Goal: Task Accomplishment & Management: Complete application form

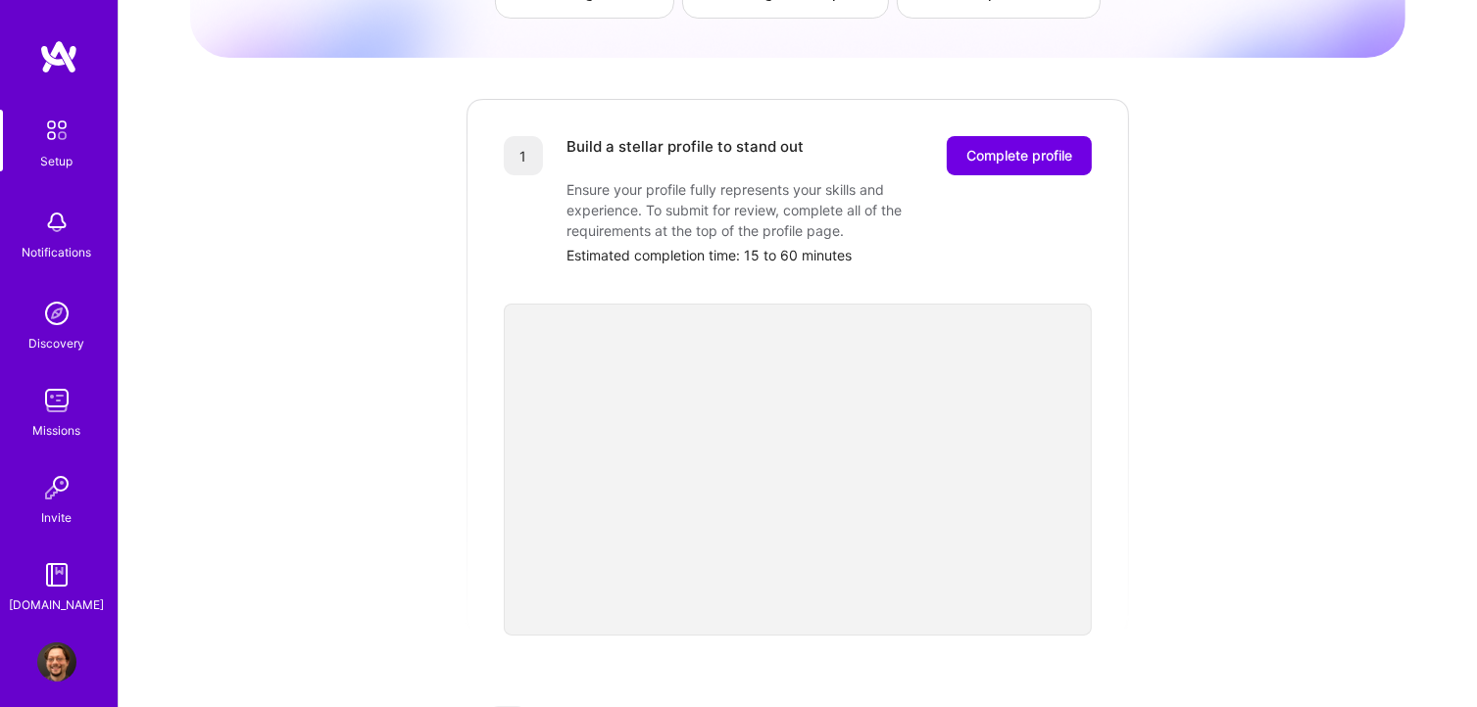
scroll to position [196, 0]
click at [1029, 146] on span "Complete profile" at bounding box center [1019, 156] width 106 height 20
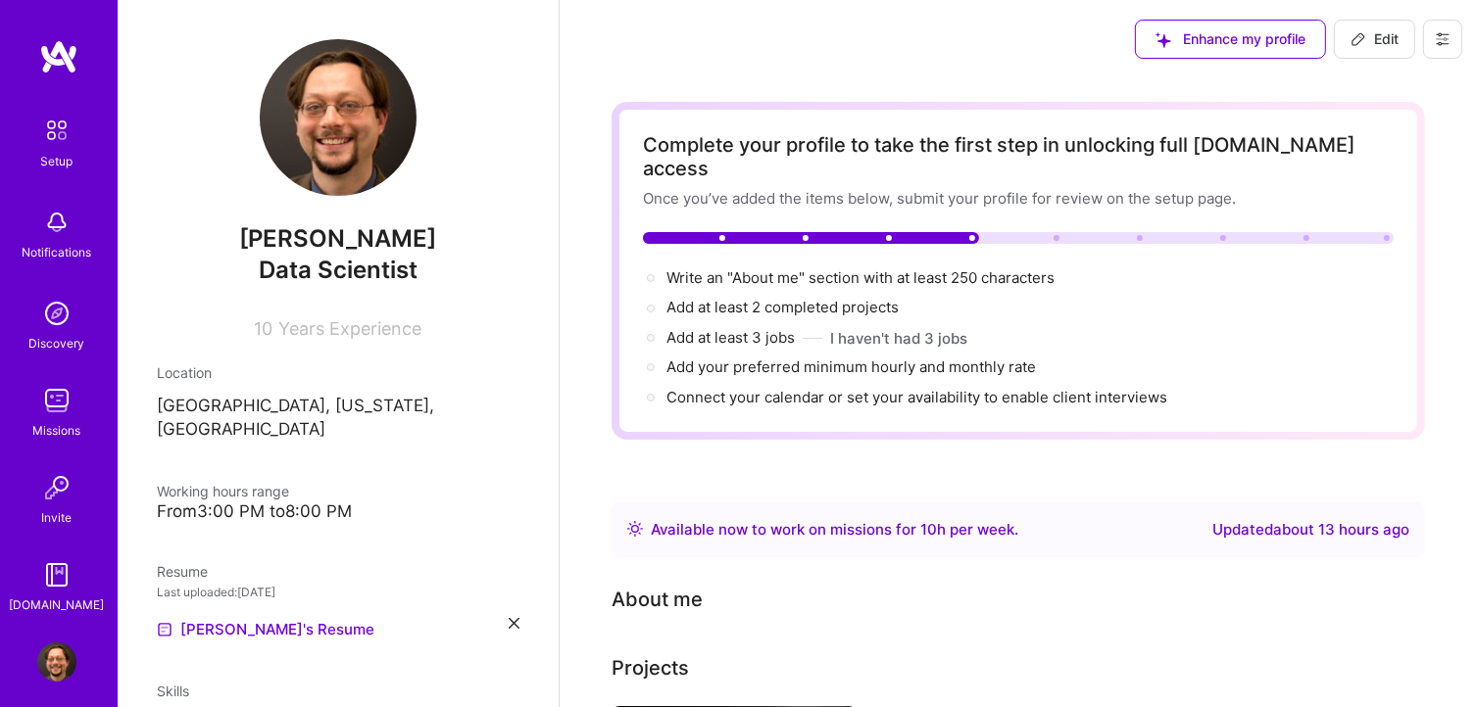
click at [1352, 41] on icon at bounding box center [1358, 39] width 12 height 12
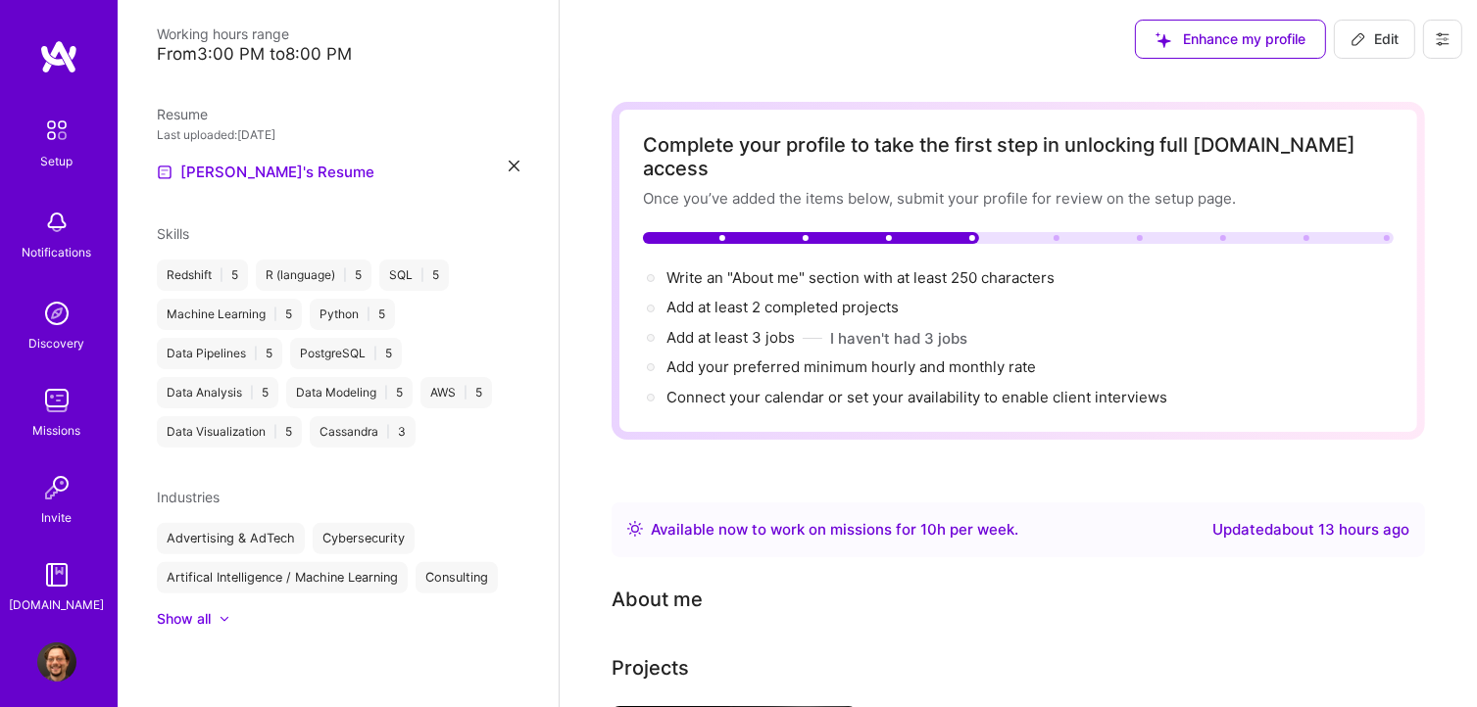
select select "US"
select select "Right Now"
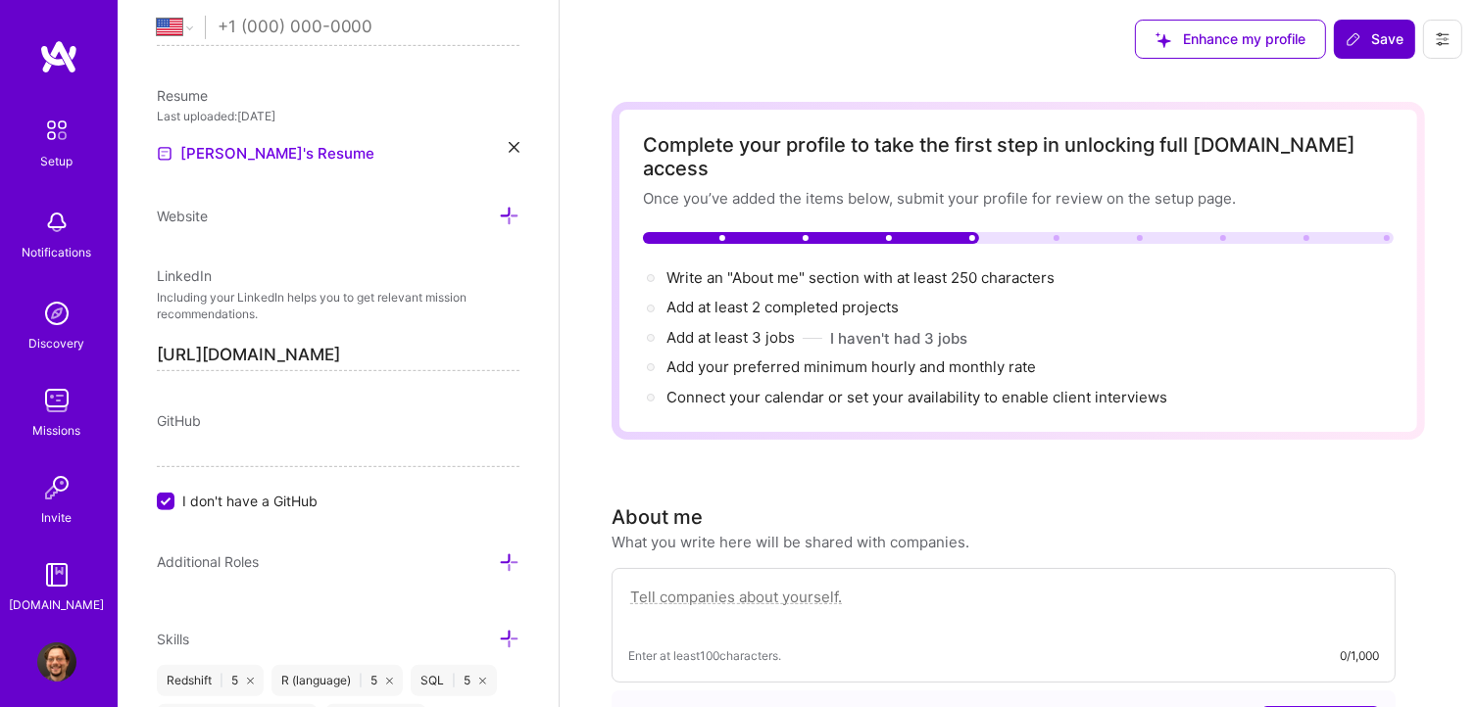
click at [750, 585] on textarea at bounding box center [1003, 607] width 751 height 45
type textarea "I"
type textarea "I've got over ten years of experience as a data scientist, having"
type textarea "N"
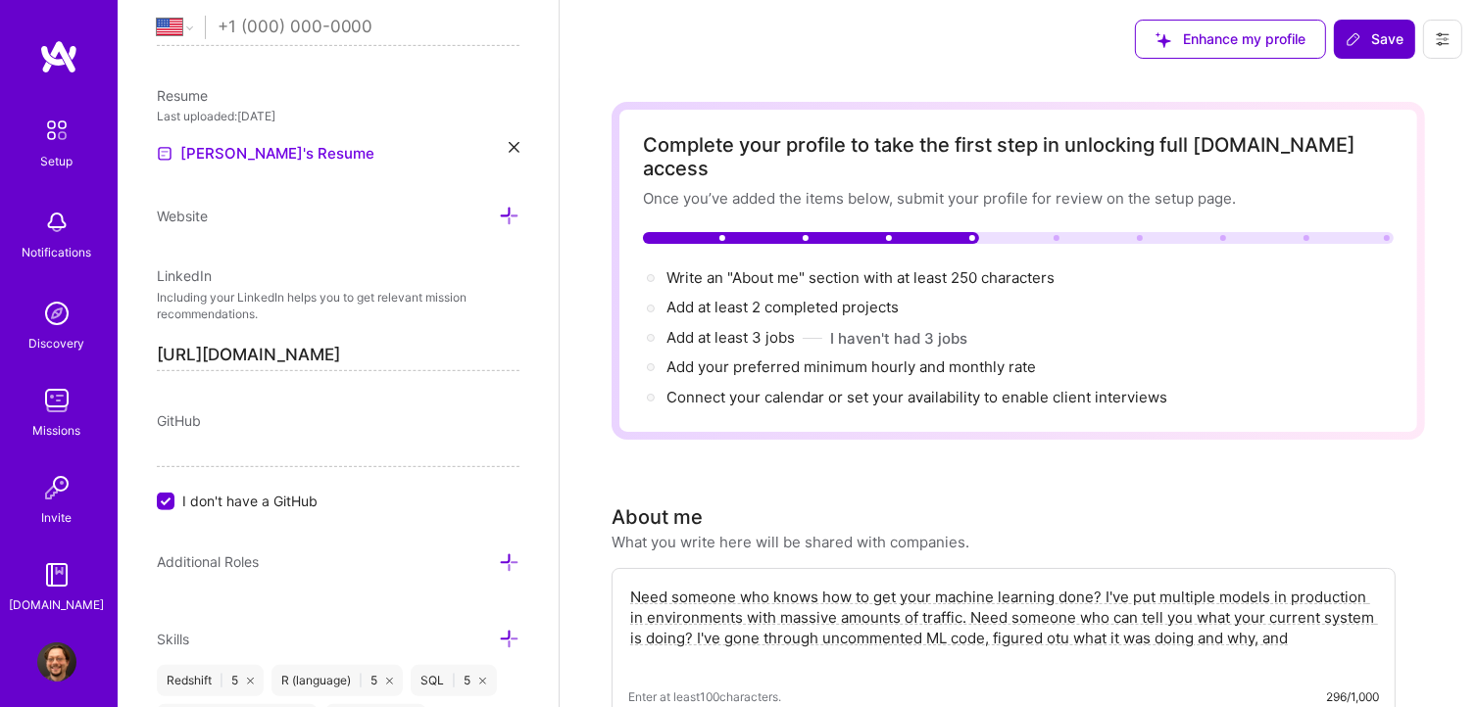
click at [1066, 615] on textarea "Need someone who knows how to get your machine learning done? I've put multiple…" at bounding box center [1003, 628] width 751 height 86
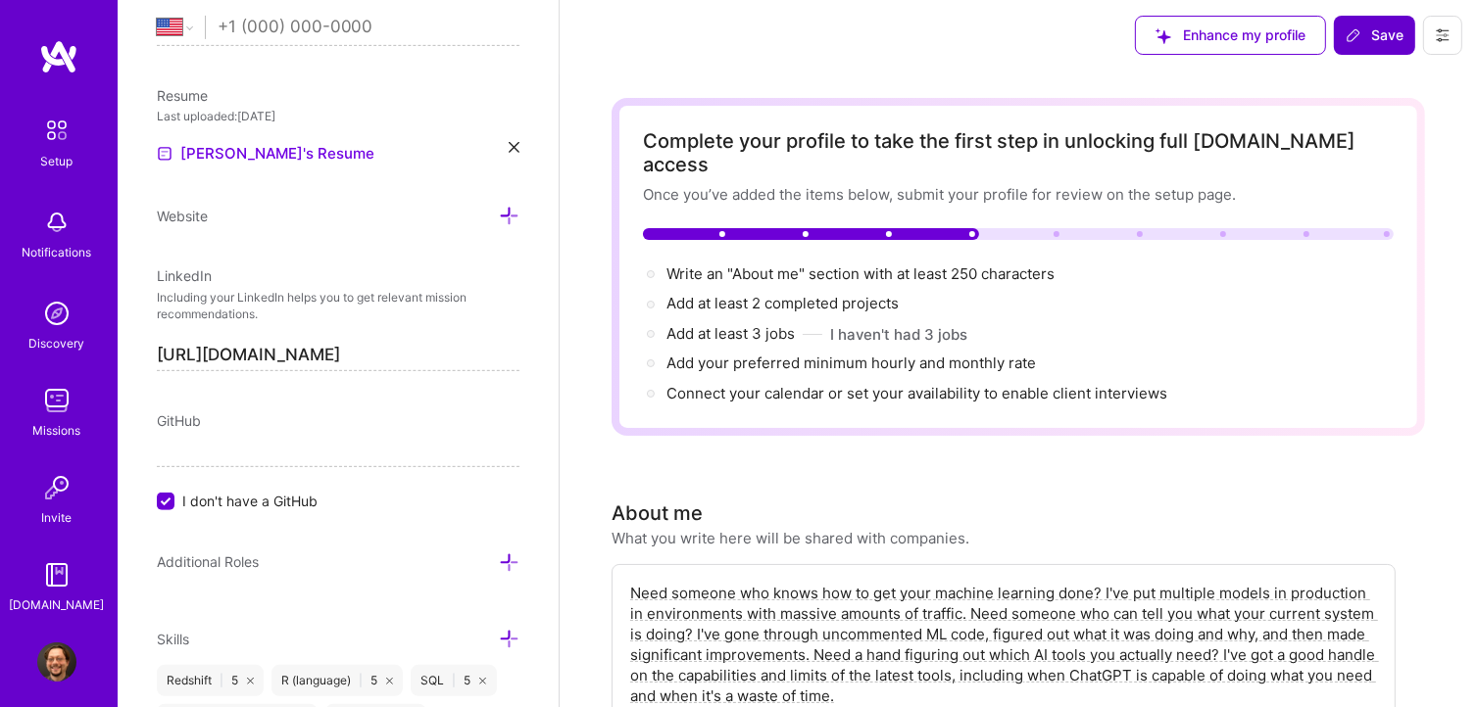
scroll to position [0, 0]
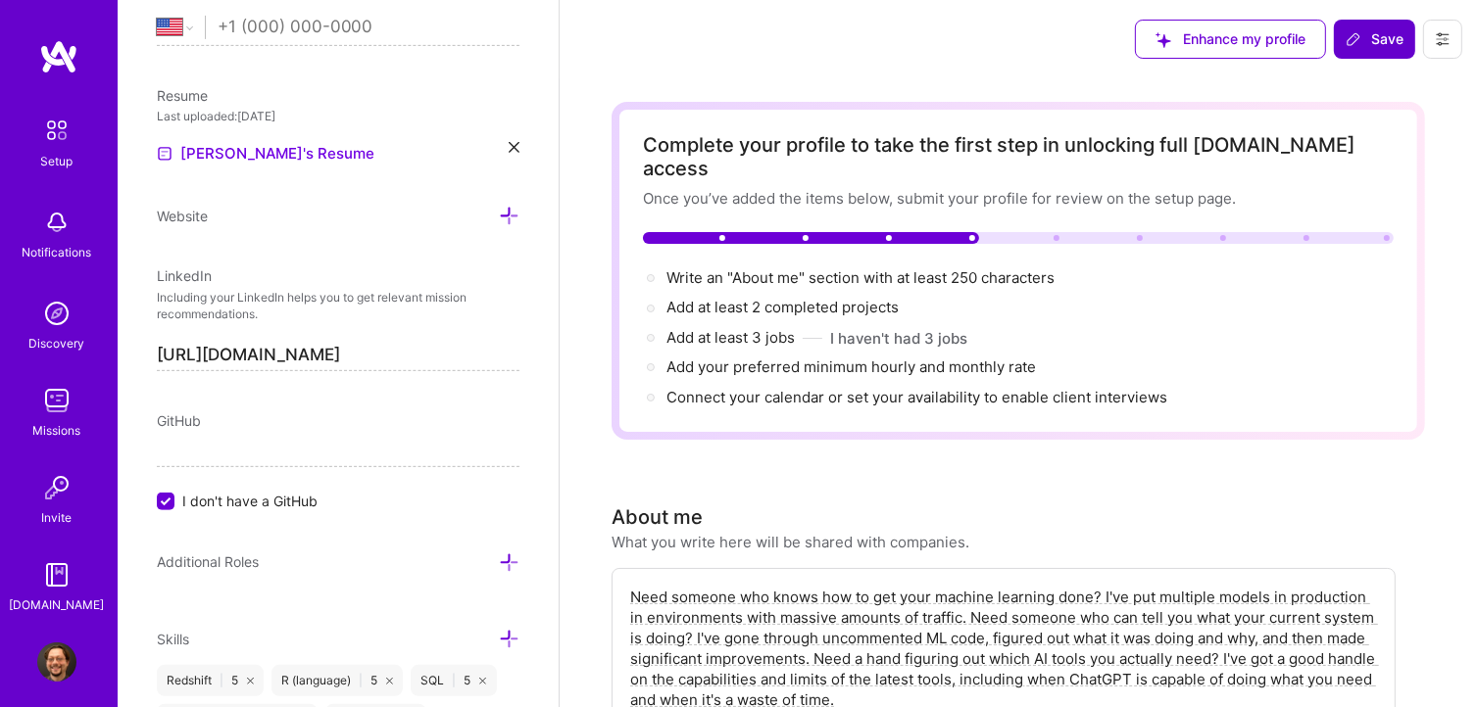
type textarea "Need someone who knows how to get your machine learning done? I've put multiple…"
click at [1372, 29] on span "Save" at bounding box center [1374, 39] width 58 height 20
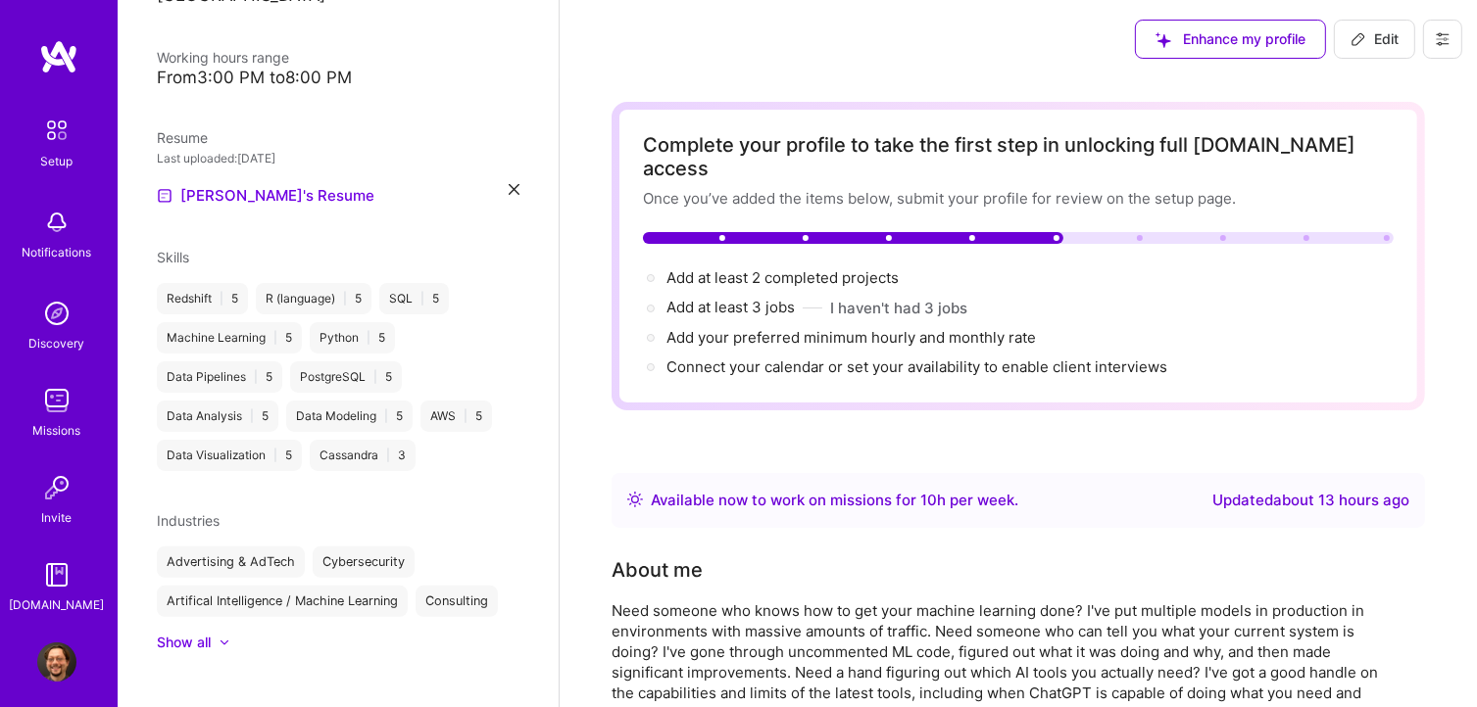
click at [1383, 43] on span "Edit" at bounding box center [1374, 39] width 48 height 20
select select "US"
select select "Right Now"
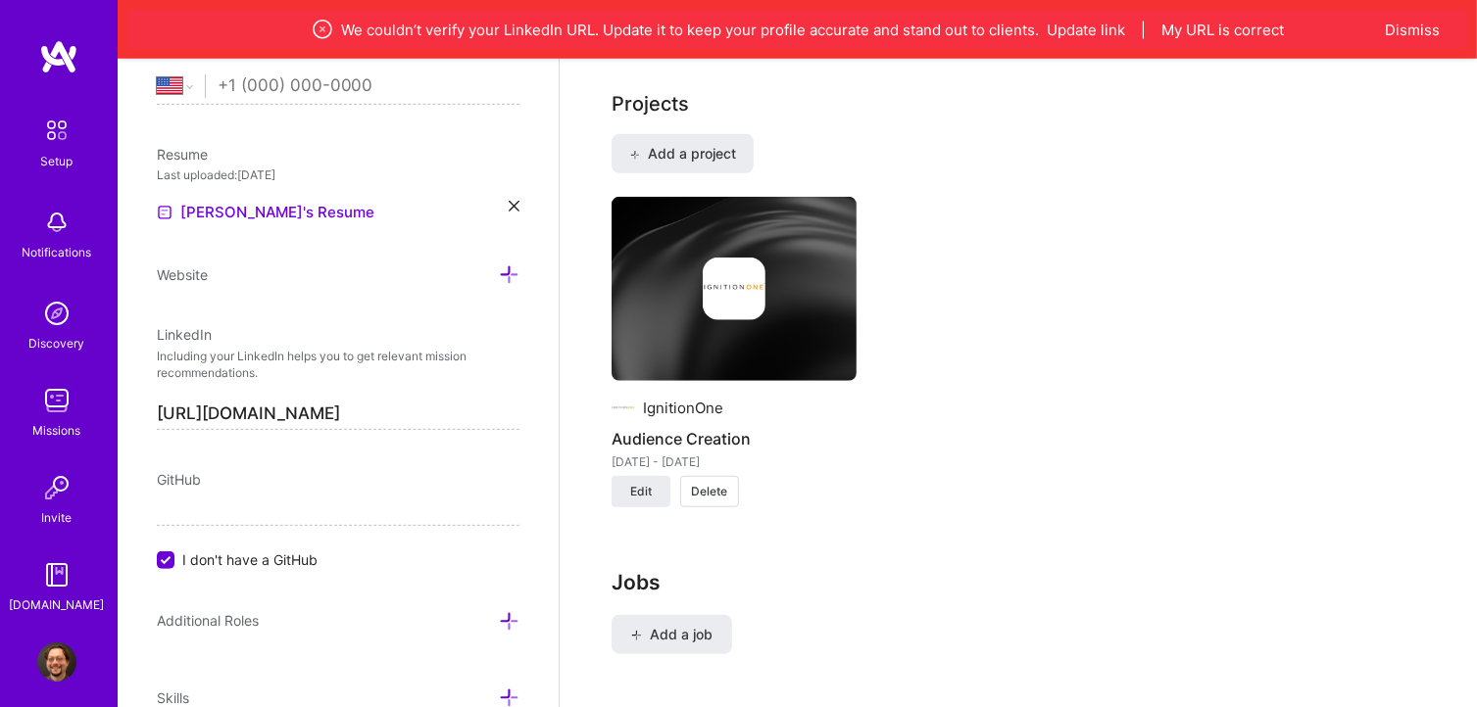
scroll to position [1593, 0]
click at [165, 553] on input "I don't have a GitHub" at bounding box center [168, 562] width 18 height 18
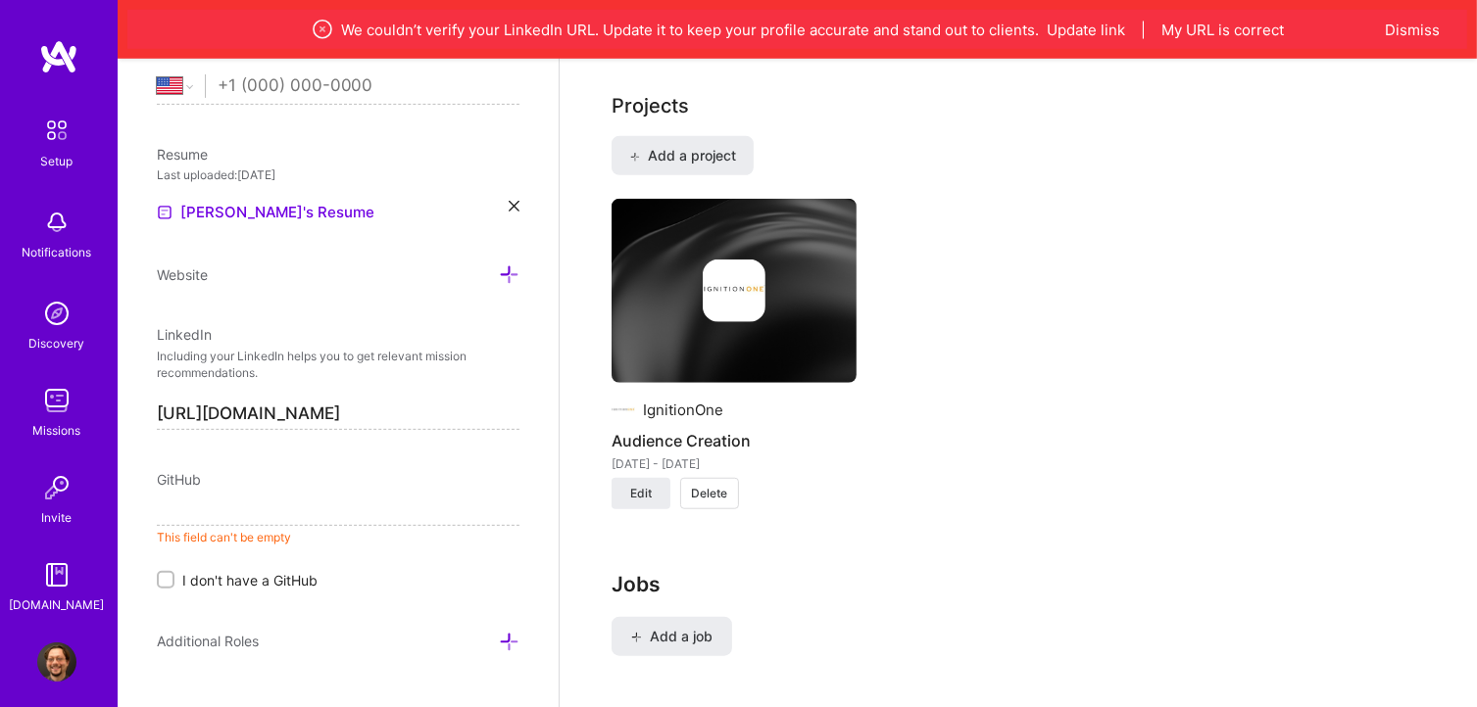
click at [186, 514] on input at bounding box center [338, 510] width 363 height 31
paste input "[URL][DOMAIN_NAME]"
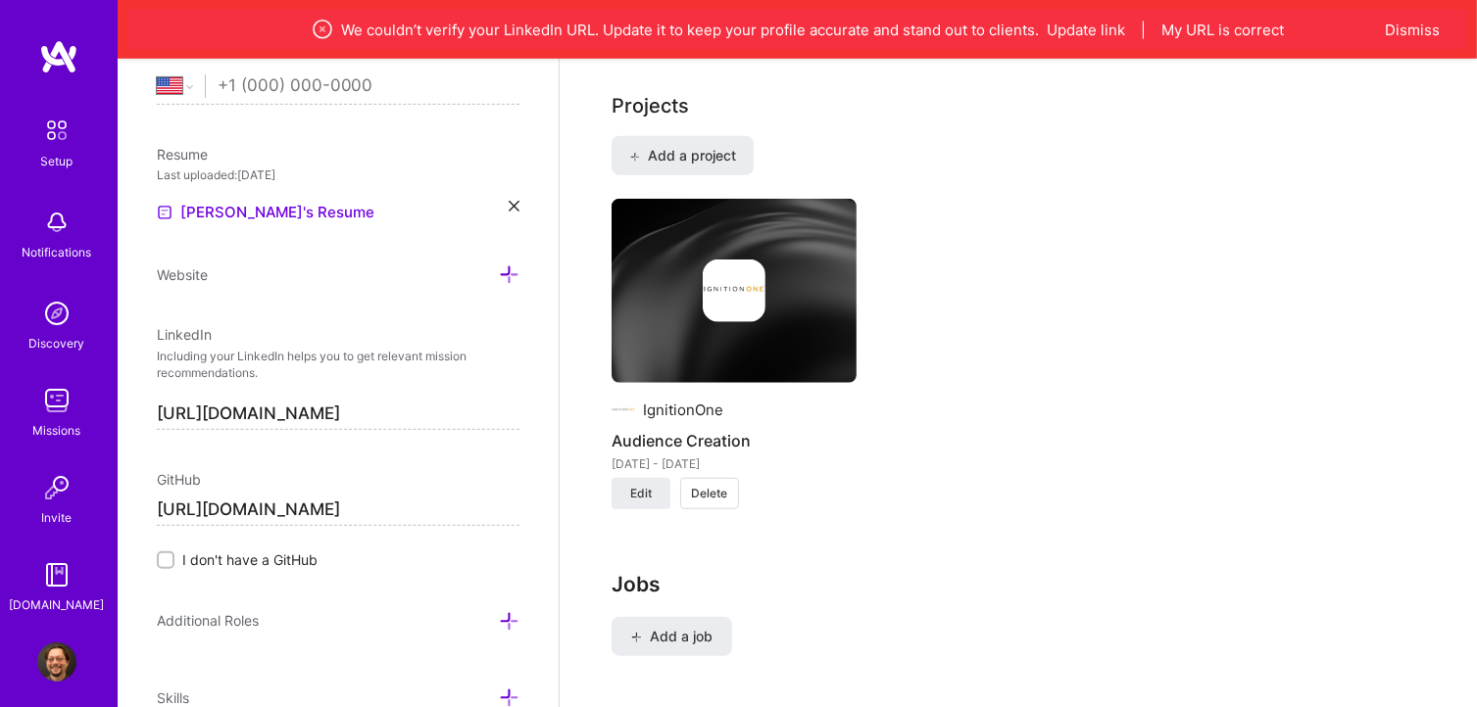
type input "[URL][DOMAIN_NAME]"
click at [1051, 416] on div "IgnitionOne Audience Creation [DATE] - [DATE] Edit Delete" at bounding box center [1017, 366] width 813 height 334
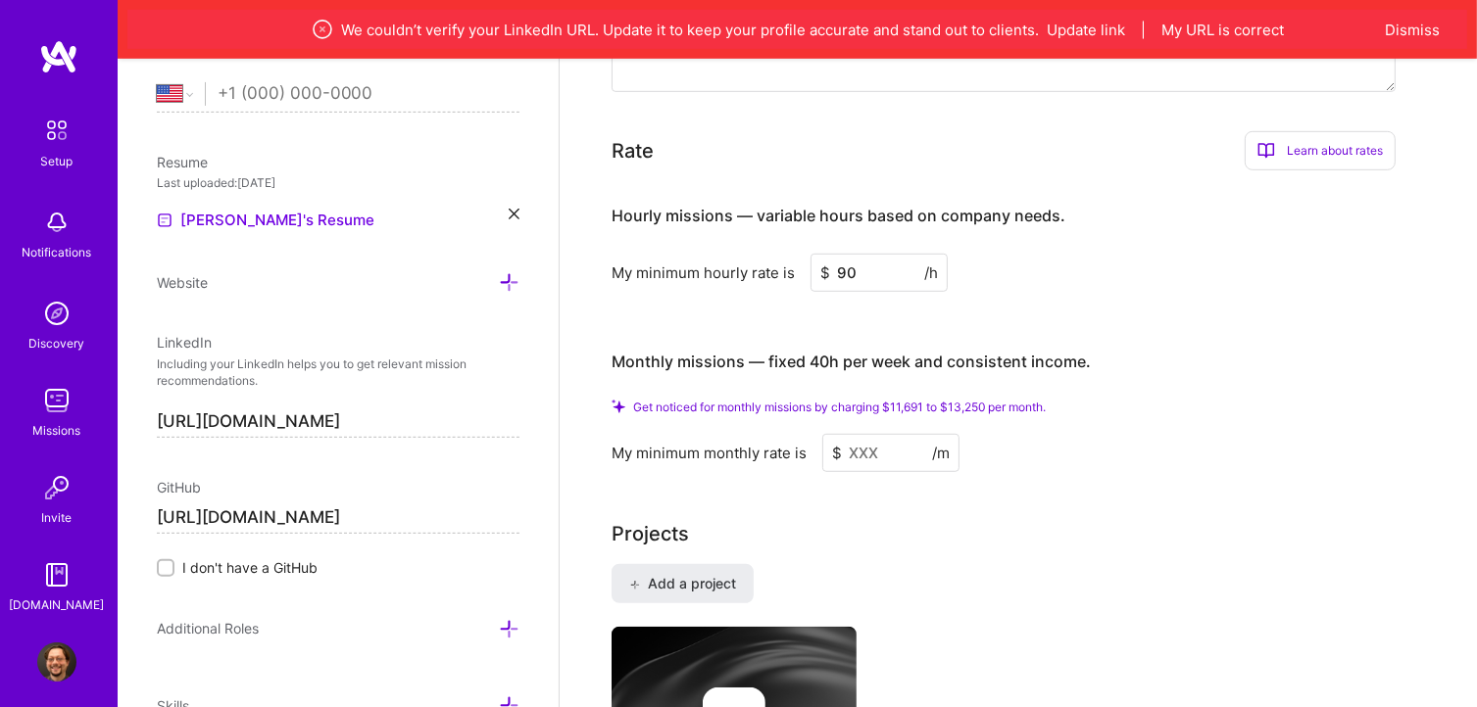
scroll to position [1005, 0]
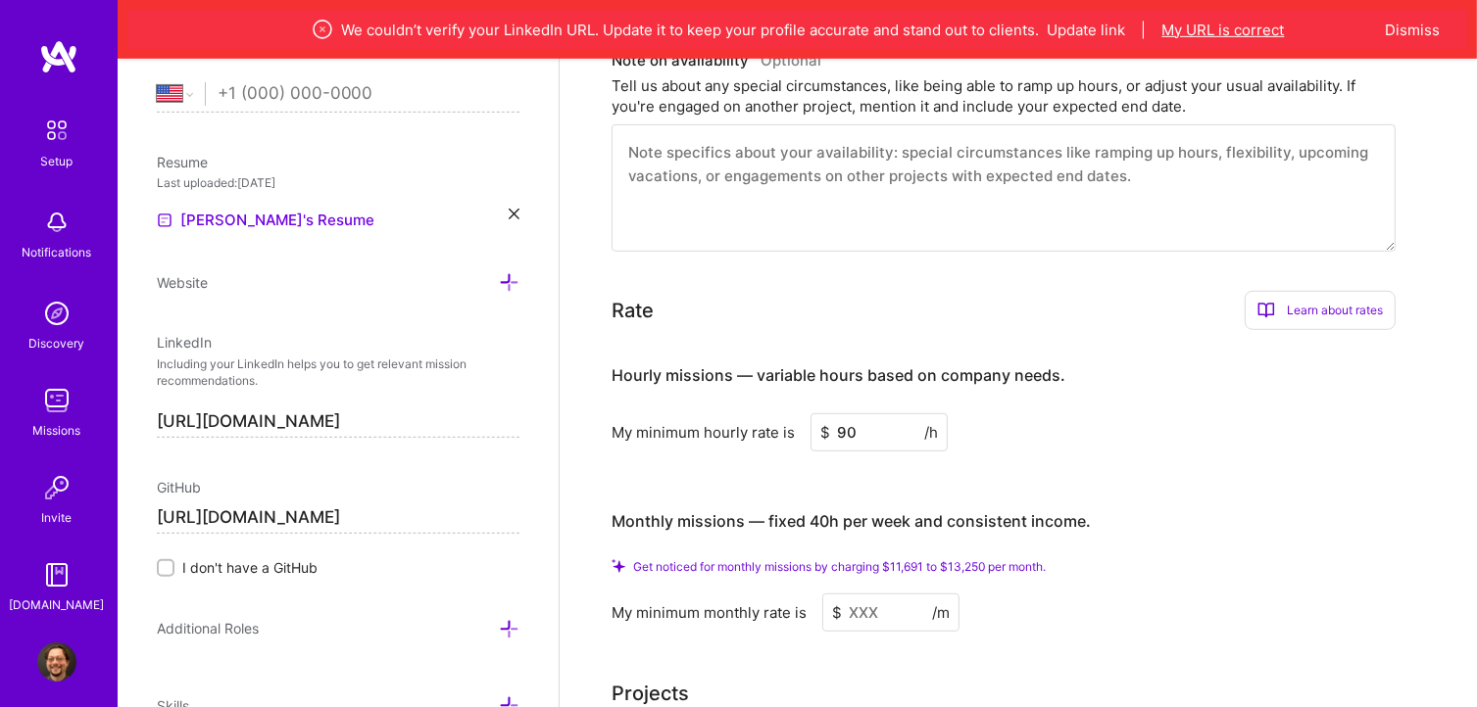
click at [1280, 30] on button "My URL is correct" at bounding box center [1223, 30] width 122 height 21
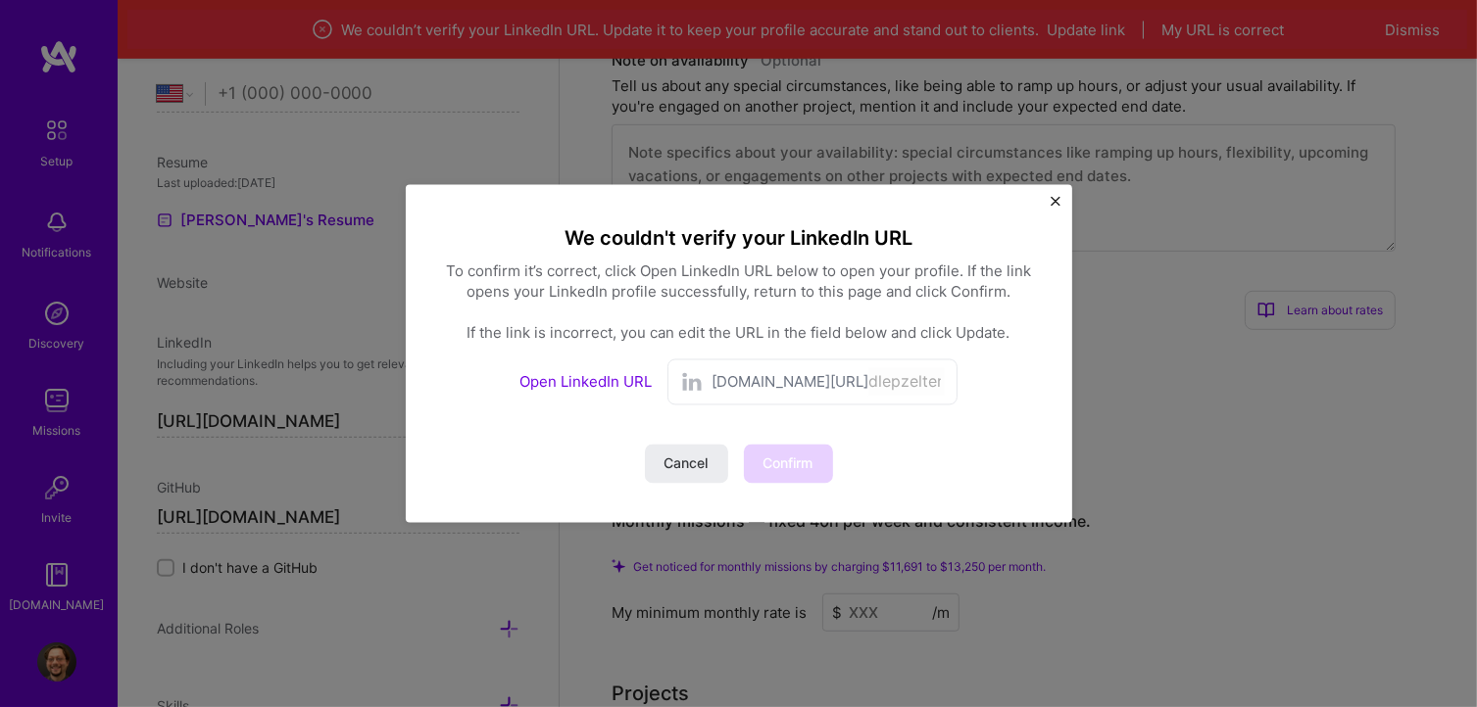
click at [780, 382] on span "[DOMAIN_NAME][URL]" at bounding box center [789, 382] width 157 height 21
click at [749, 392] on span "[DOMAIN_NAME][URL]" at bounding box center [789, 382] width 157 height 21
click at [600, 382] on link "Open LinkedIn URL" at bounding box center [585, 382] width 132 height 19
click at [813, 462] on span "Confirm" at bounding box center [788, 465] width 50 height 20
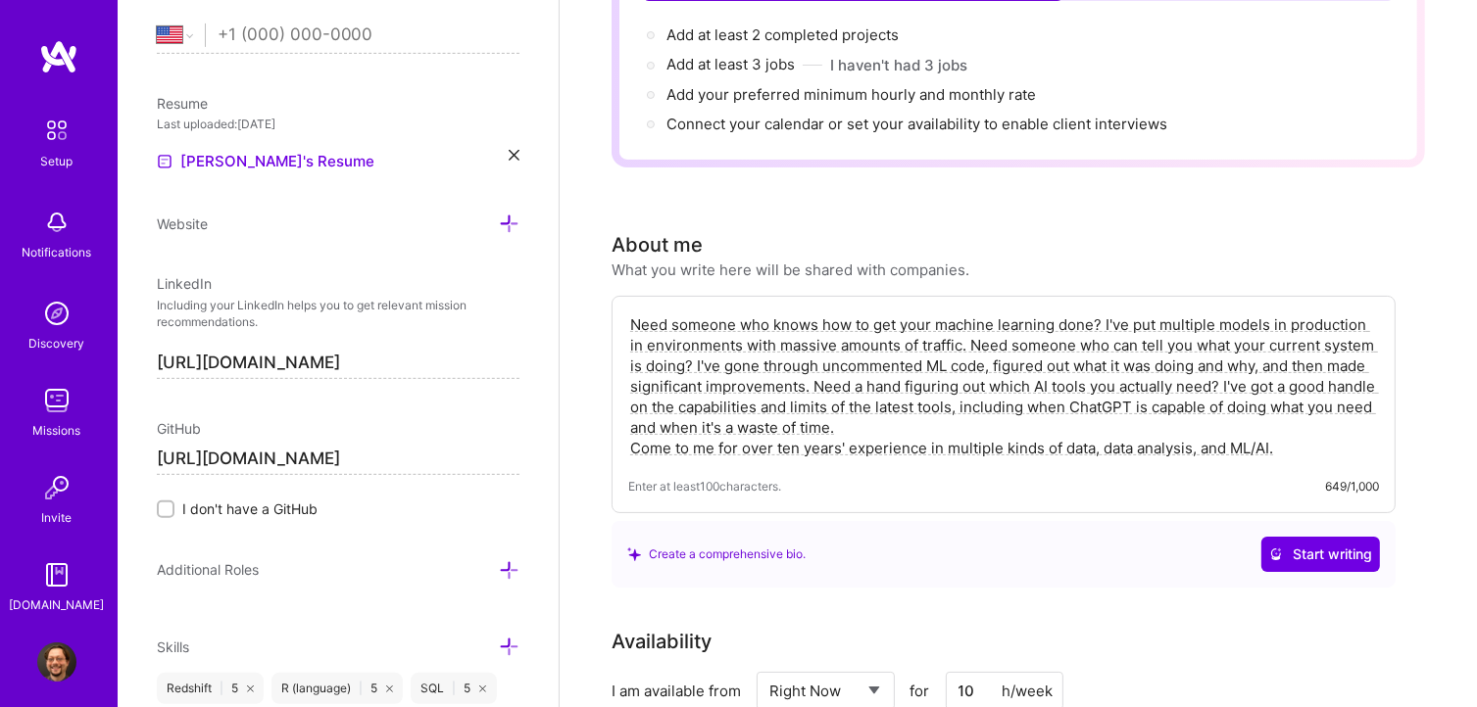
scroll to position [0, 0]
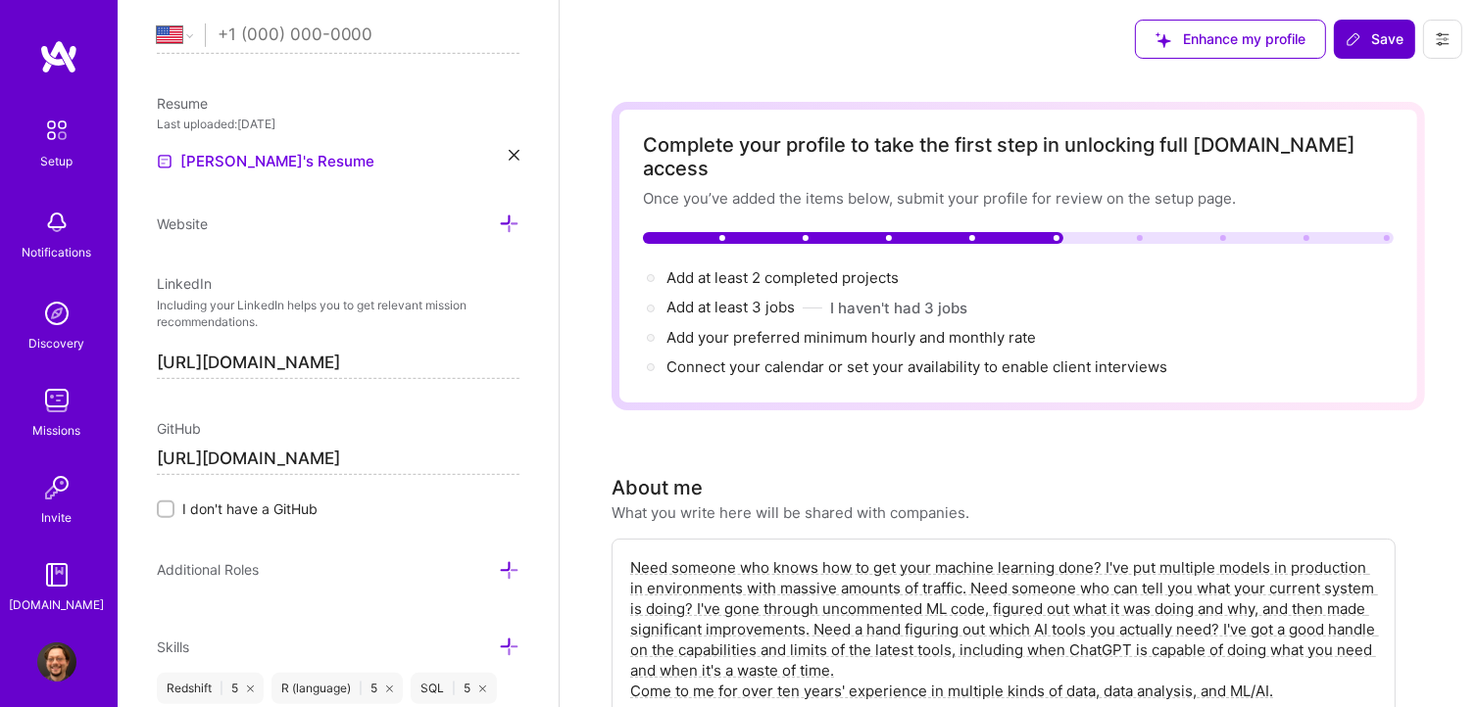
click at [1357, 44] on icon at bounding box center [1353, 39] width 16 height 16
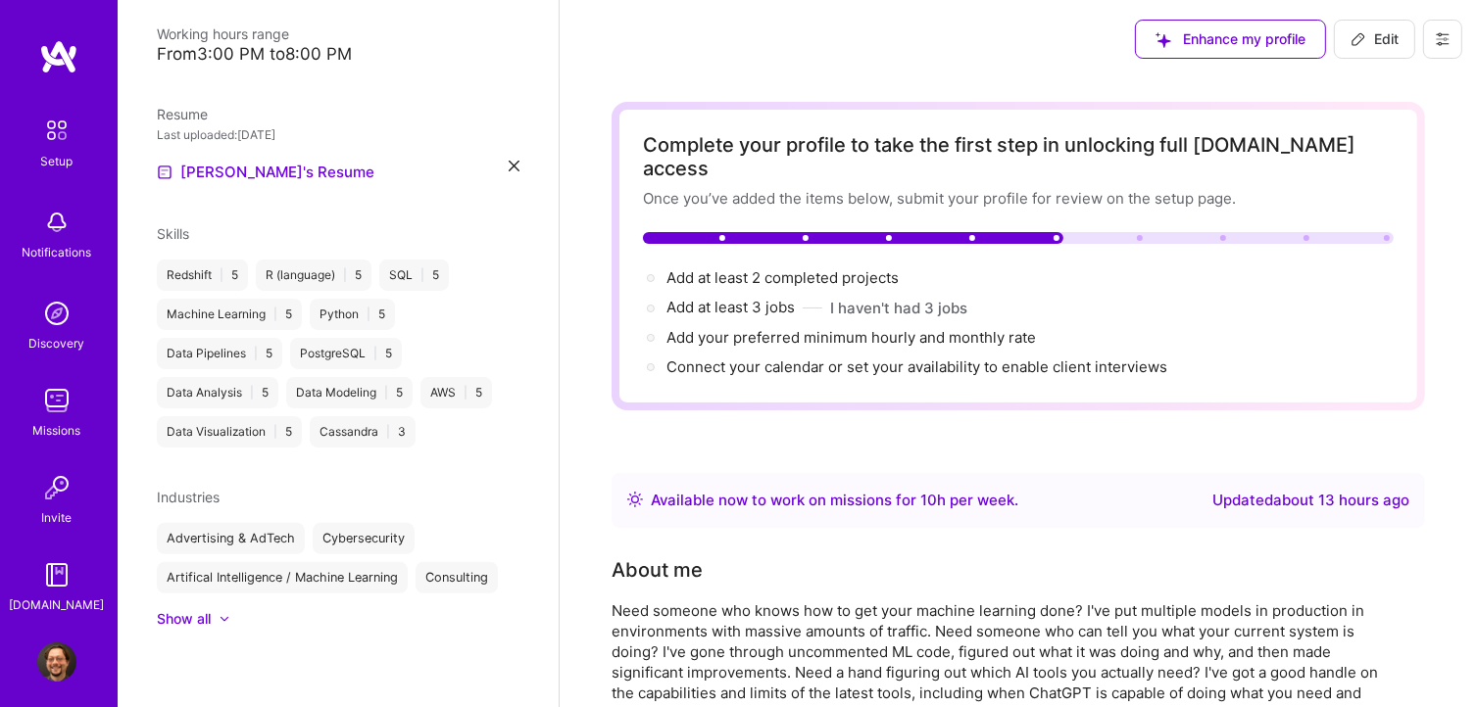
scroll to position [434, 0]
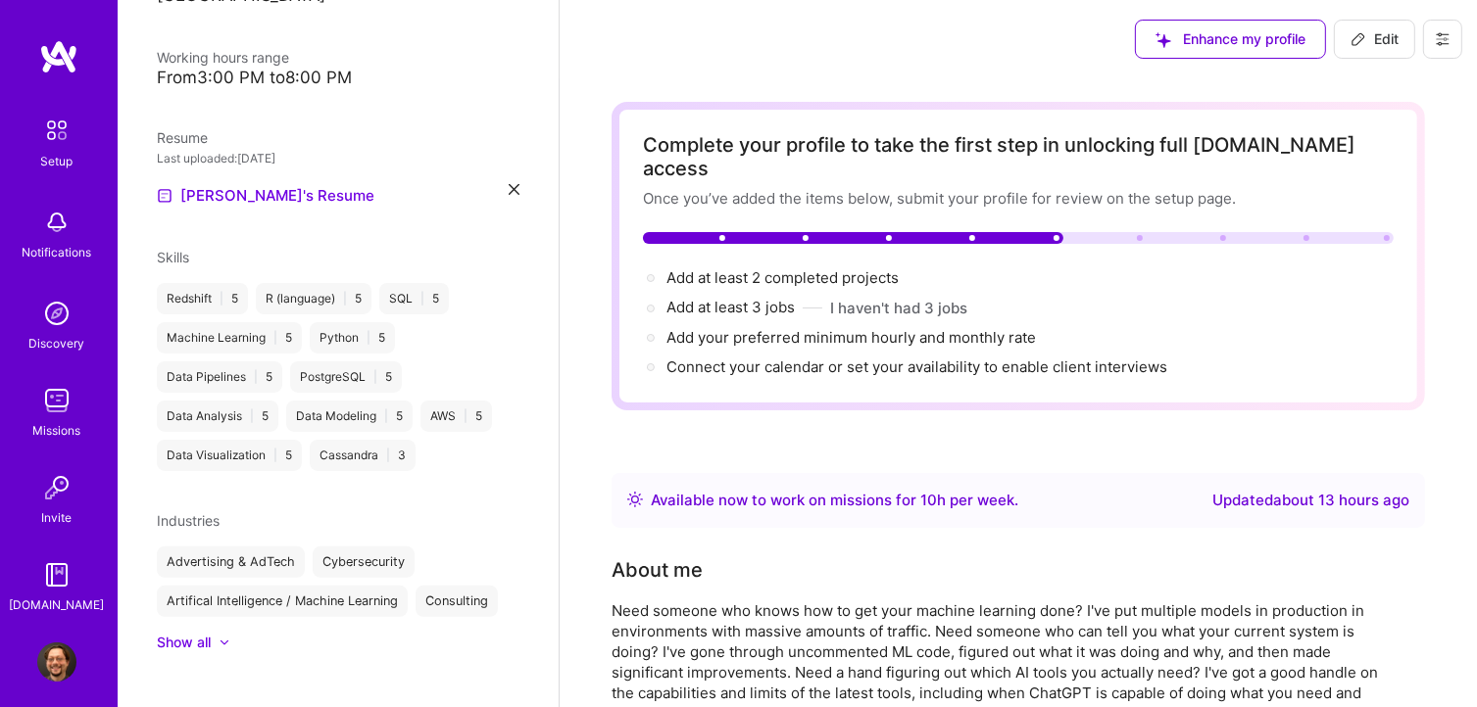
click at [1376, 41] on span "Edit" at bounding box center [1374, 39] width 48 height 20
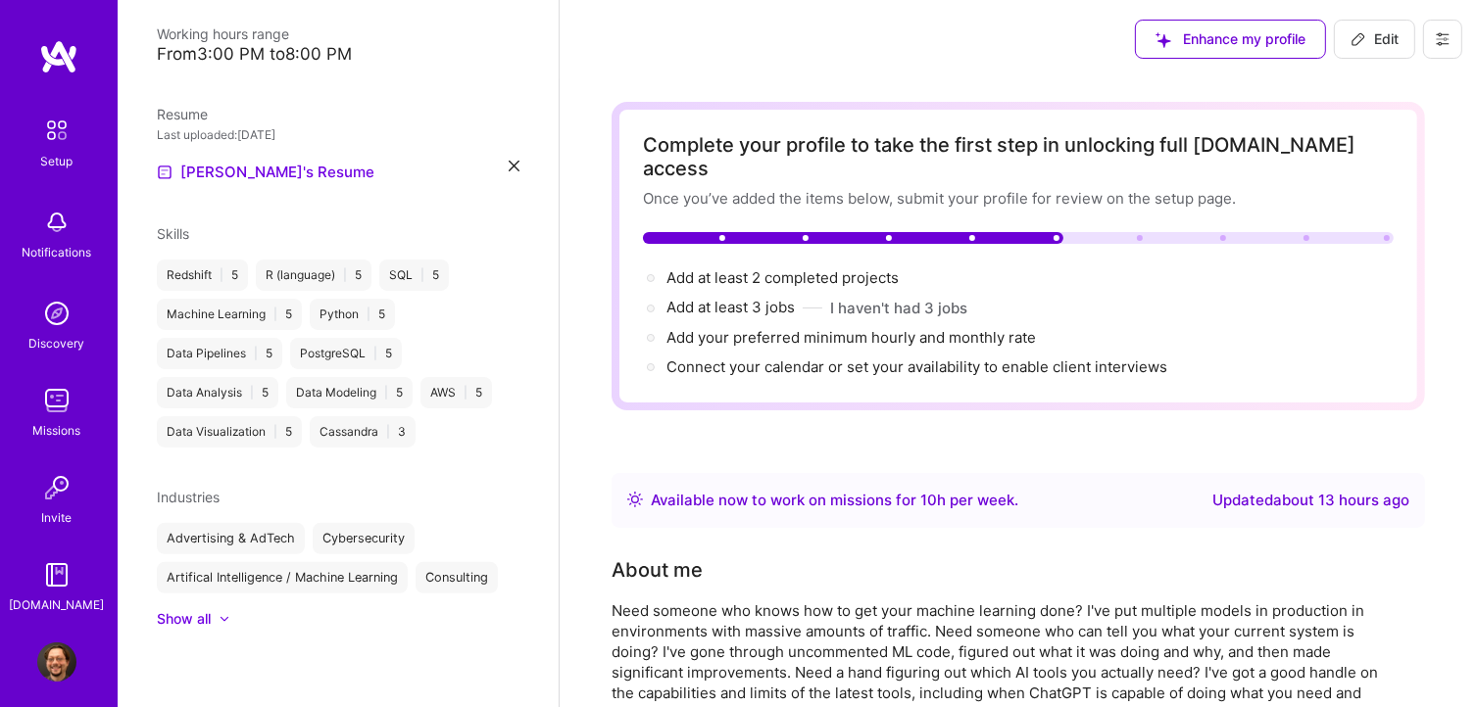
select select "US"
select select "Right Now"
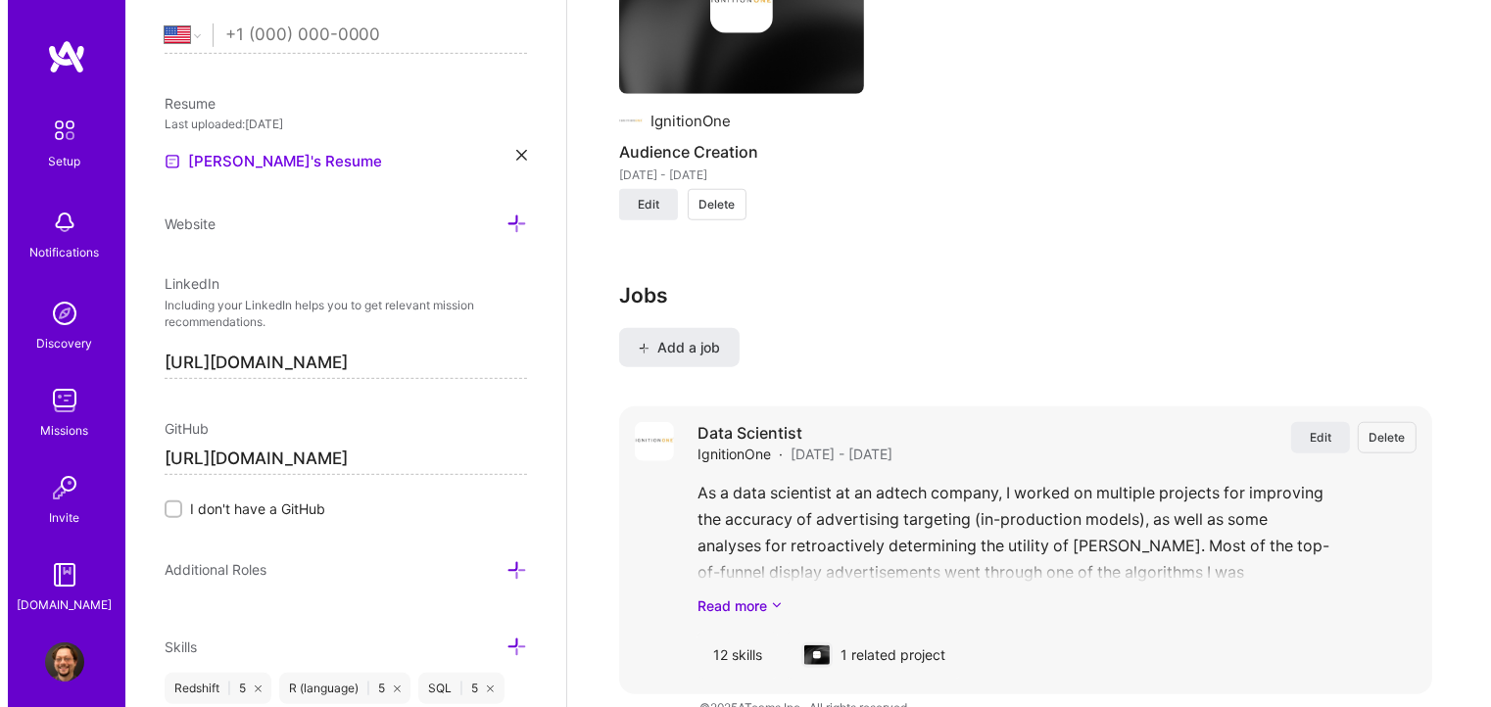
scroll to position [1828, 0]
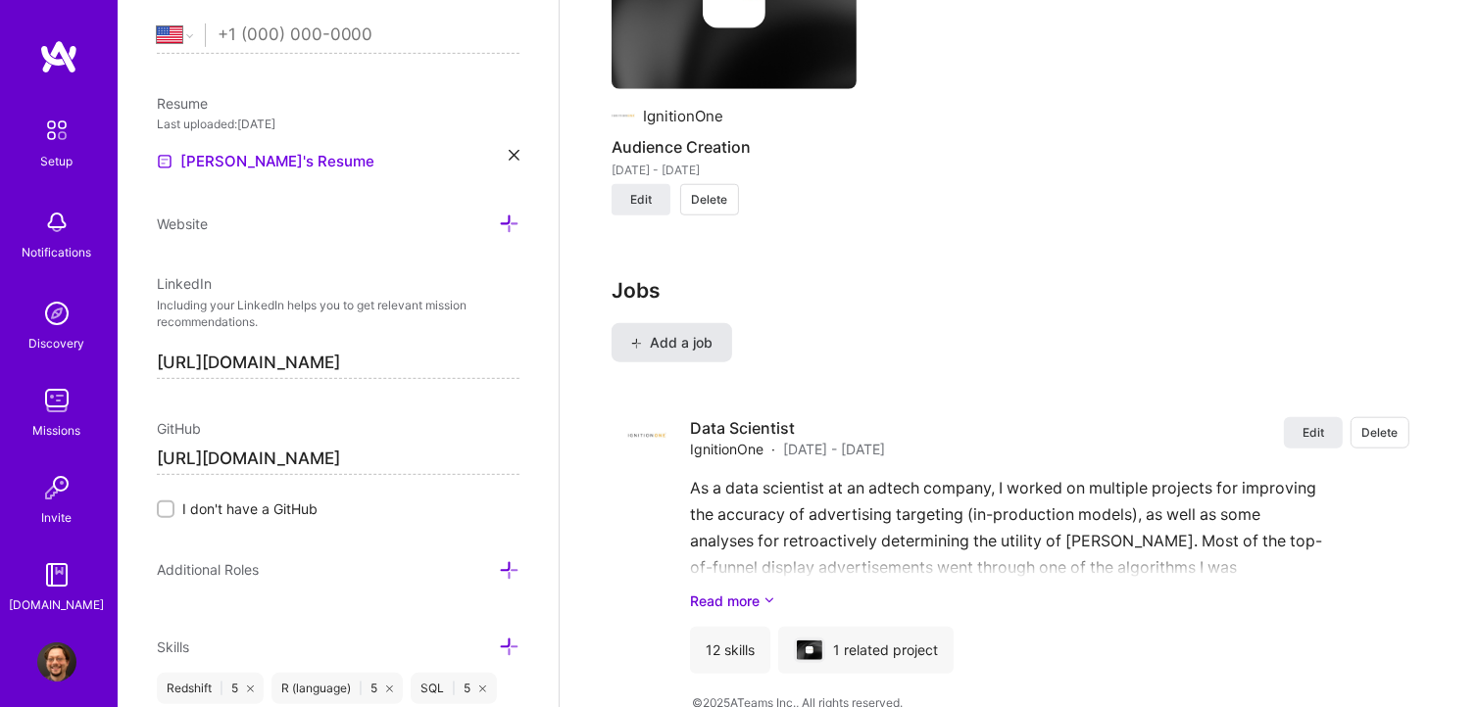
click at [712, 323] on button "Add a job" at bounding box center [671, 342] width 121 height 39
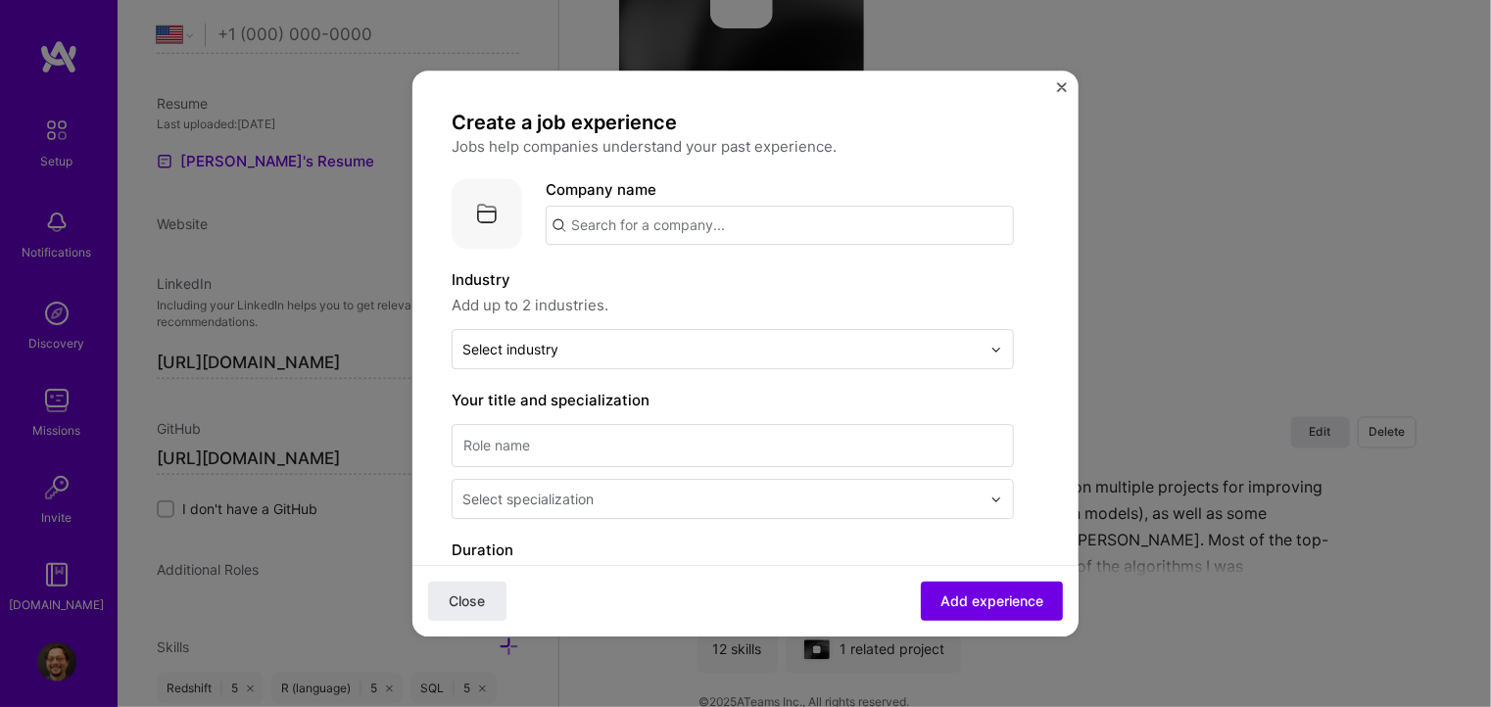
click at [625, 220] on input "text" at bounding box center [780, 225] width 468 height 39
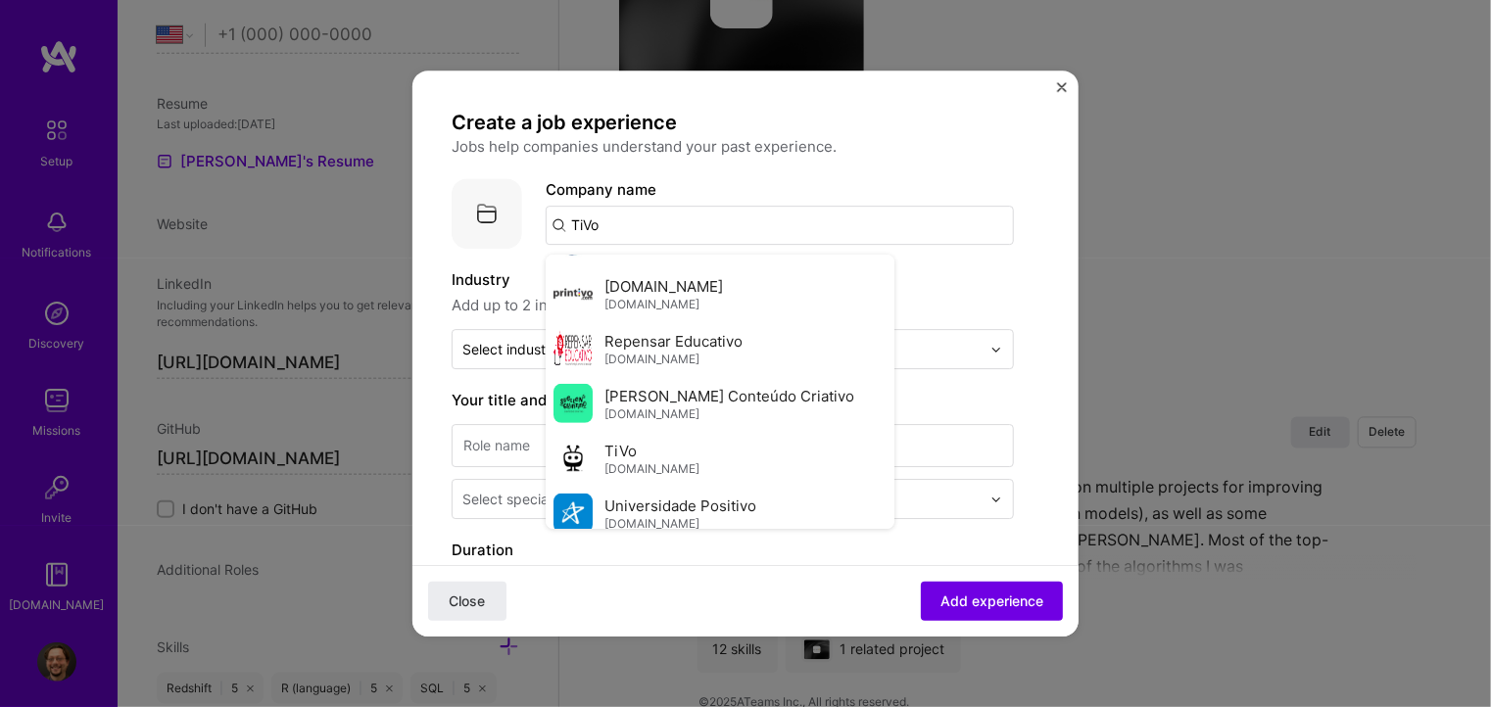
scroll to position [490, 0]
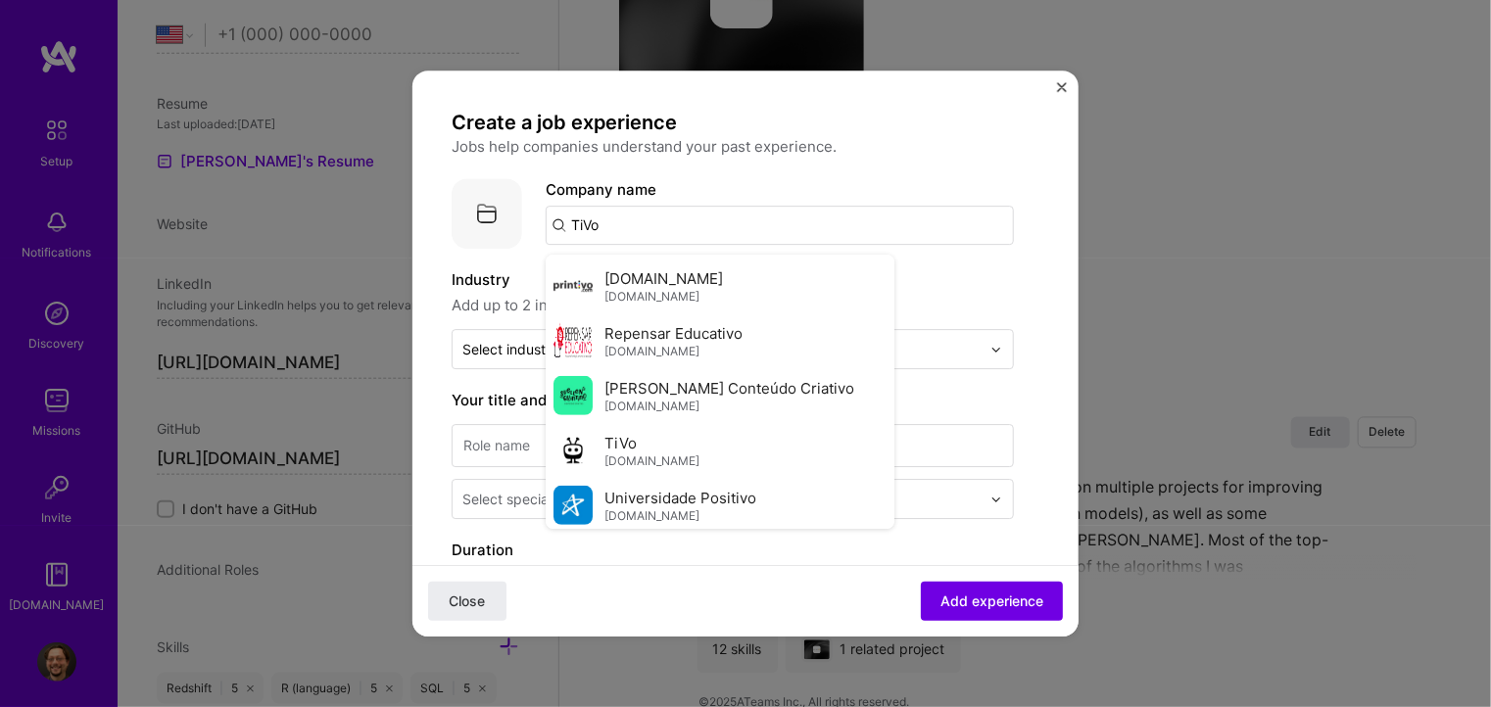
type input "TiVo"
click at [654, 453] on div "TiVo [DOMAIN_NAME]" at bounding box center [720, 450] width 349 height 55
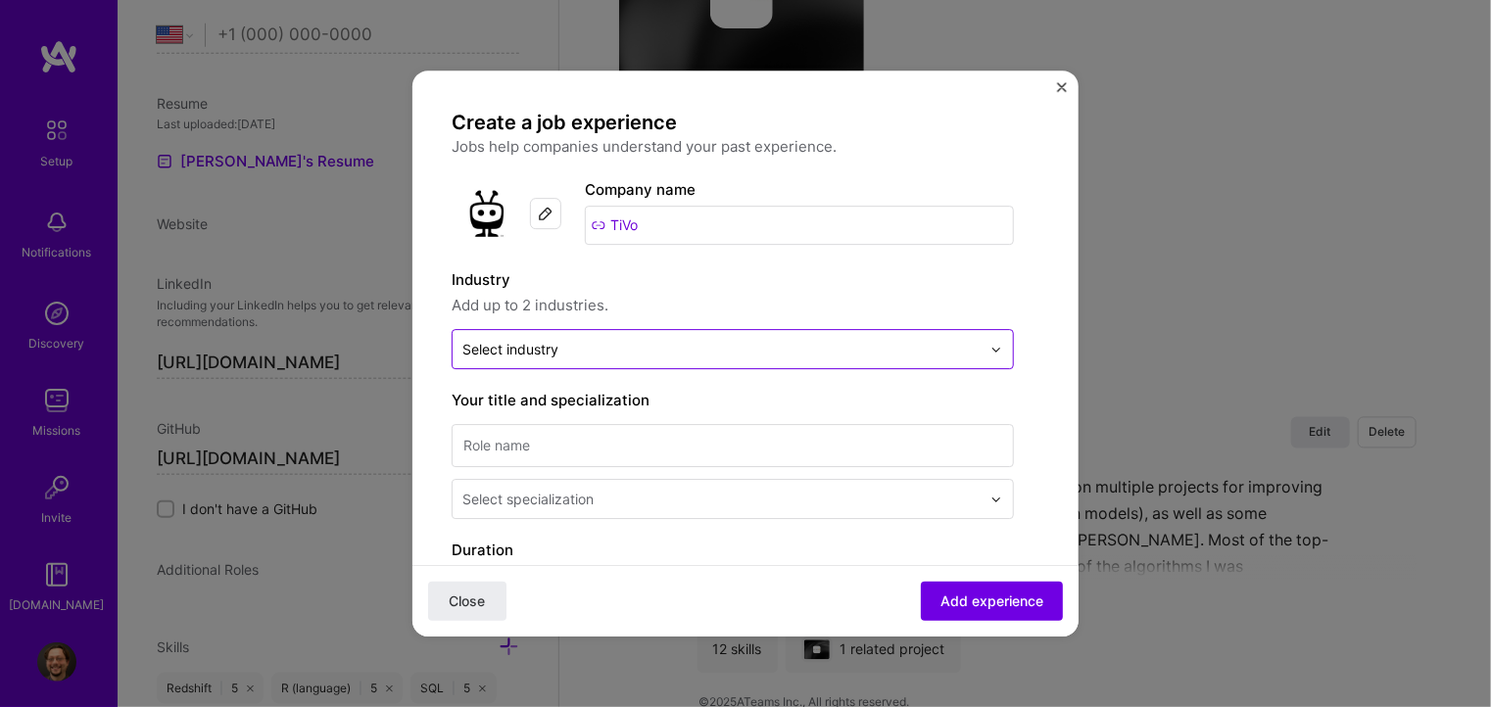
click at [528, 354] on div "Select industry 0" at bounding box center [510, 349] width 96 height 21
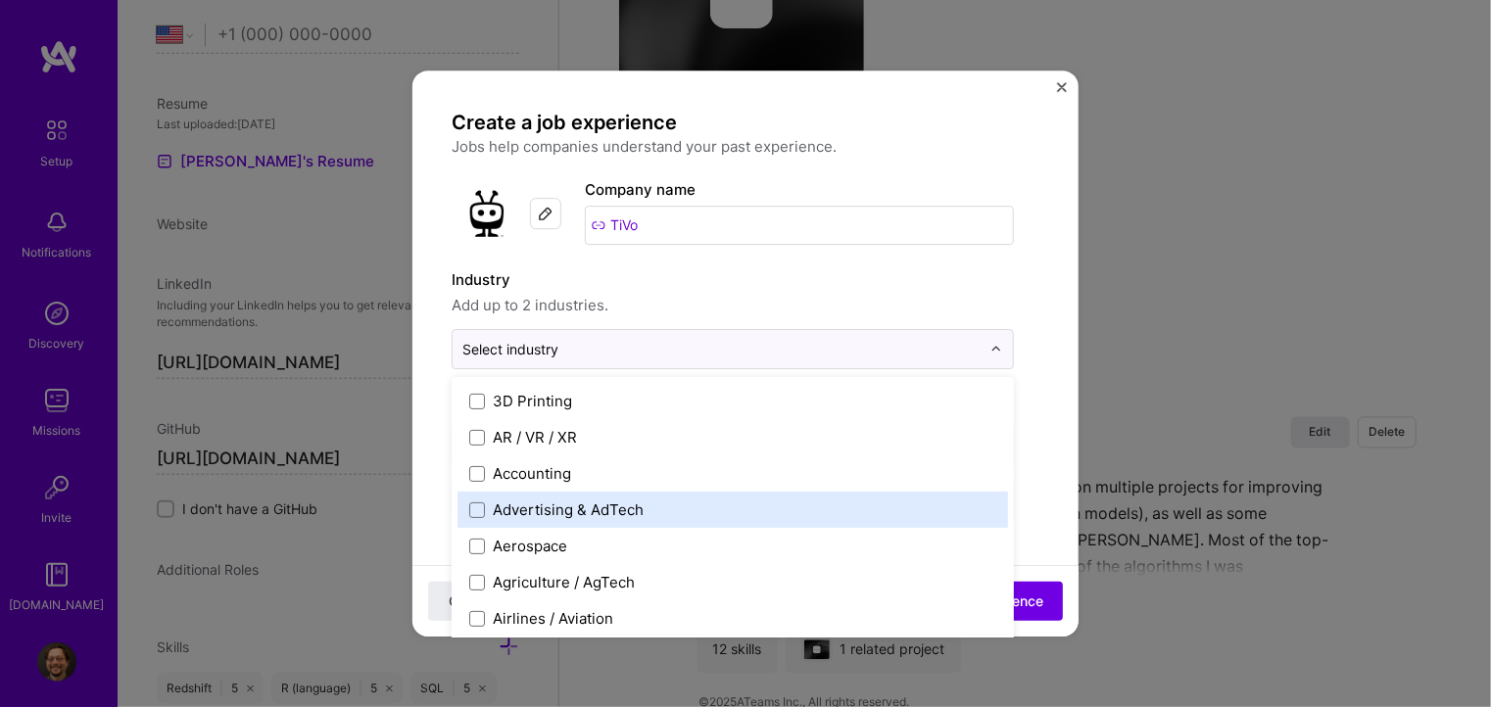
click at [559, 498] on div "Advertising & AdTech" at bounding box center [733, 510] width 551 height 36
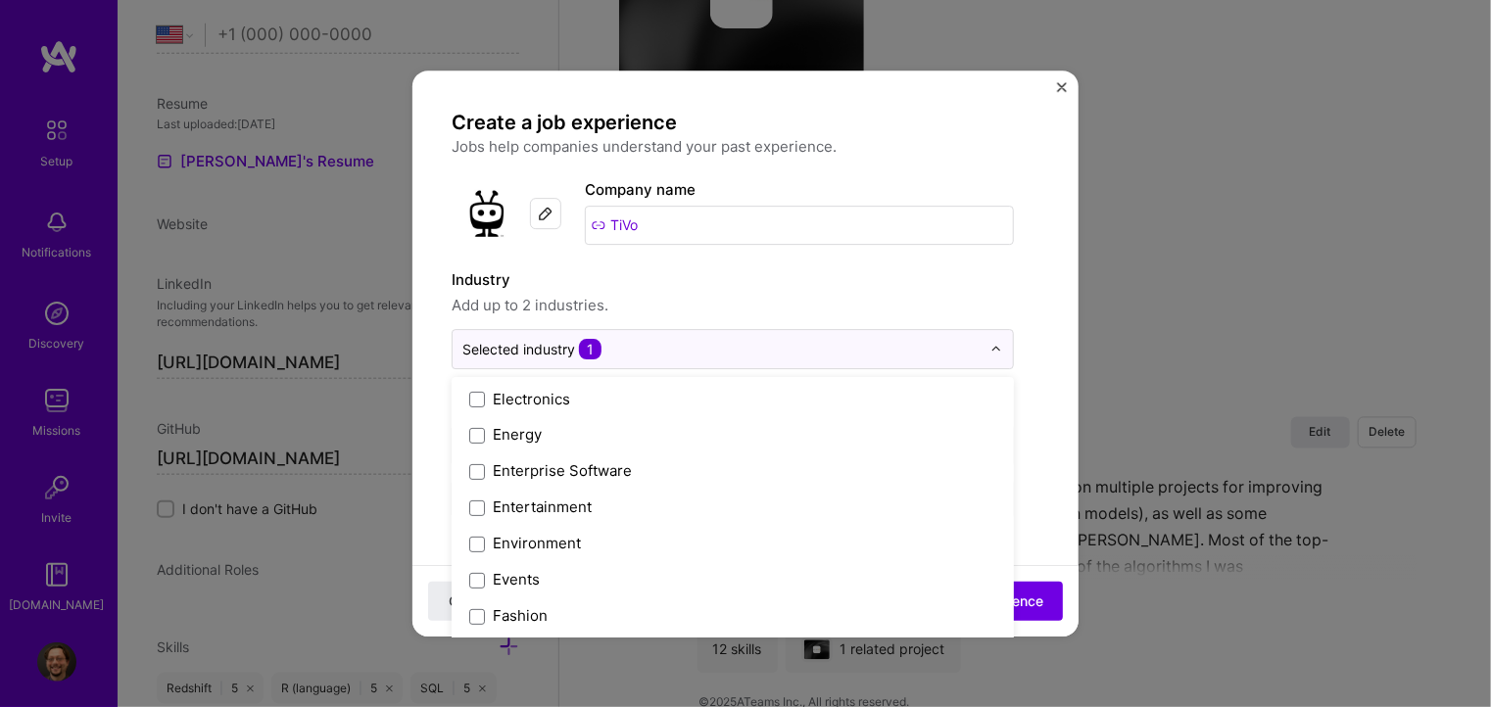
scroll to position [1815, 0]
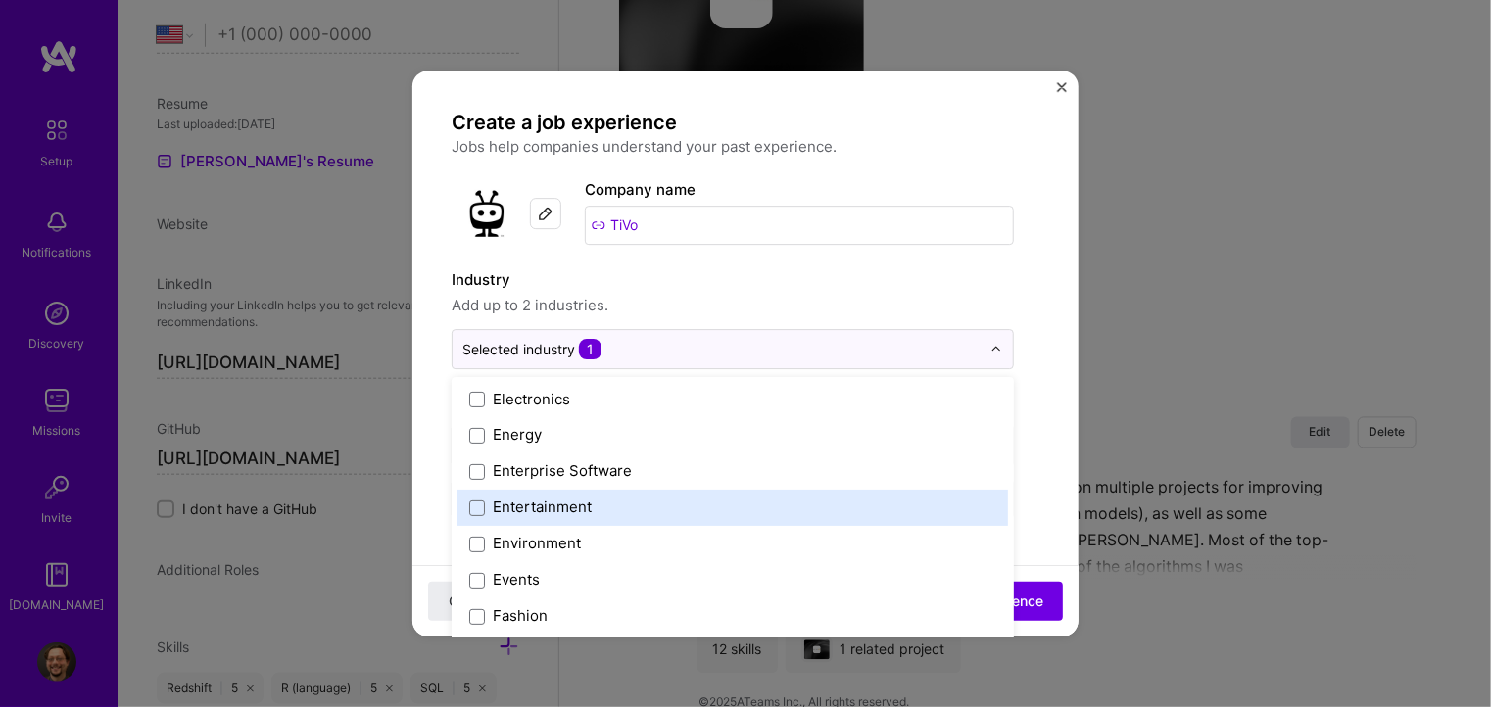
click at [558, 511] on div "Entertainment" at bounding box center [542, 508] width 99 height 21
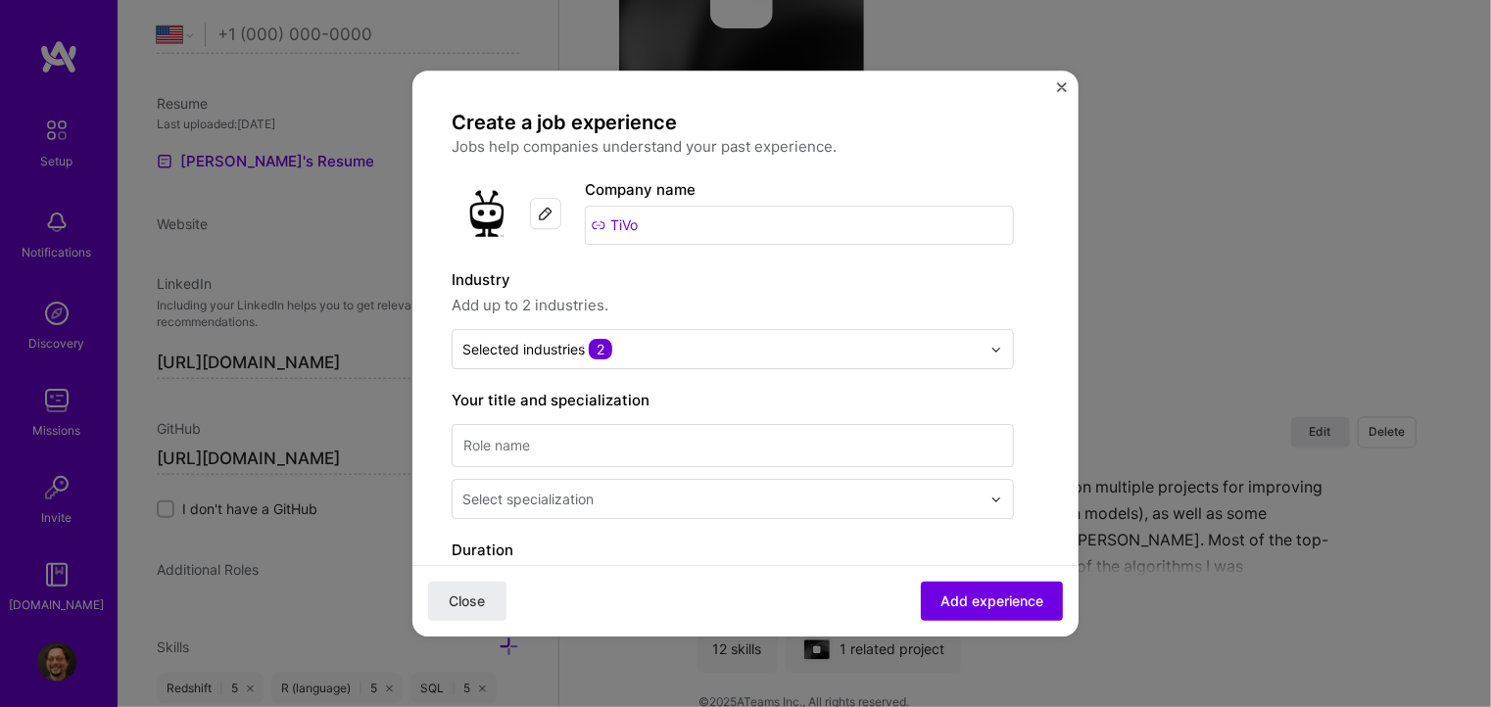
click at [986, 154] on p "Jobs help companies understand your past experience." at bounding box center [733, 147] width 562 height 24
click at [640, 458] on input at bounding box center [733, 445] width 562 height 43
type input "Data Scientist"
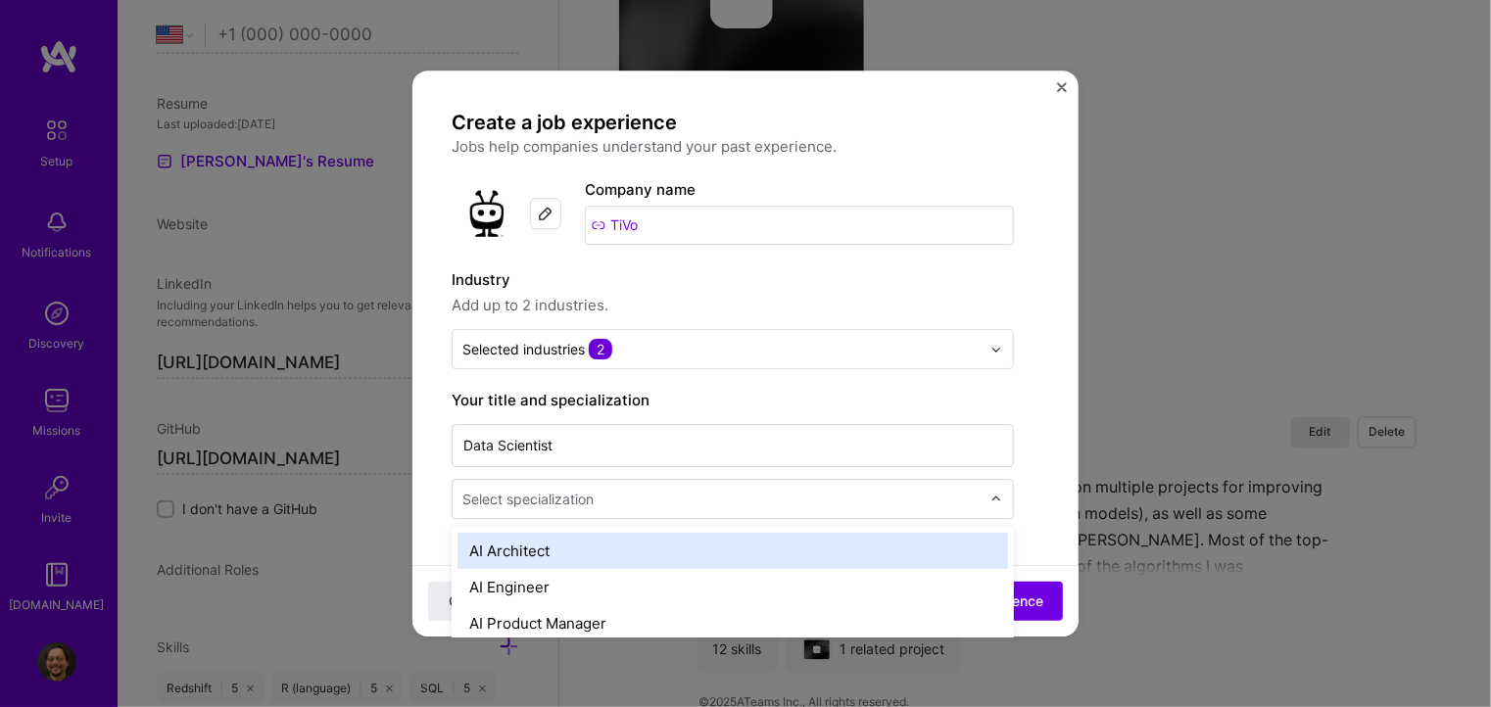
click at [600, 504] on input "text" at bounding box center [723, 499] width 522 height 21
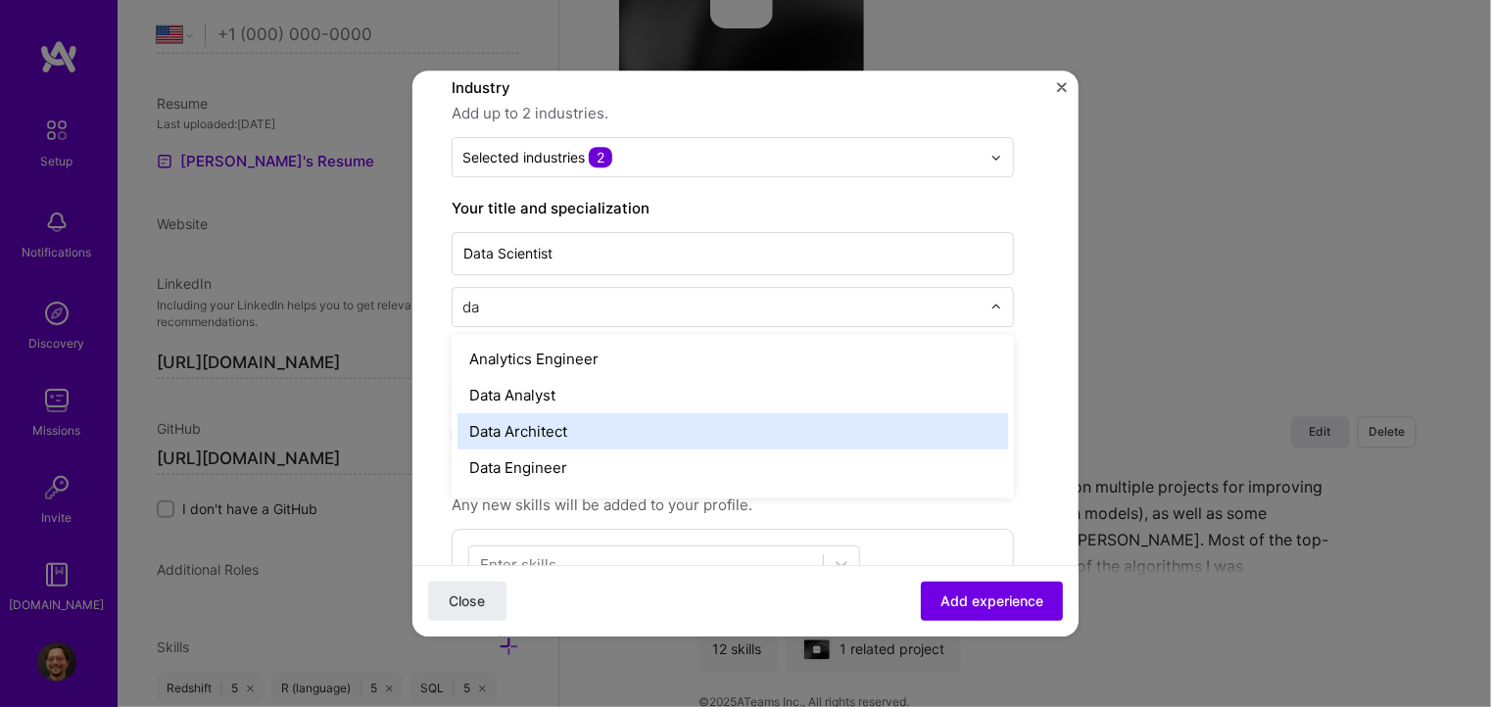
scroll to position [196, 0]
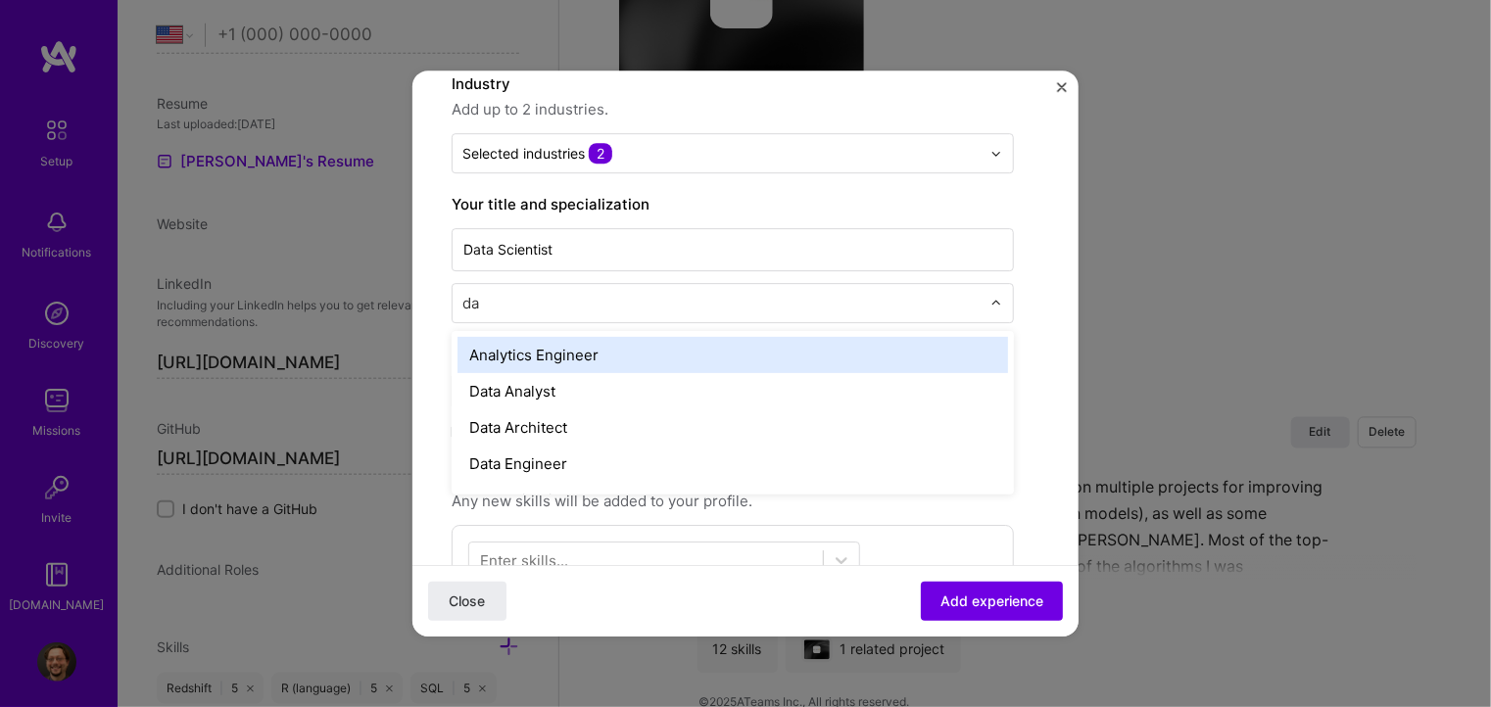
type input "dat"
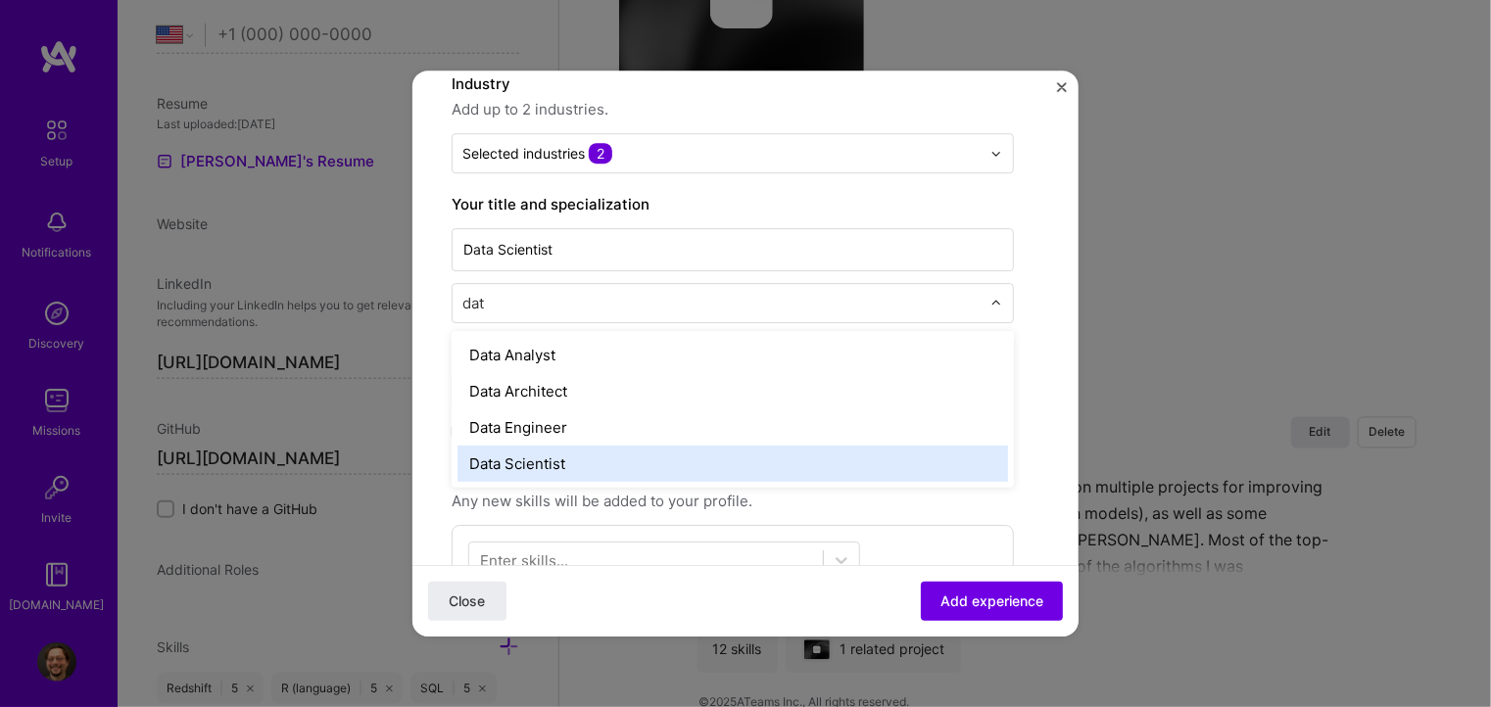
click at [566, 452] on div "Data Scientist" at bounding box center [733, 464] width 551 height 36
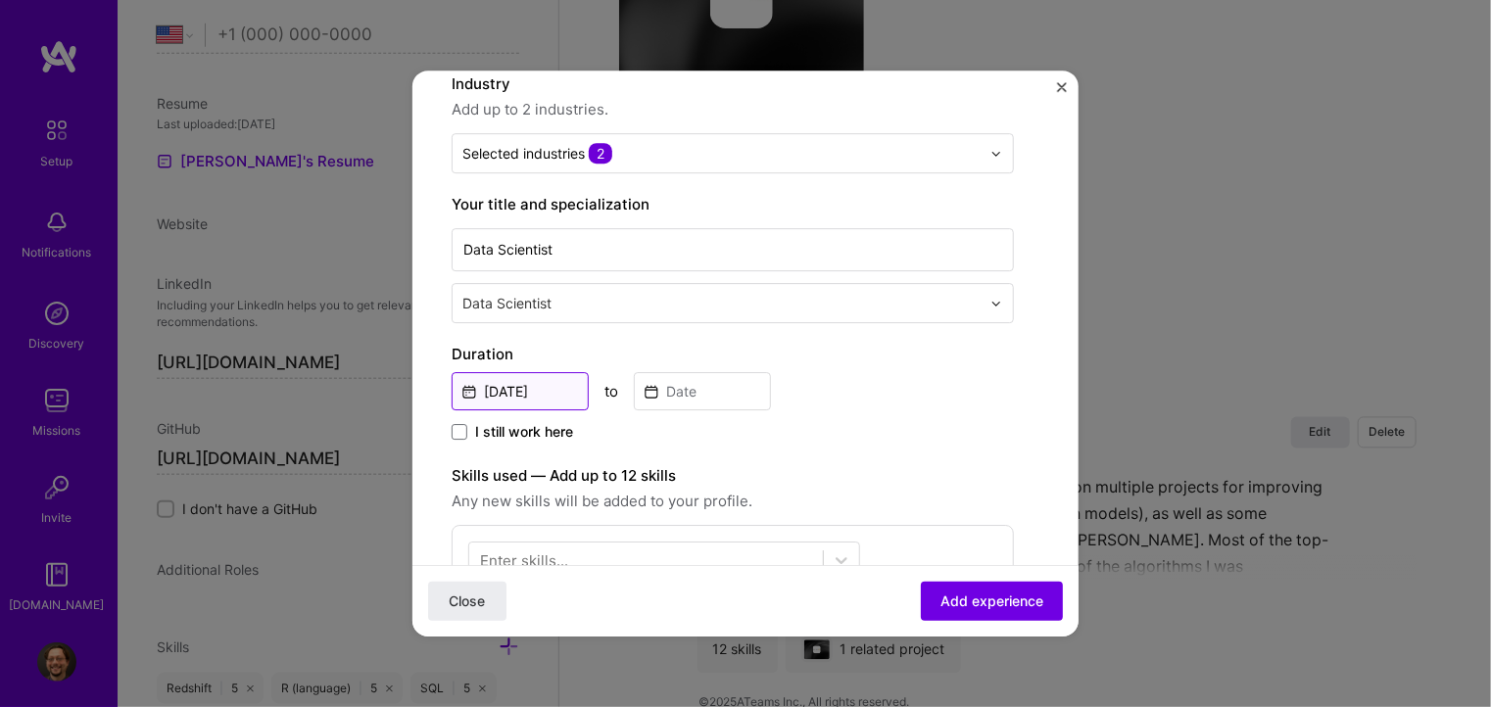
click at [542, 395] on input "[DATE]" at bounding box center [520, 391] width 137 height 38
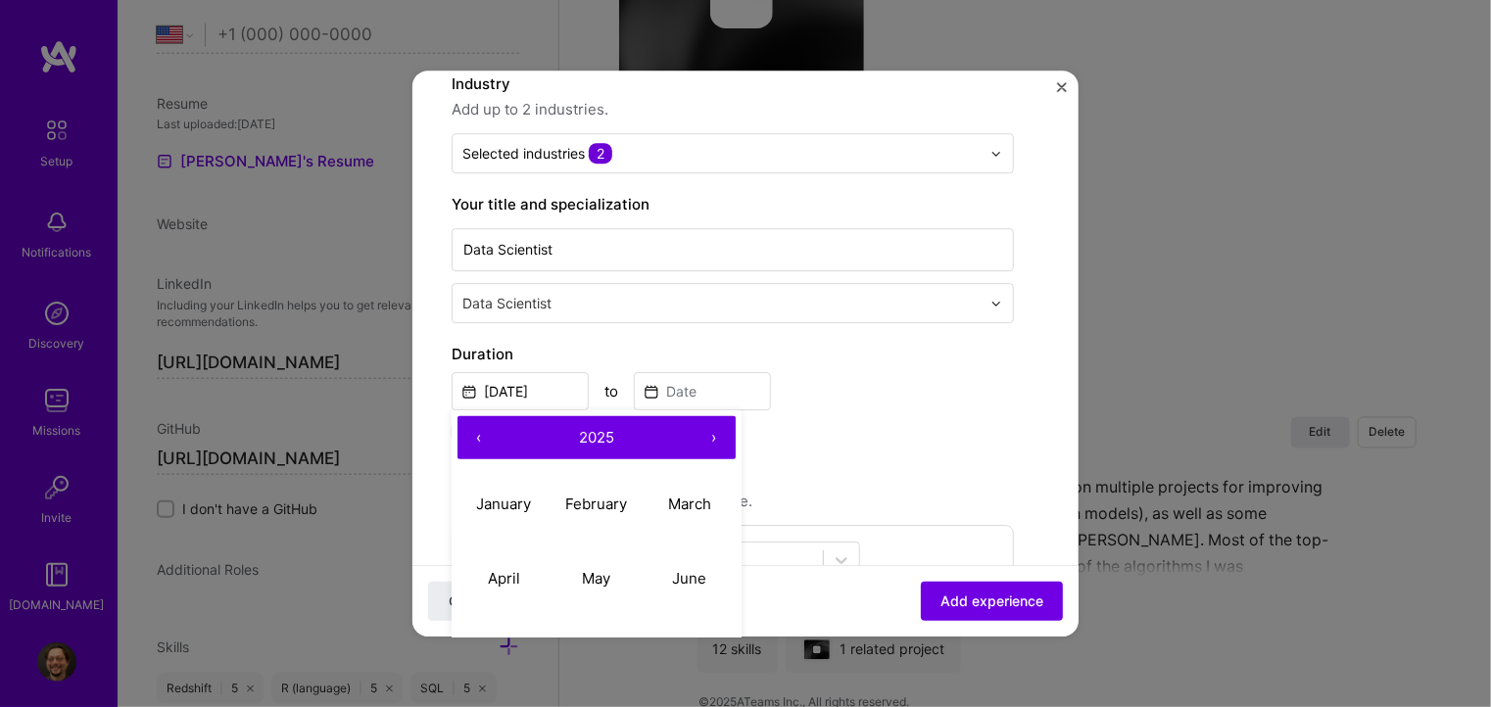
click at [485, 440] on button "‹" at bounding box center [479, 437] width 43 height 43
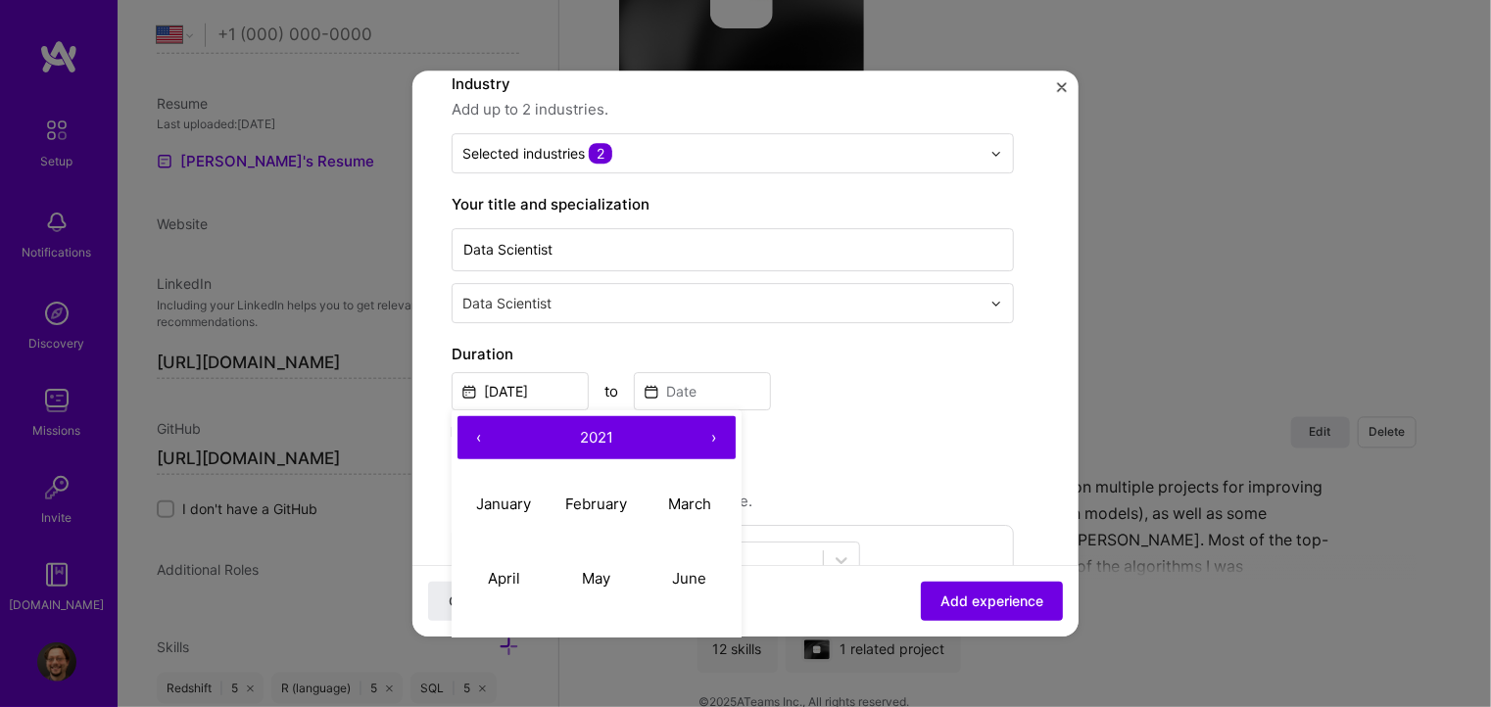
click at [485, 440] on button "‹" at bounding box center [479, 437] width 43 height 43
click at [502, 572] on abbr "April" at bounding box center [504, 578] width 32 height 19
type input "[DATE]"
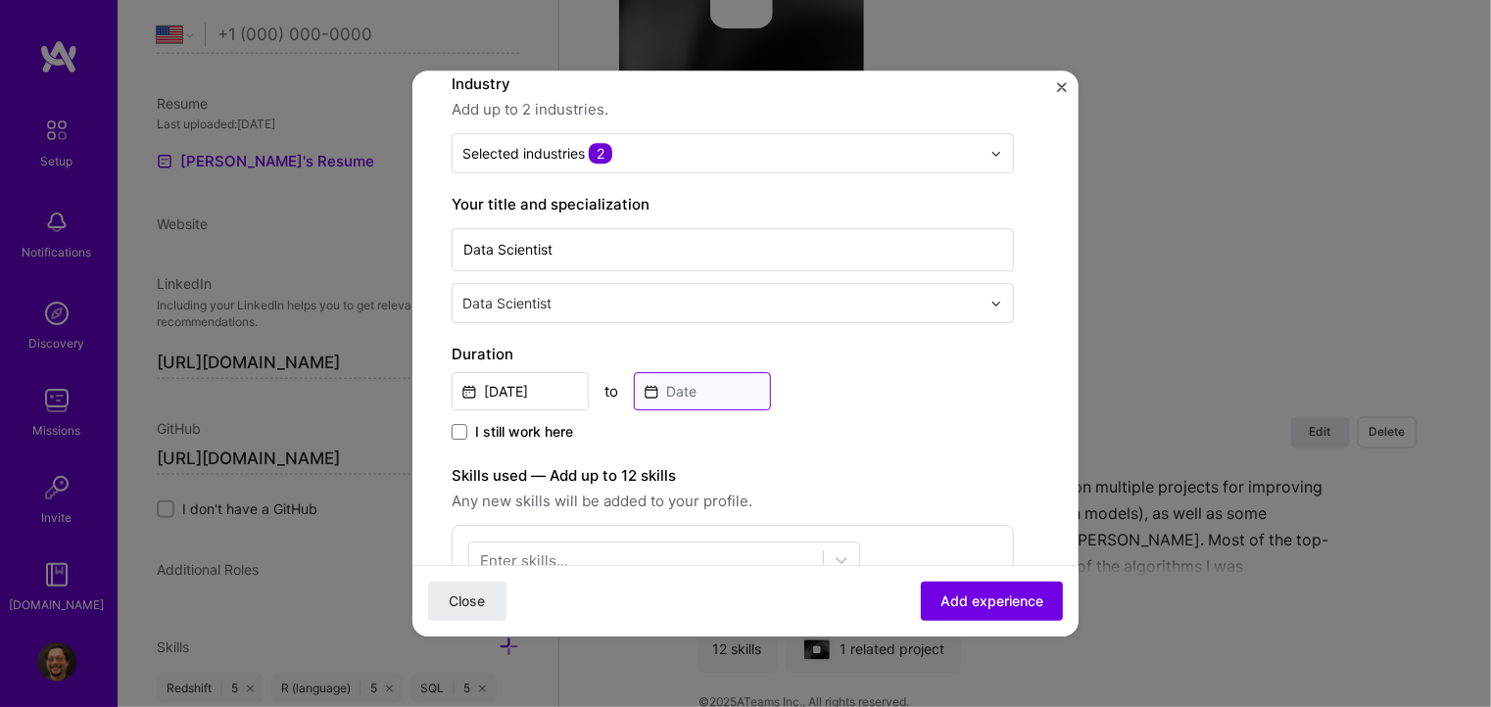
click at [709, 400] on input at bounding box center [702, 391] width 137 height 38
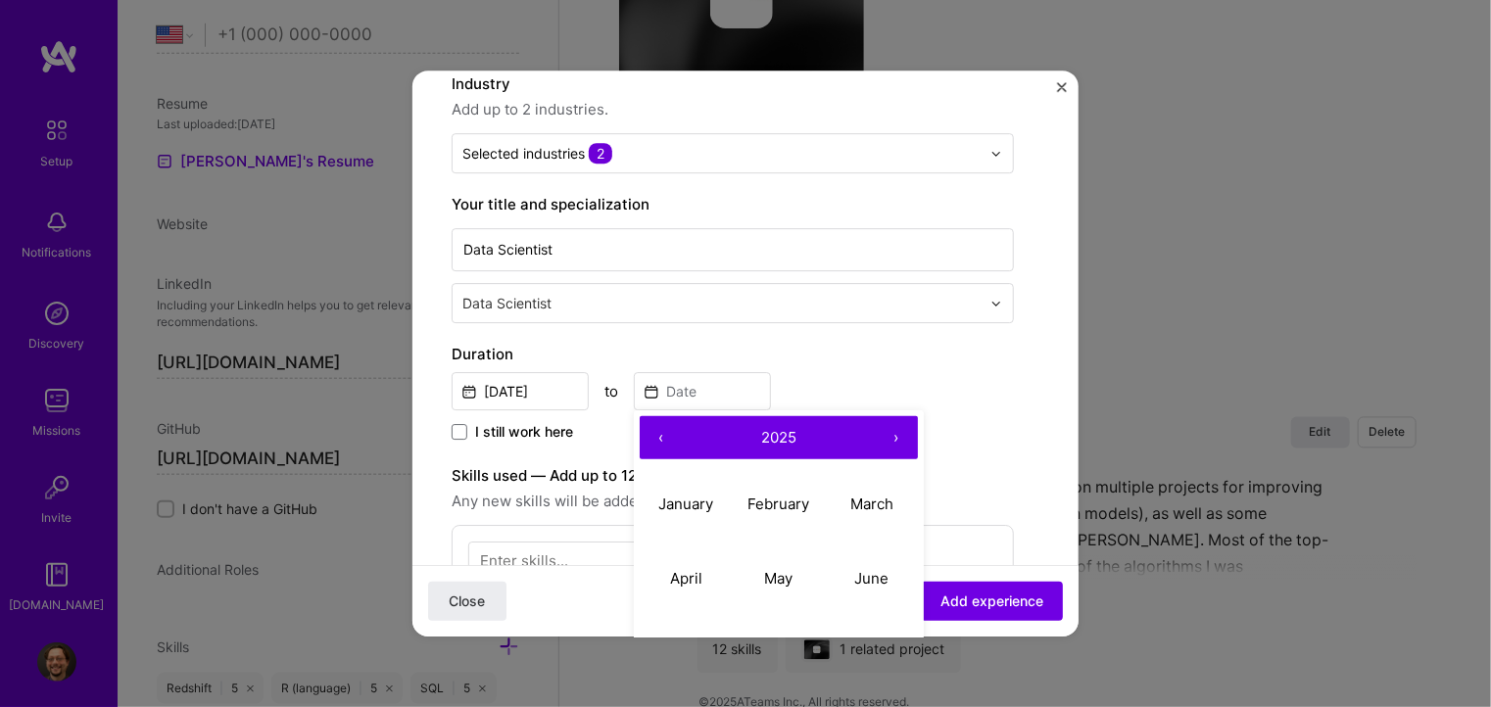
click at [655, 439] on button "‹" at bounding box center [661, 437] width 43 height 43
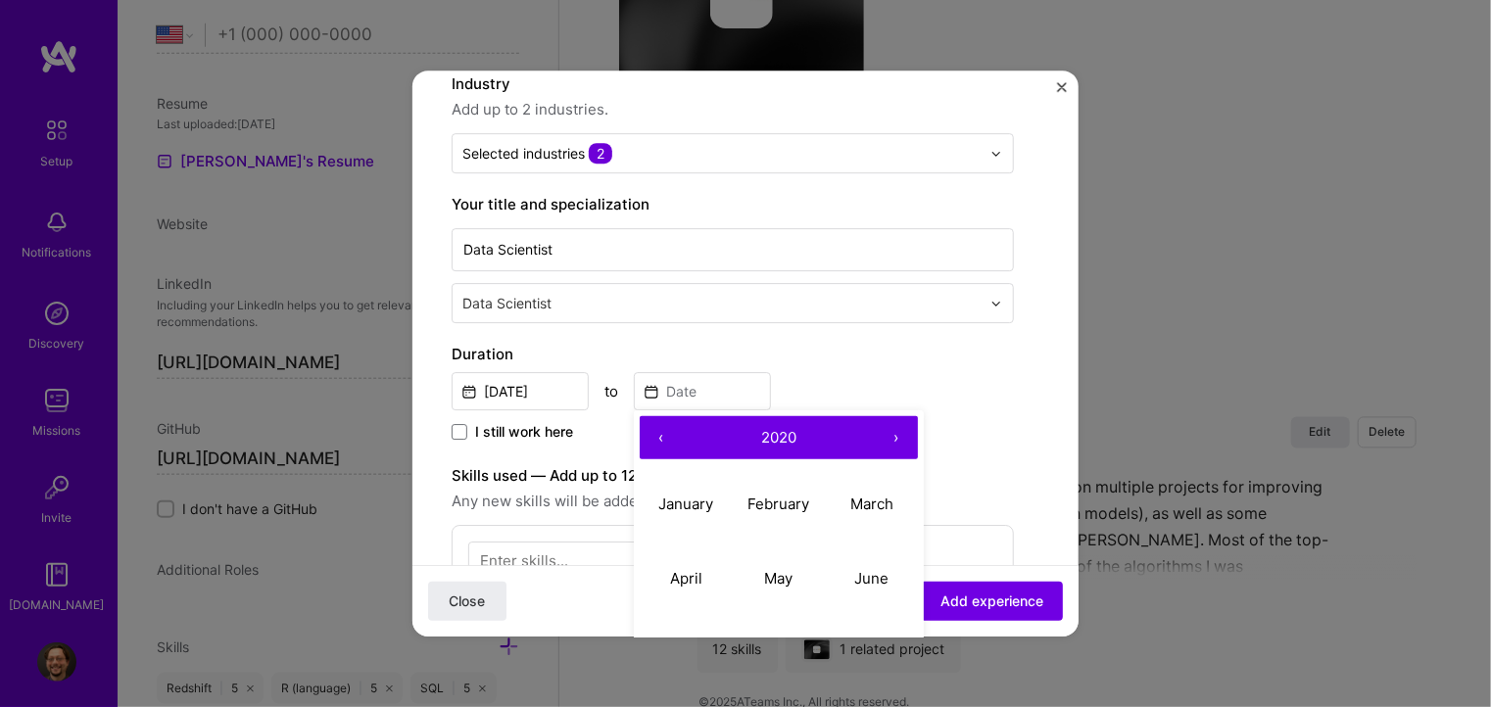
click at [655, 439] on button "‹" at bounding box center [661, 437] width 43 height 43
click at [874, 509] on abbr "March" at bounding box center [872, 504] width 43 height 19
type input "[DATE]"
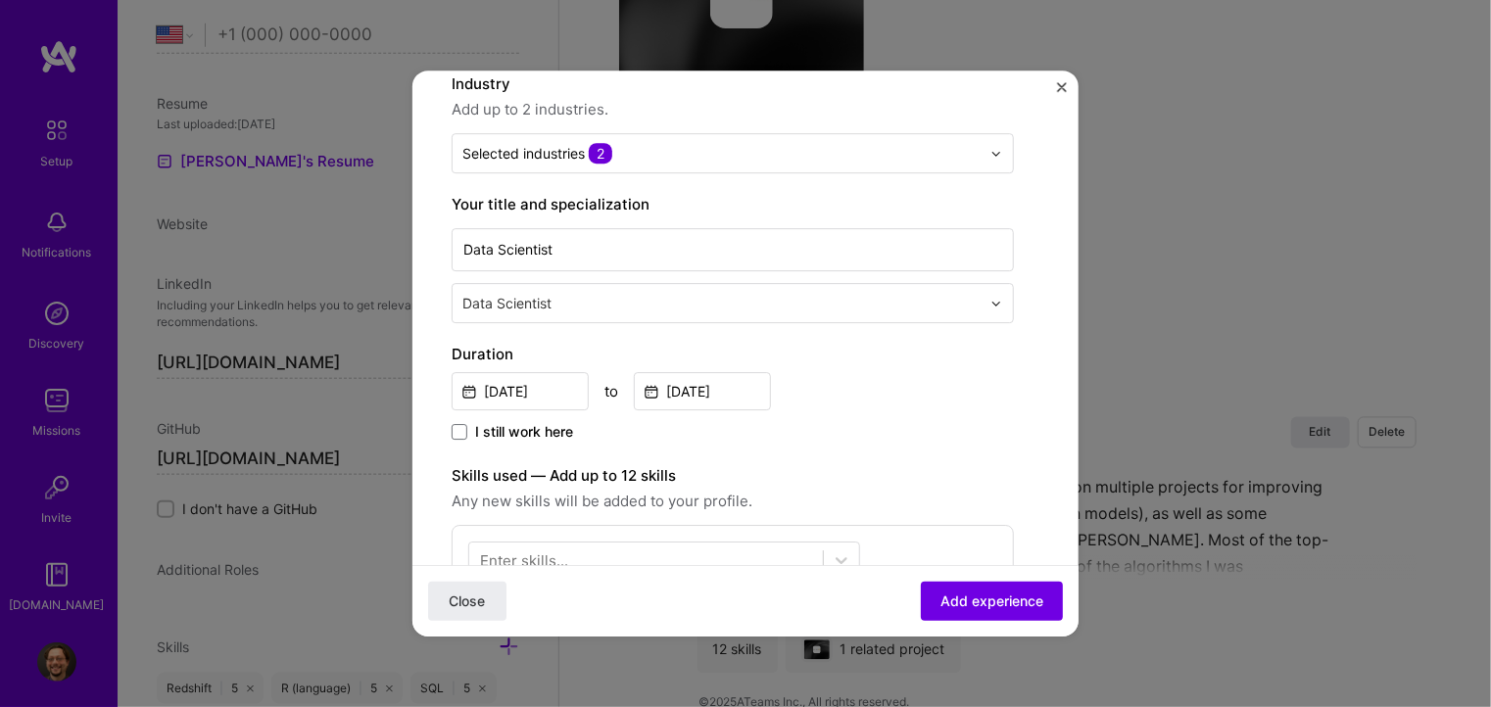
click at [860, 397] on div "[DATE] to [DATE]" at bounding box center [733, 389] width 562 height 42
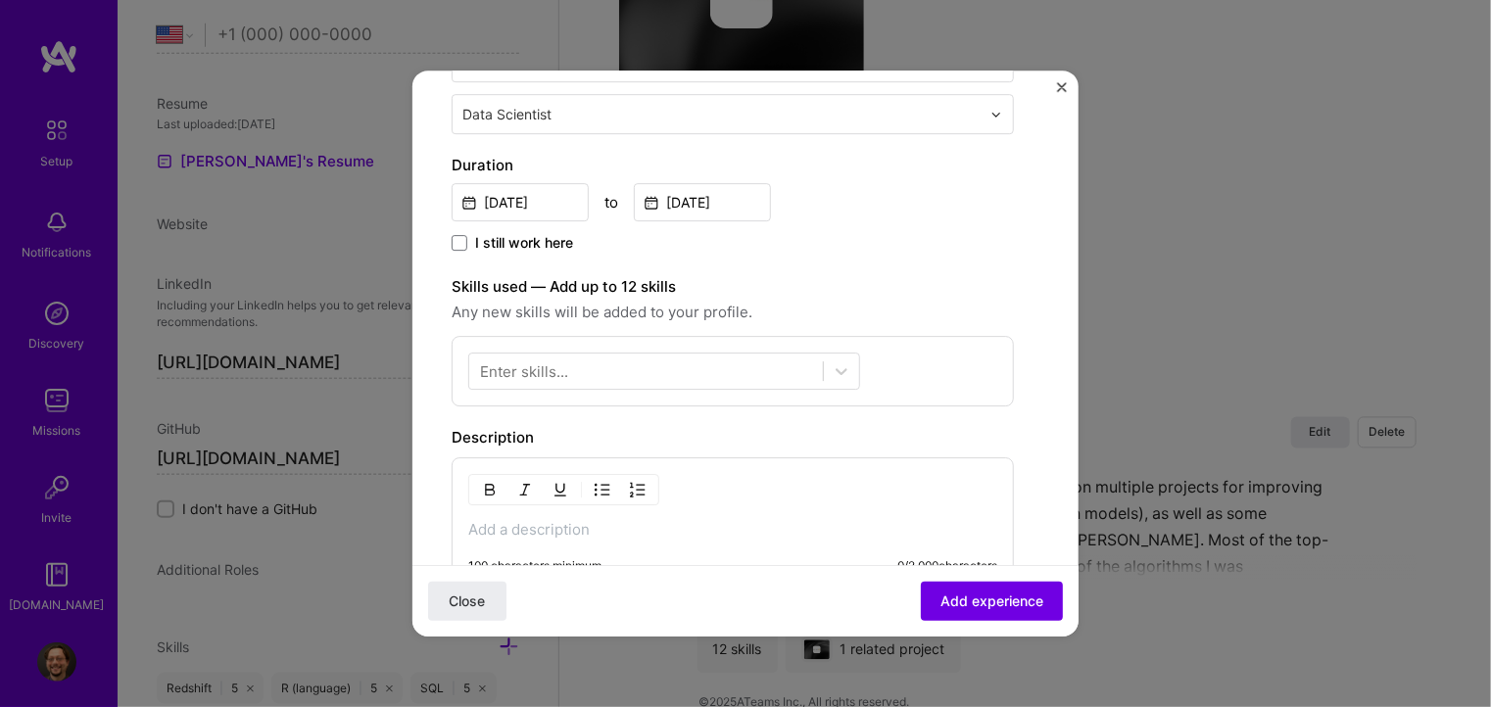
scroll to position [392, 0]
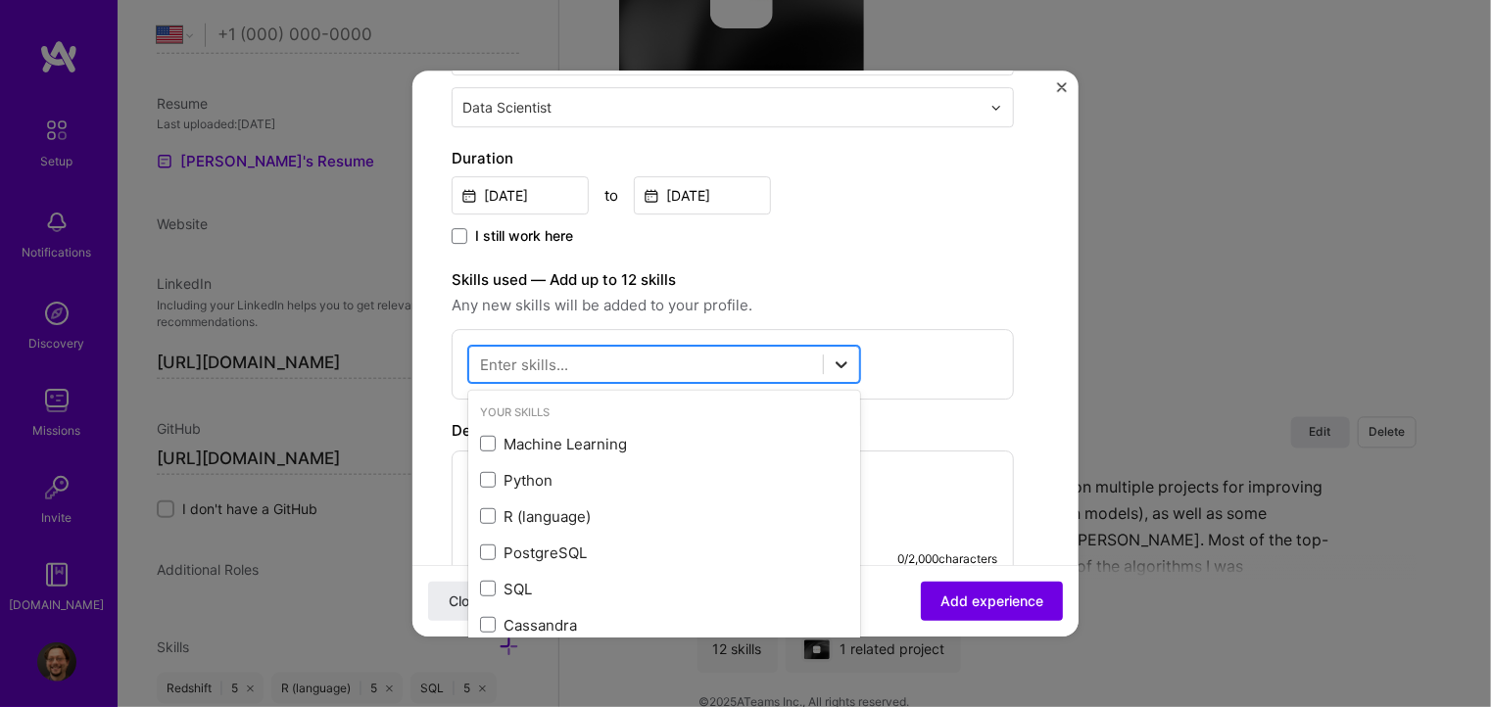
click at [839, 362] on icon at bounding box center [842, 365] width 20 height 20
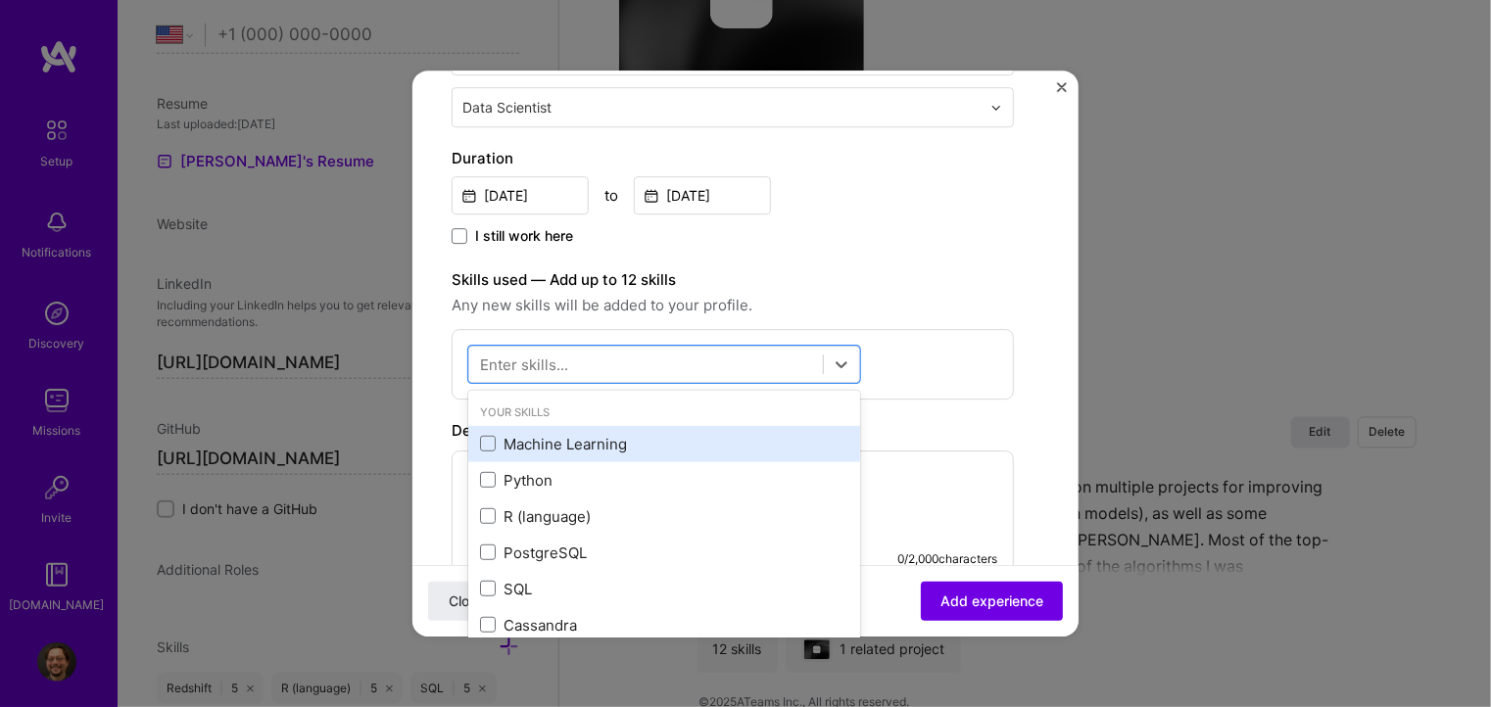
click at [564, 440] on div "Machine Learning" at bounding box center [664, 444] width 368 height 21
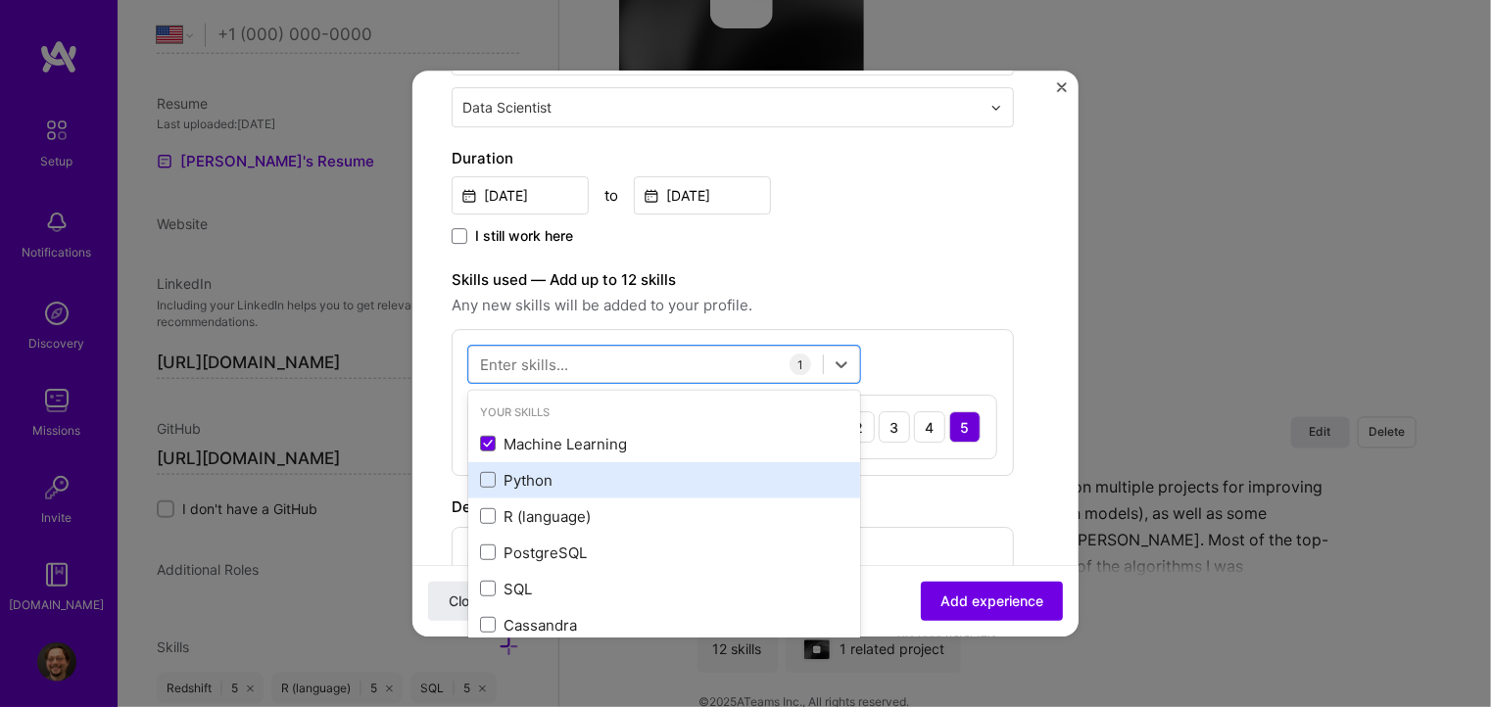
click at [518, 477] on div "Python" at bounding box center [664, 480] width 368 height 21
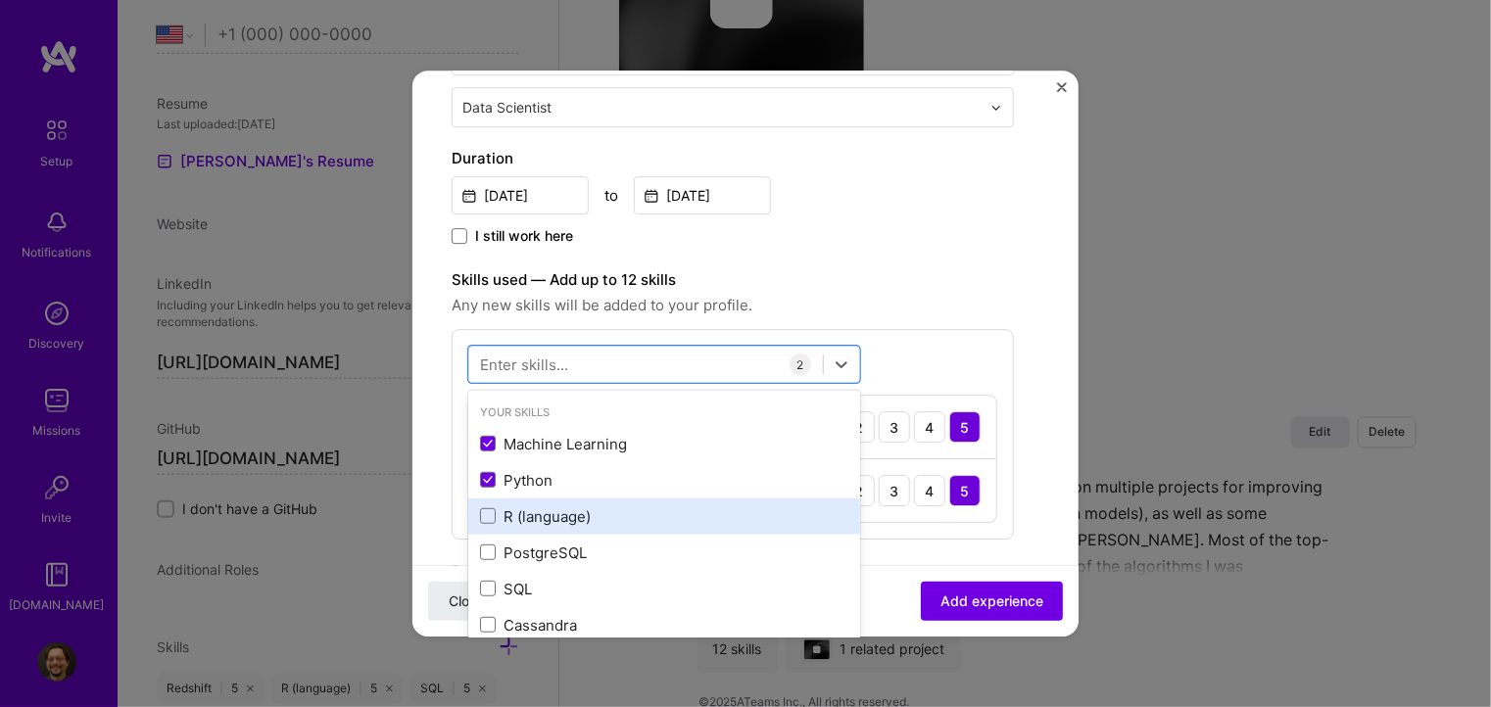
click at [500, 514] on div "R (language)" at bounding box center [664, 517] width 368 height 21
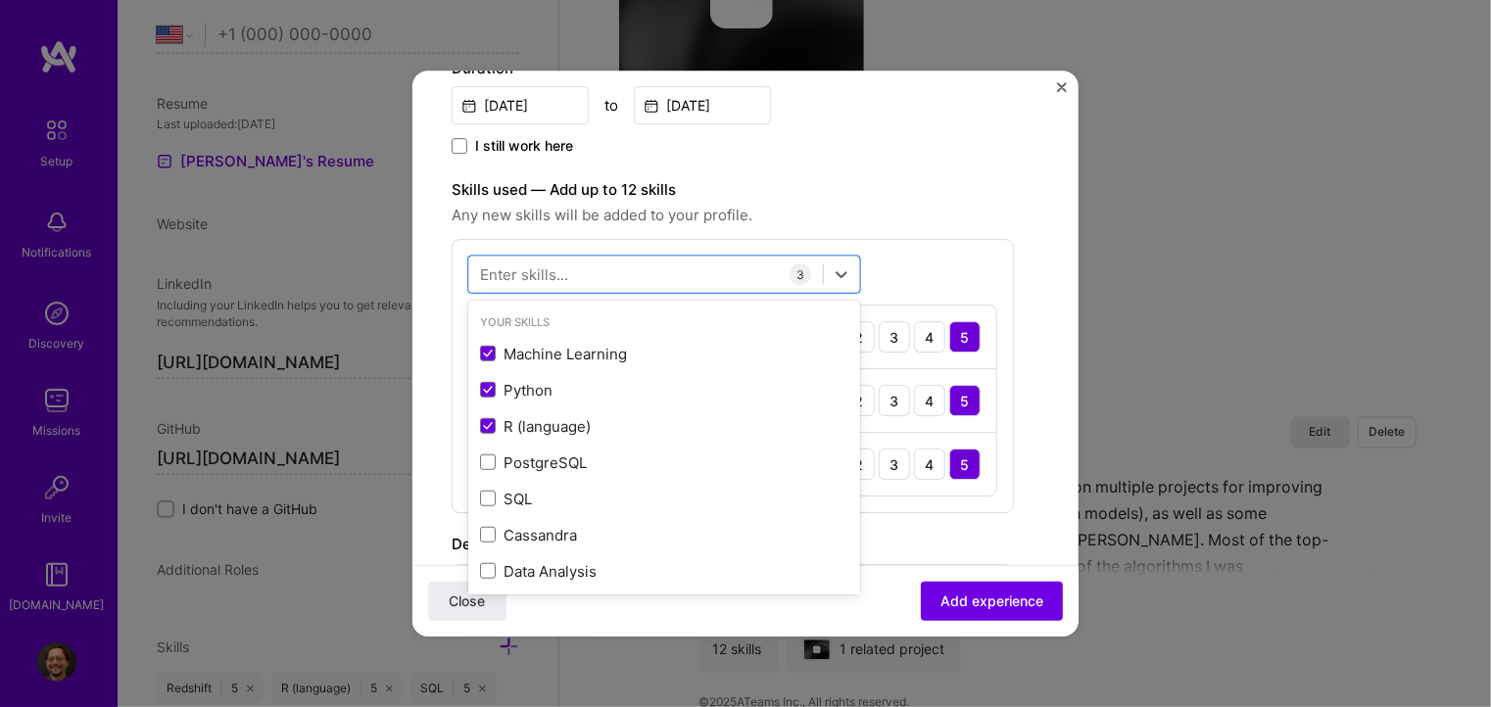
scroll to position [490, 0]
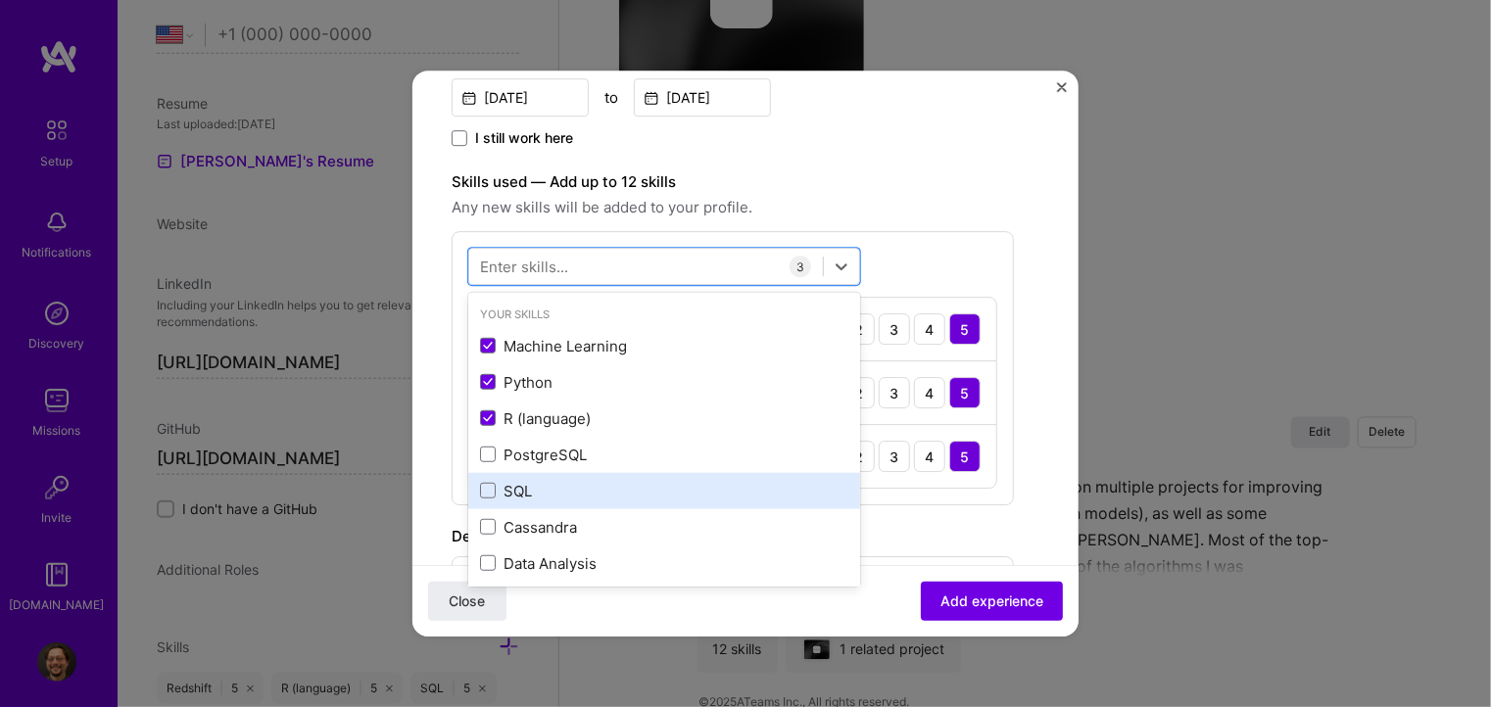
click at [519, 481] on div "SQL" at bounding box center [664, 491] width 368 height 21
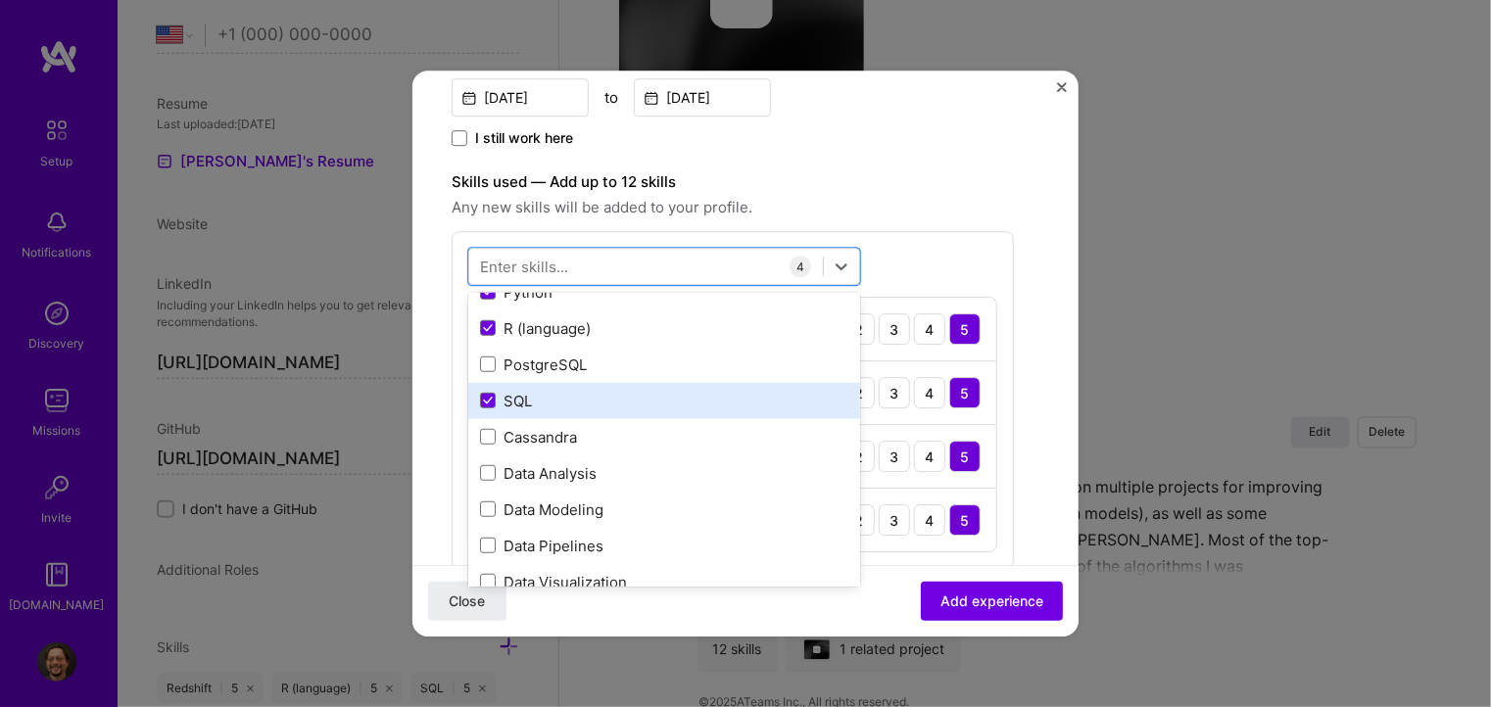
scroll to position [98, 0]
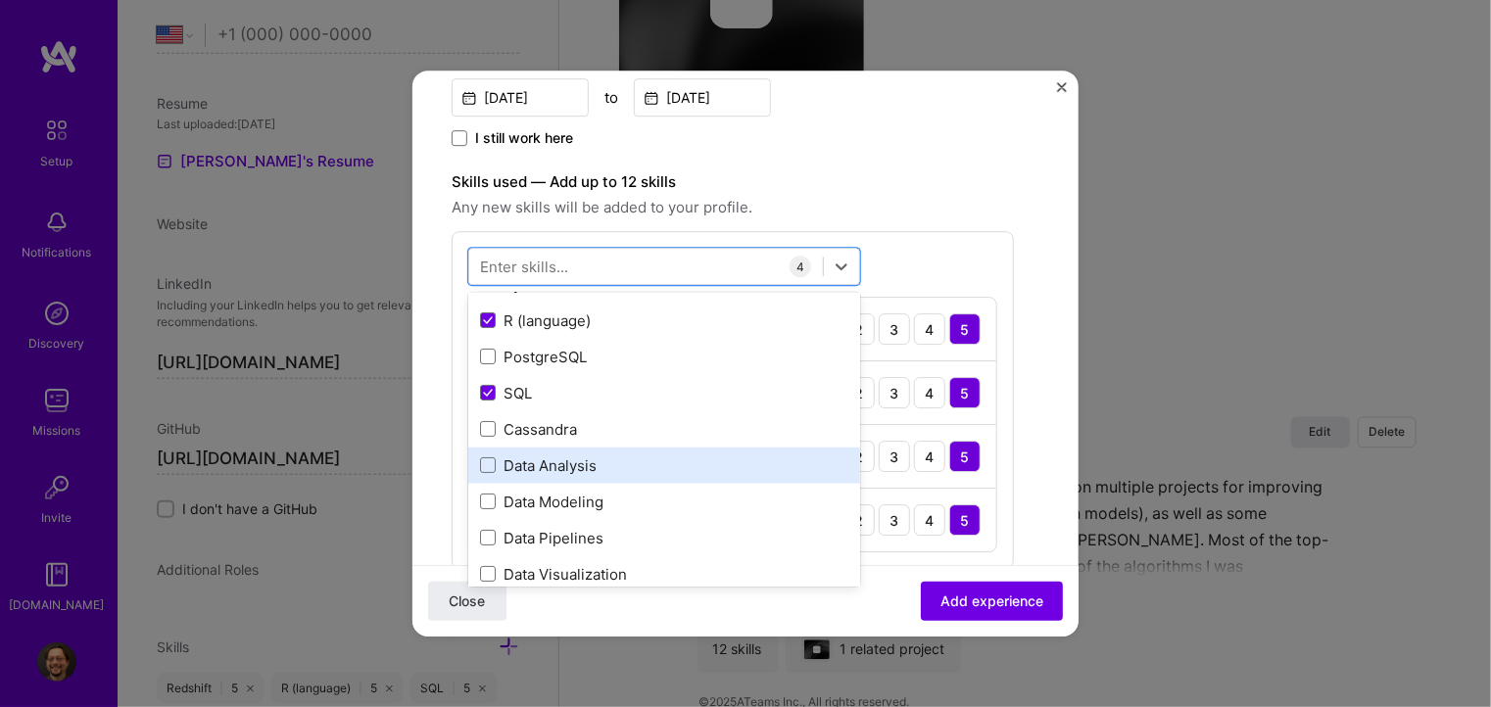
click at [561, 468] on div "Data Analysis" at bounding box center [664, 466] width 368 height 21
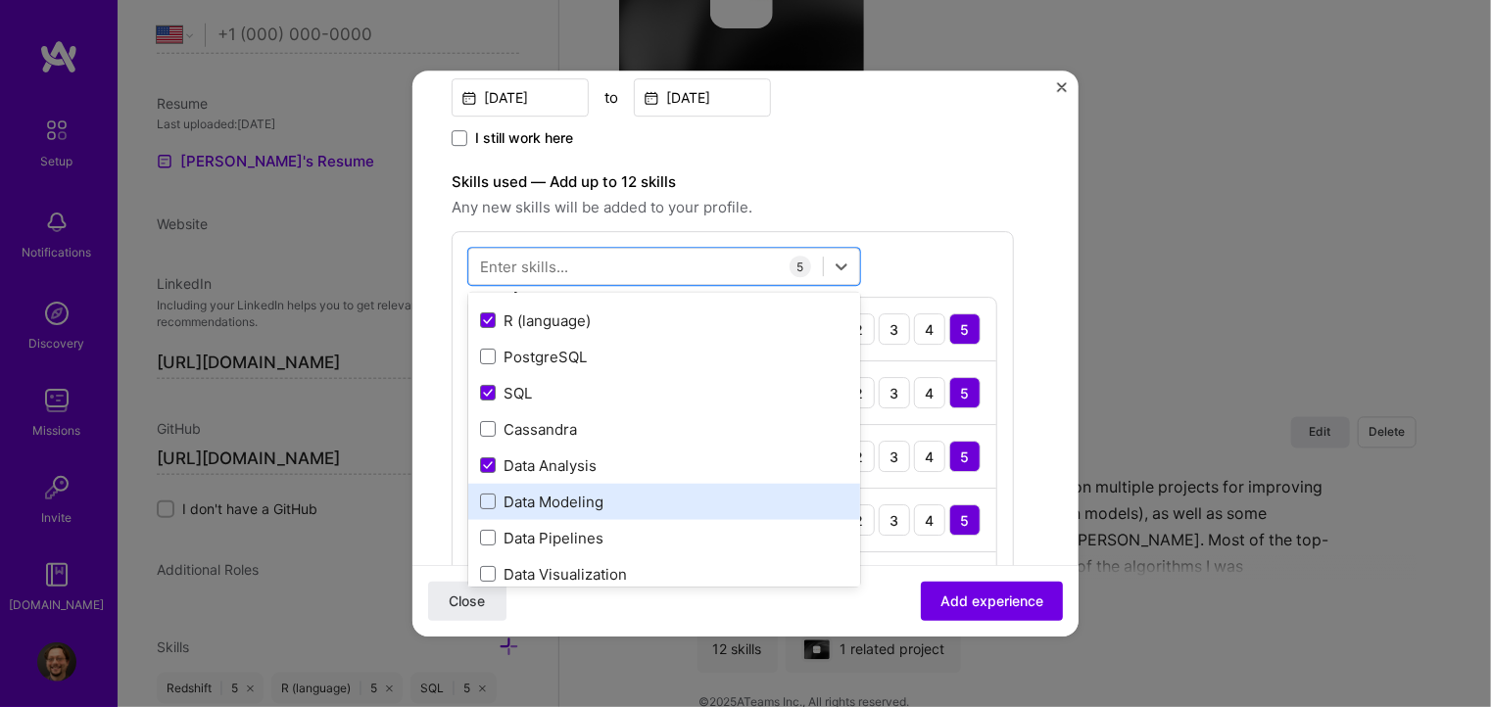
click at [545, 495] on div "Data Modeling" at bounding box center [664, 502] width 368 height 21
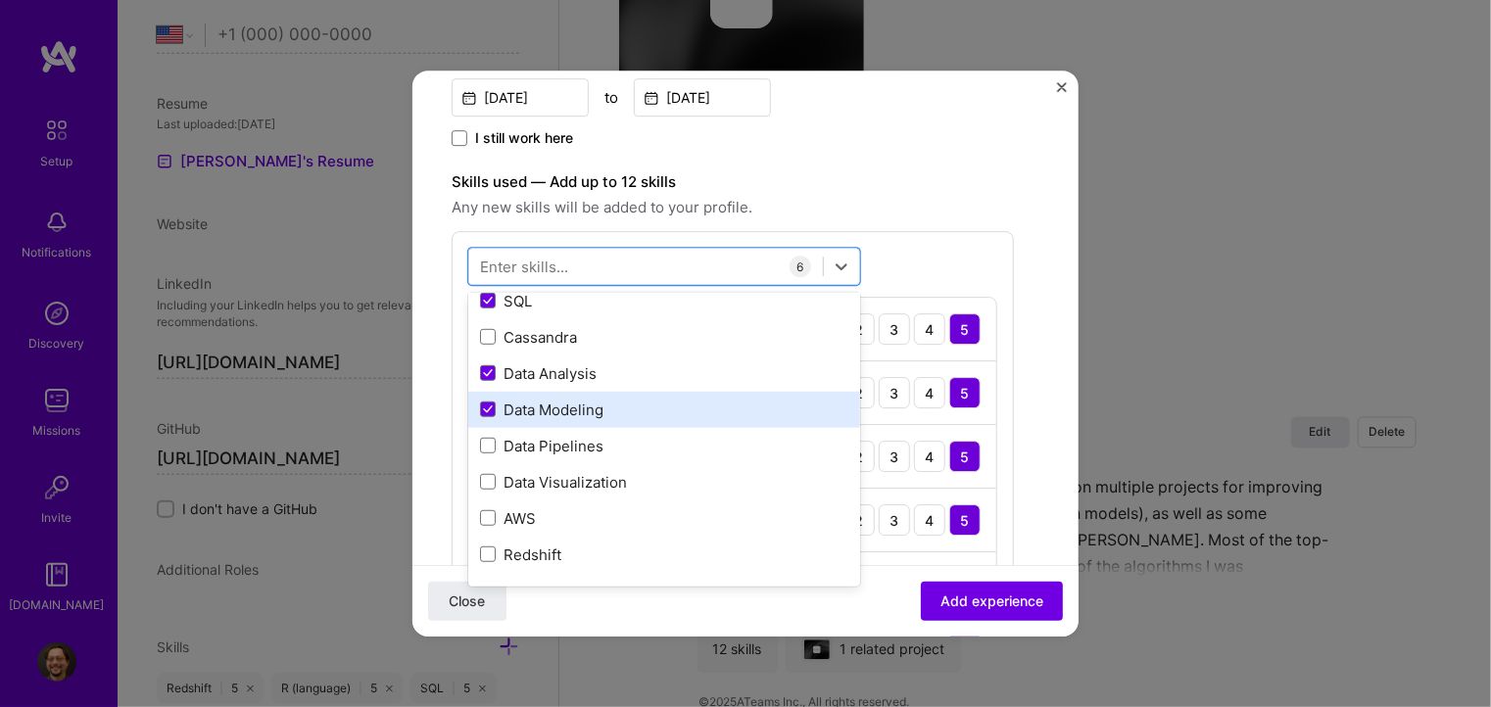
scroll to position [196, 0]
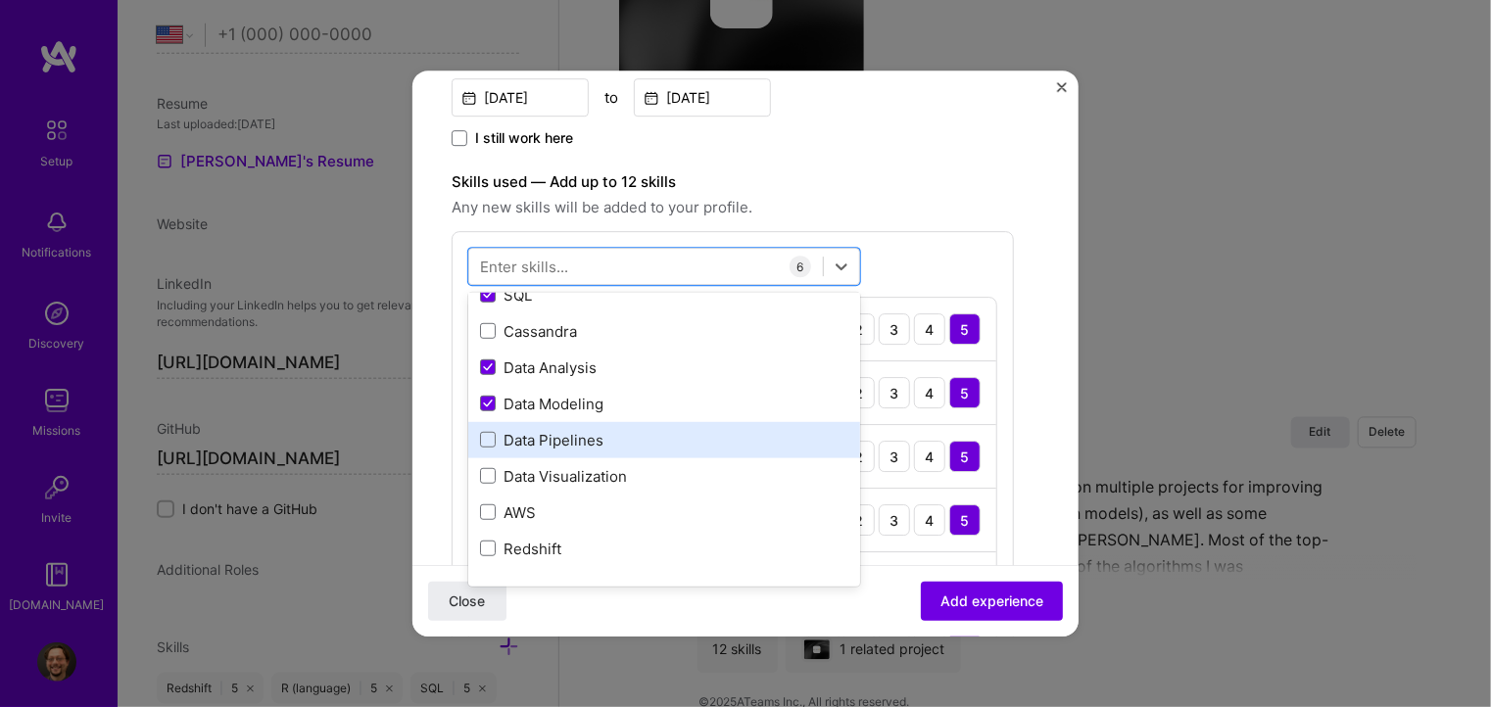
click at [518, 440] on div "Data Pipelines" at bounding box center [664, 440] width 368 height 21
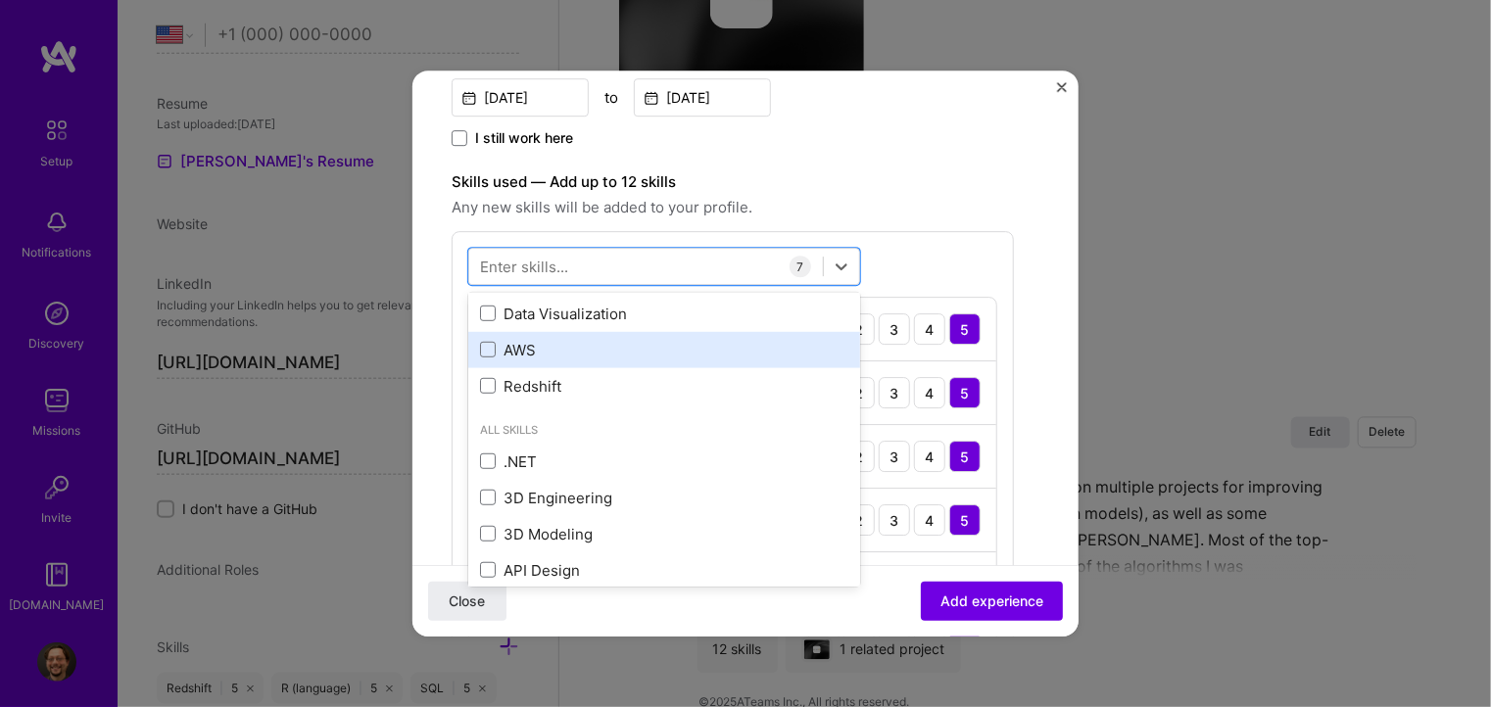
scroll to position [392, 0]
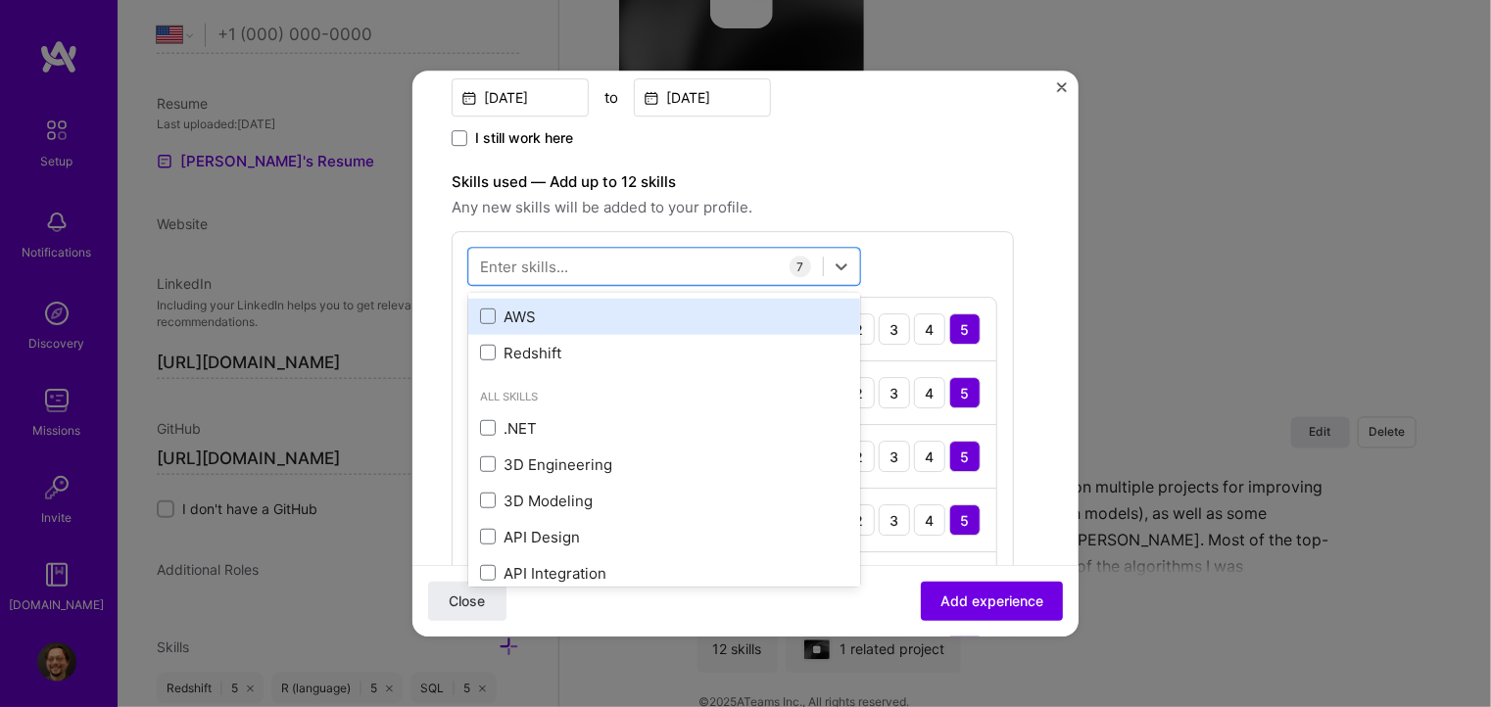
click at [507, 314] on div "AWS" at bounding box center [664, 317] width 368 height 21
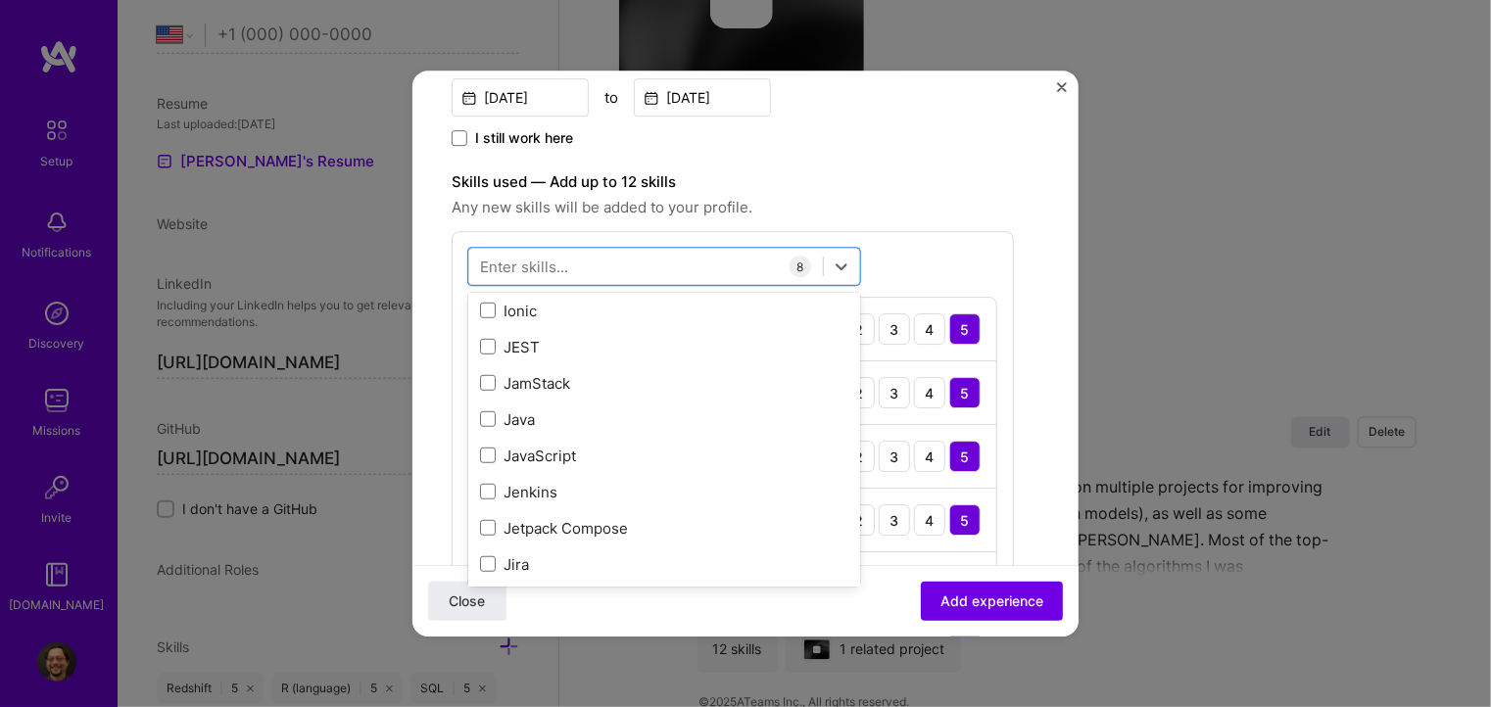
scroll to position [6467, 0]
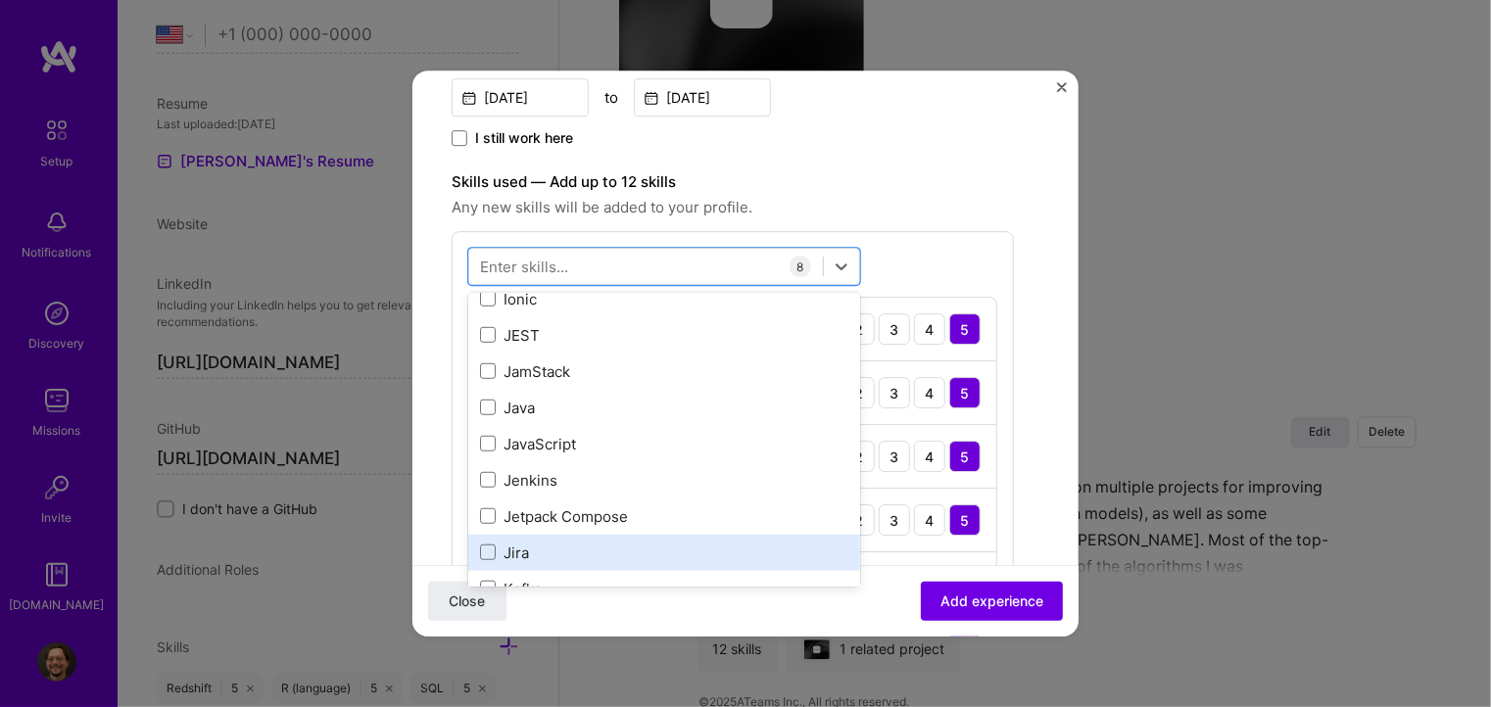
click at [545, 539] on div "Jira" at bounding box center [664, 553] width 392 height 36
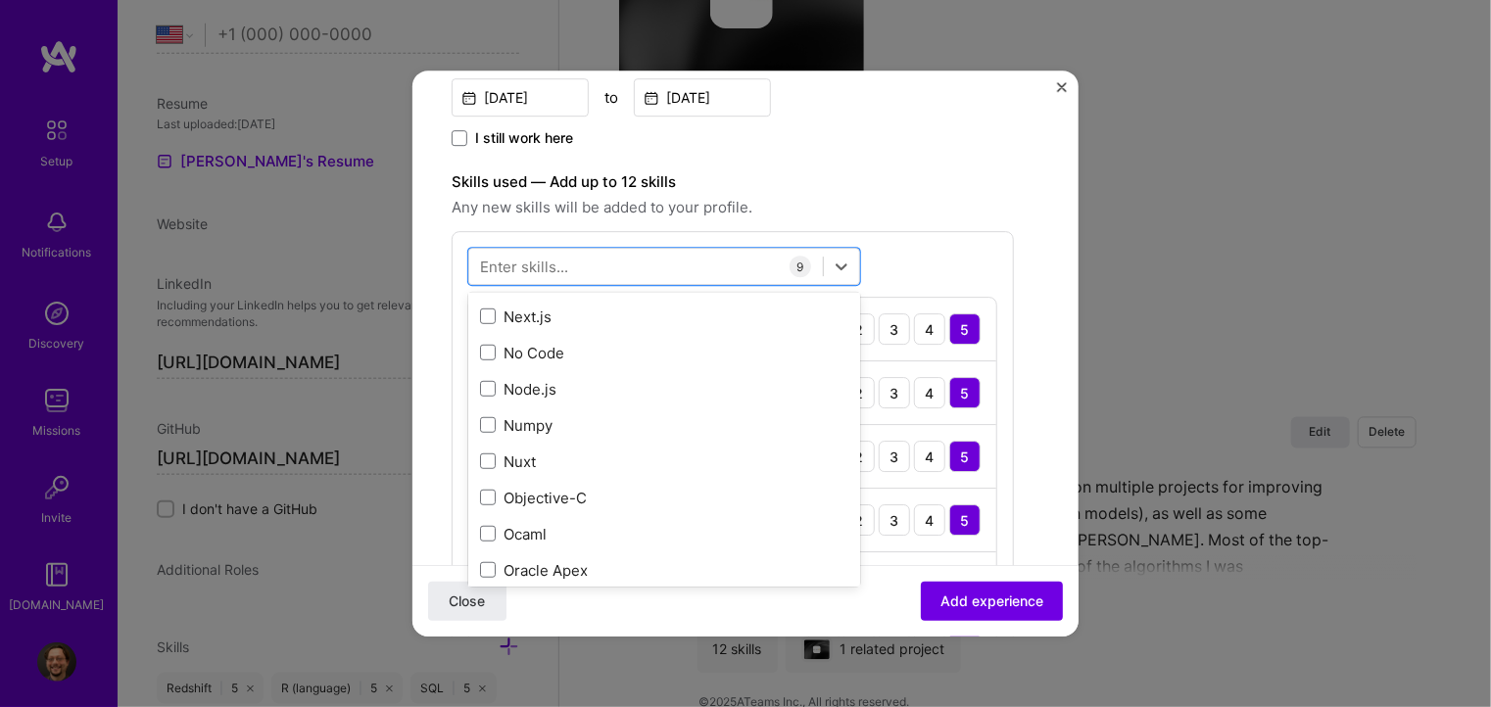
scroll to position [8231, 0]
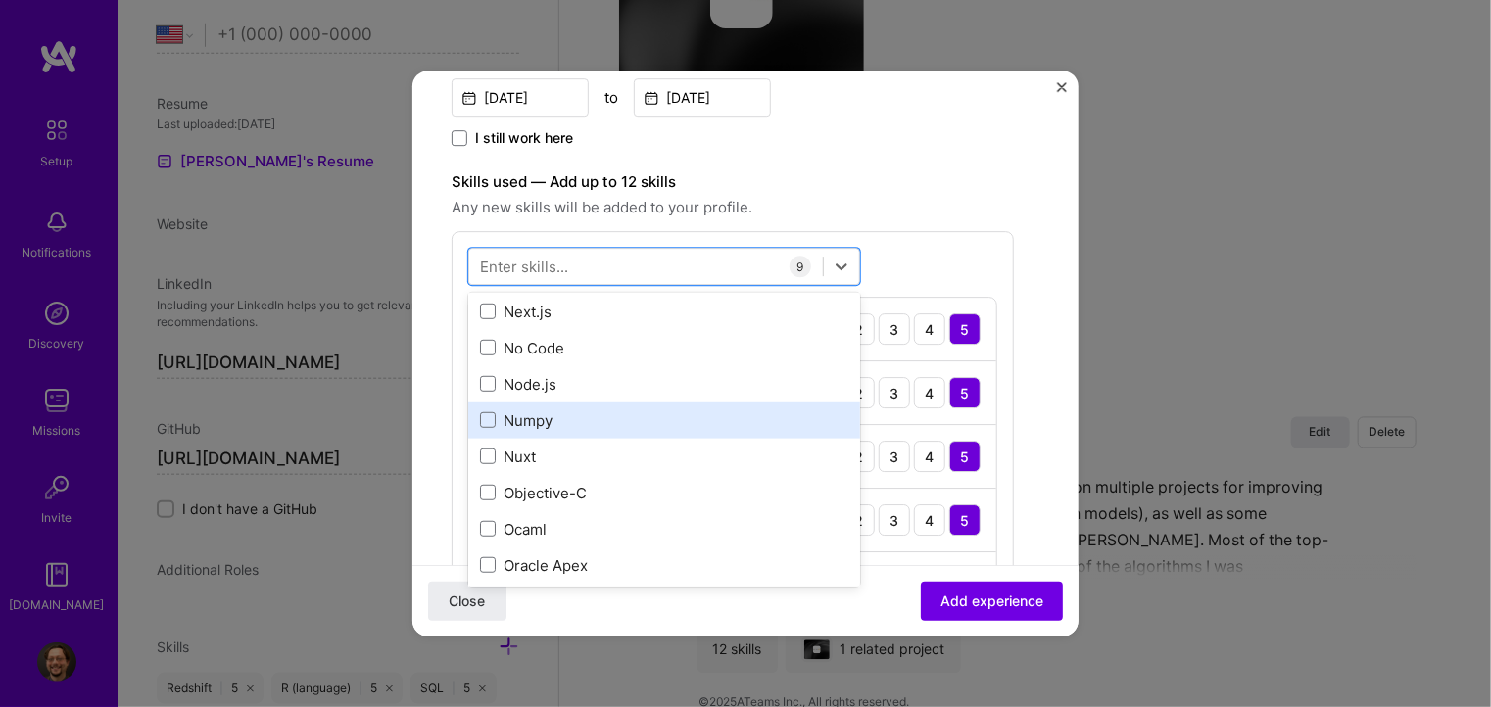
click at [526, 424] on div "Numpy" at bounding box center [664, 421] width 368 height 21
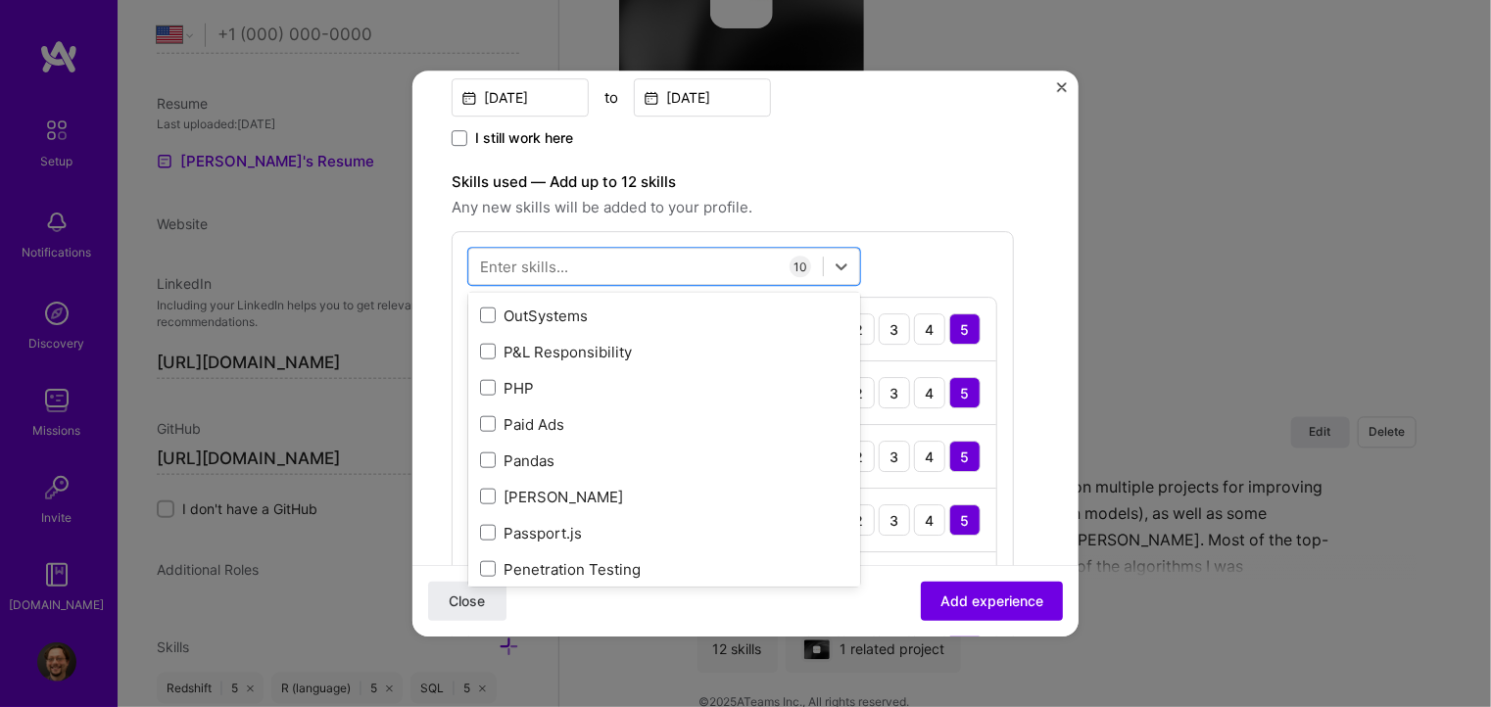
scroll to position [8525, 0]
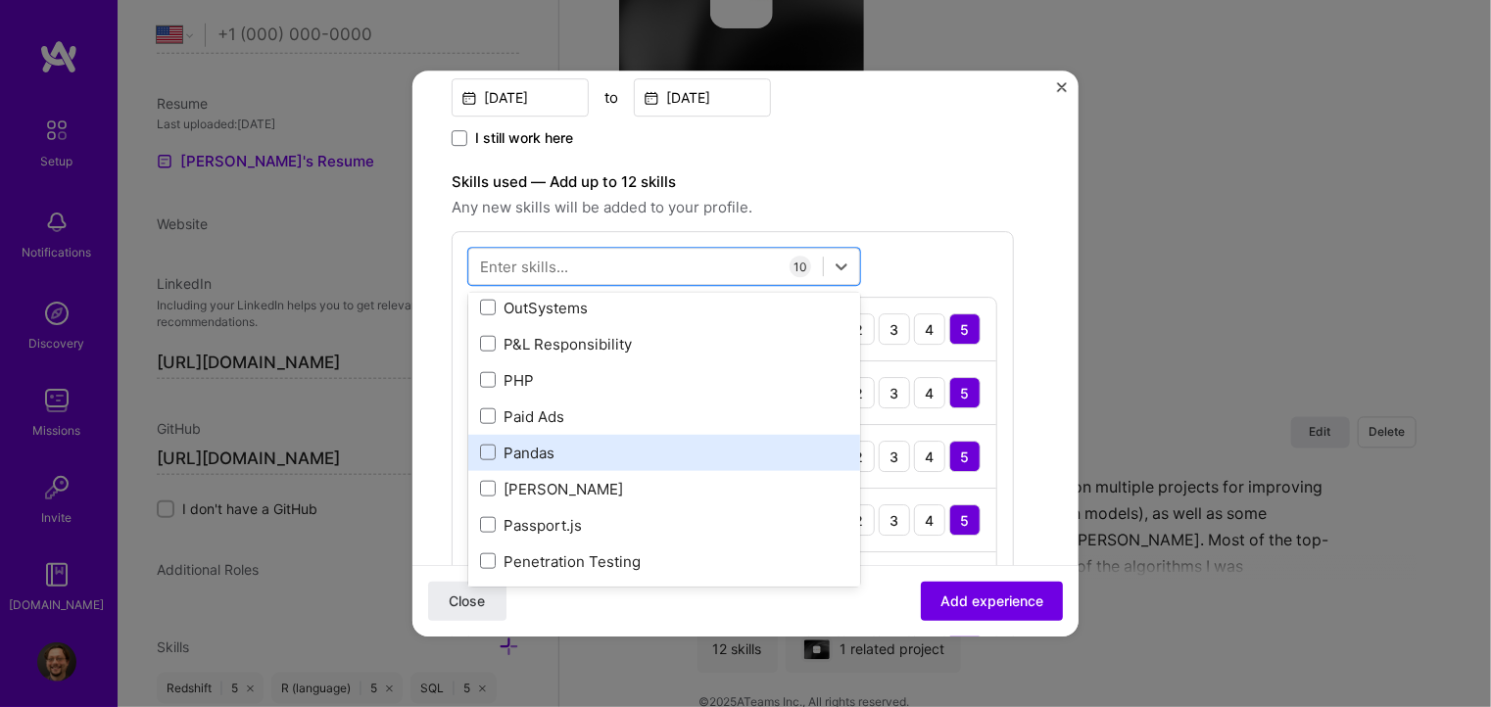
click at [515, 454] on div "Pandas" at bounding box center [664, 453] width 368 height 21
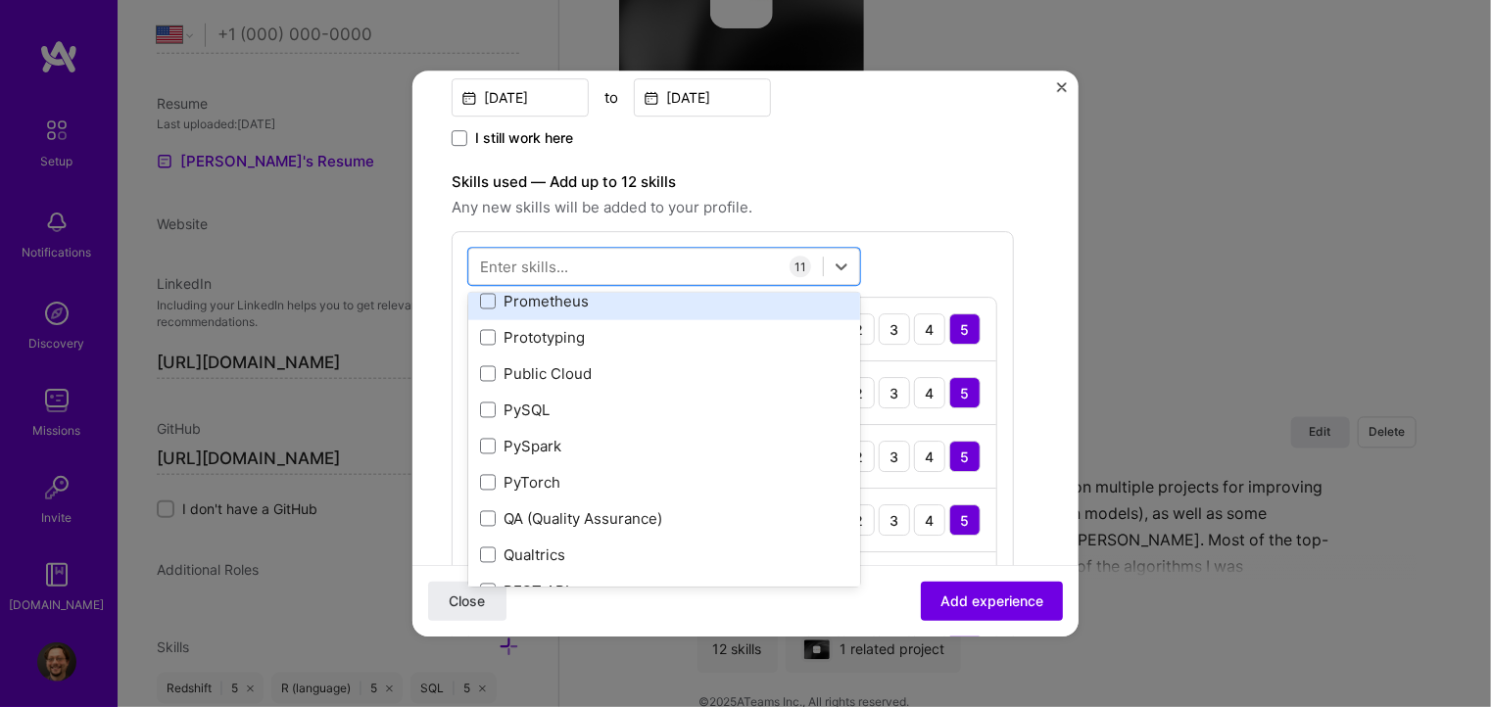
scroll to position [9407, 0]
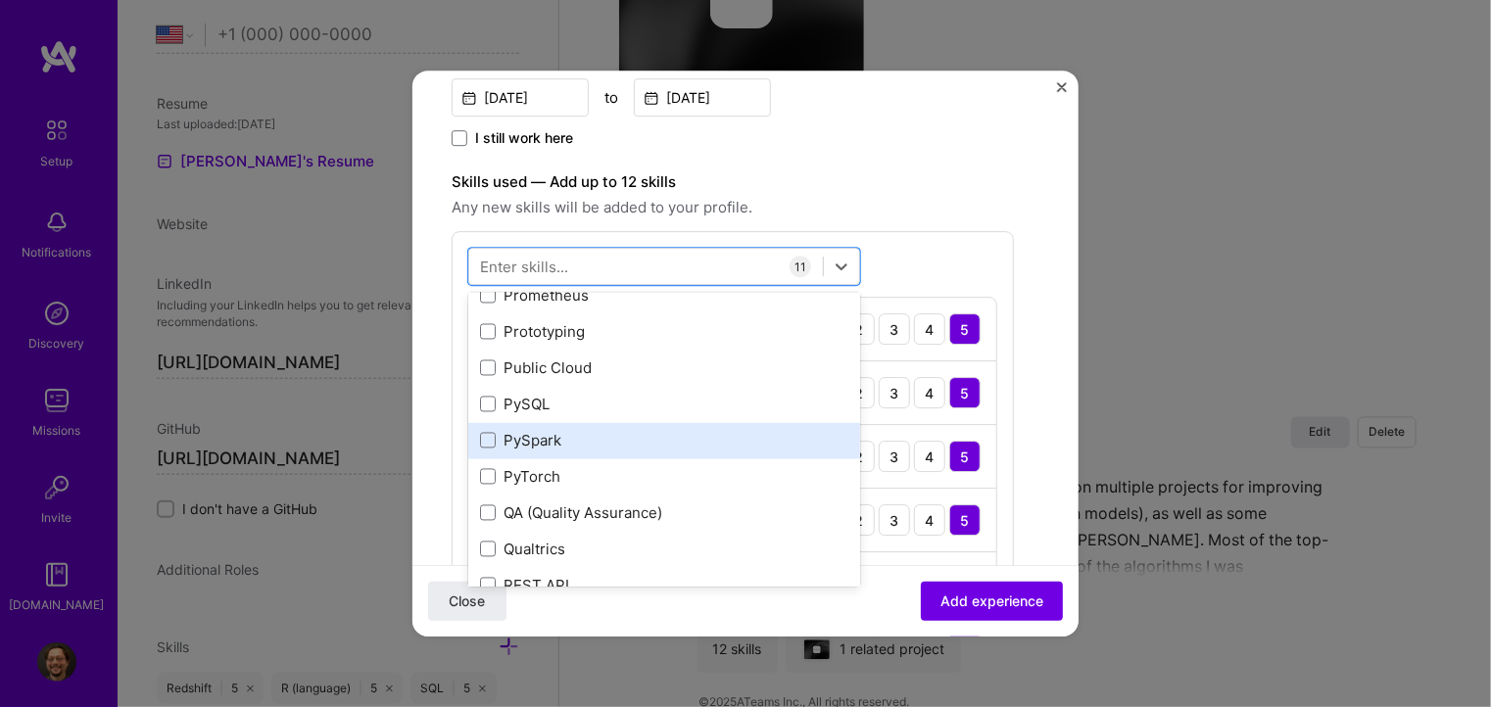
click at [525, 442] on div "PySpark" at bounding box center [664, 441] width 368 height 21
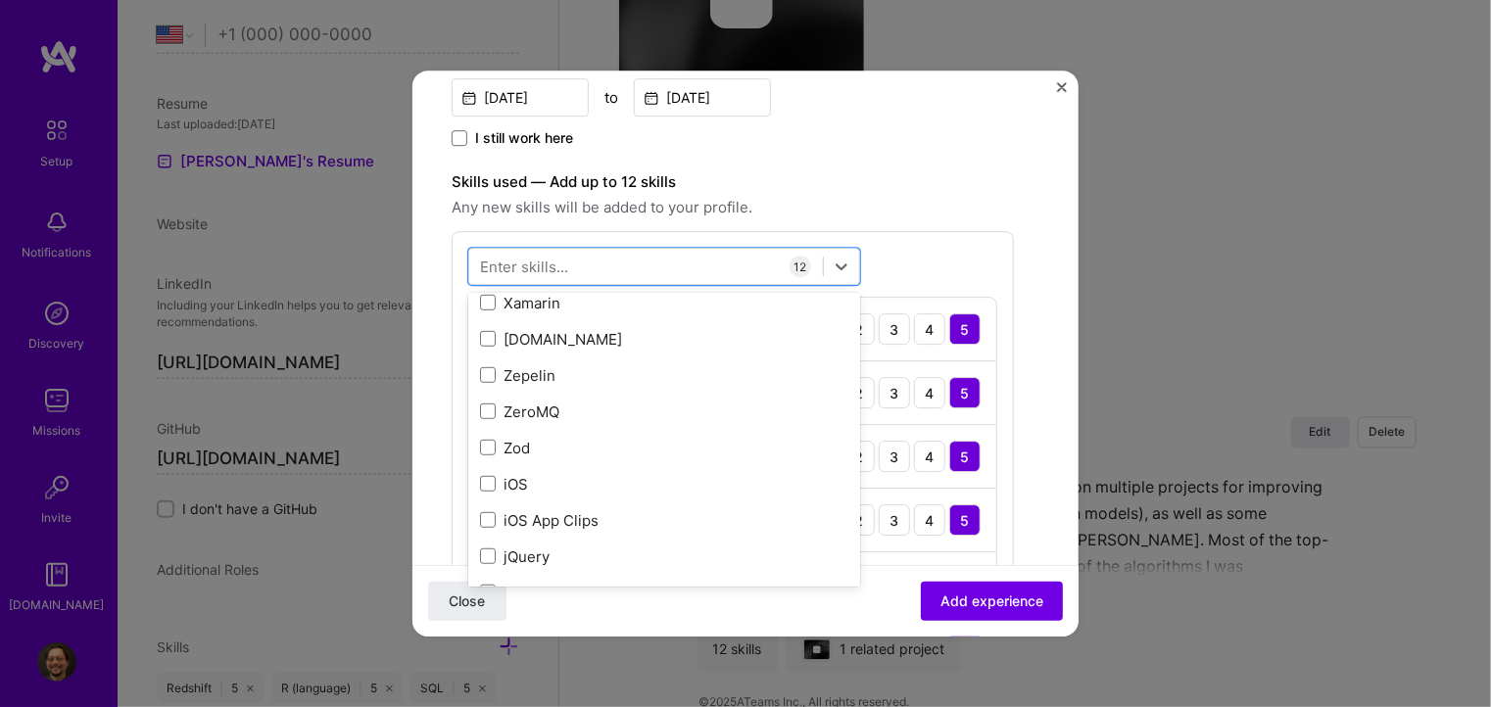
scroll to position [13495, 0]
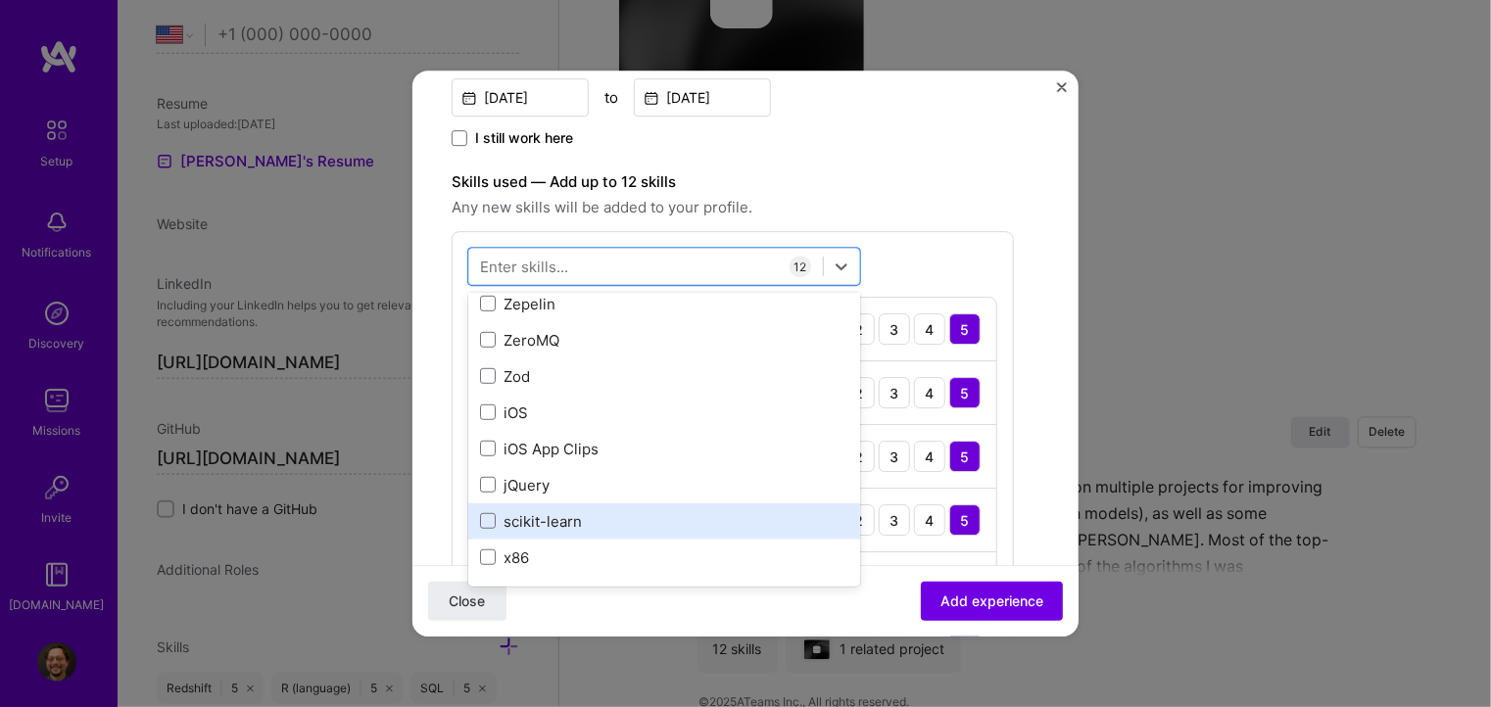
click at [537, 511] on div "scikit-learn" at bounding box center [664, 521] width 368 height 21
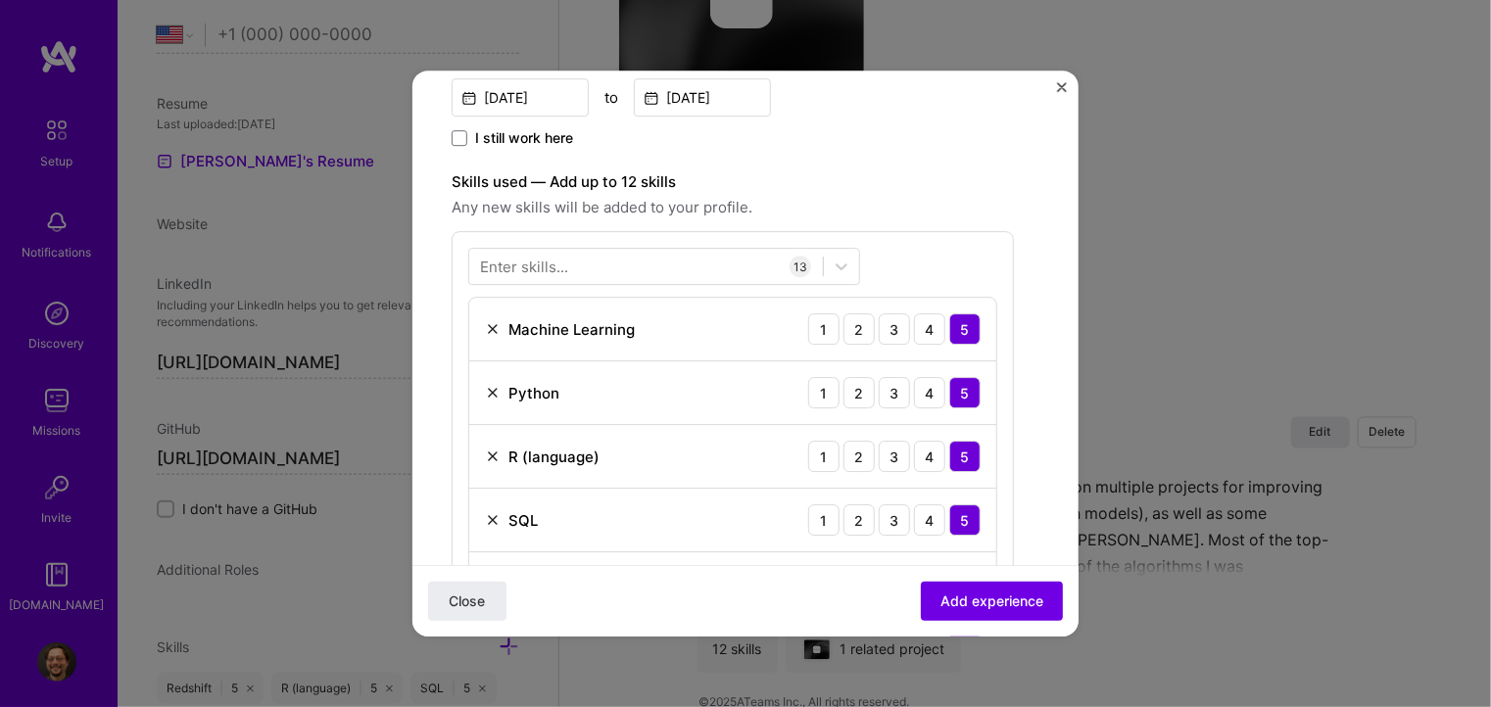
click at [851, 606] on div "Close Add experience" at bounding box center [746, 601] width 666 height 72
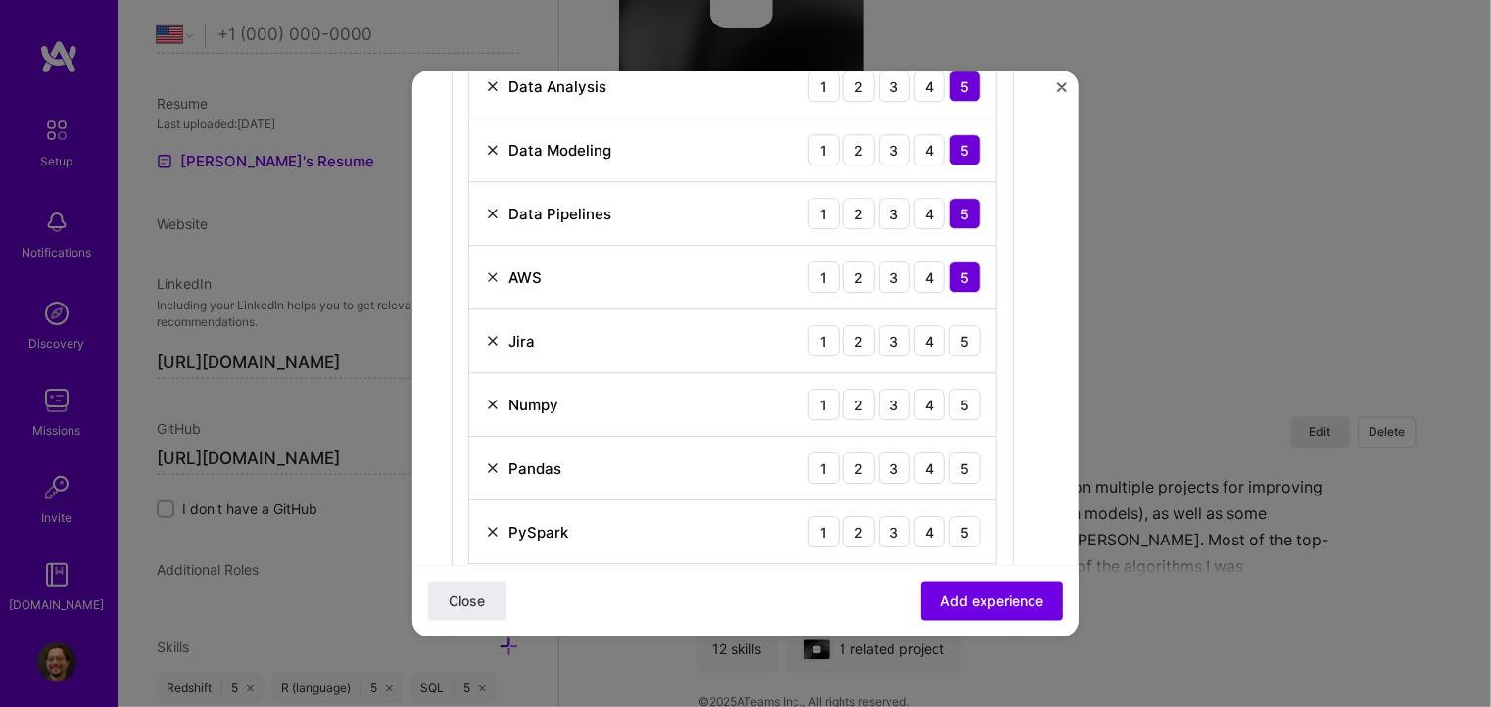
scroll to position [980, 0]
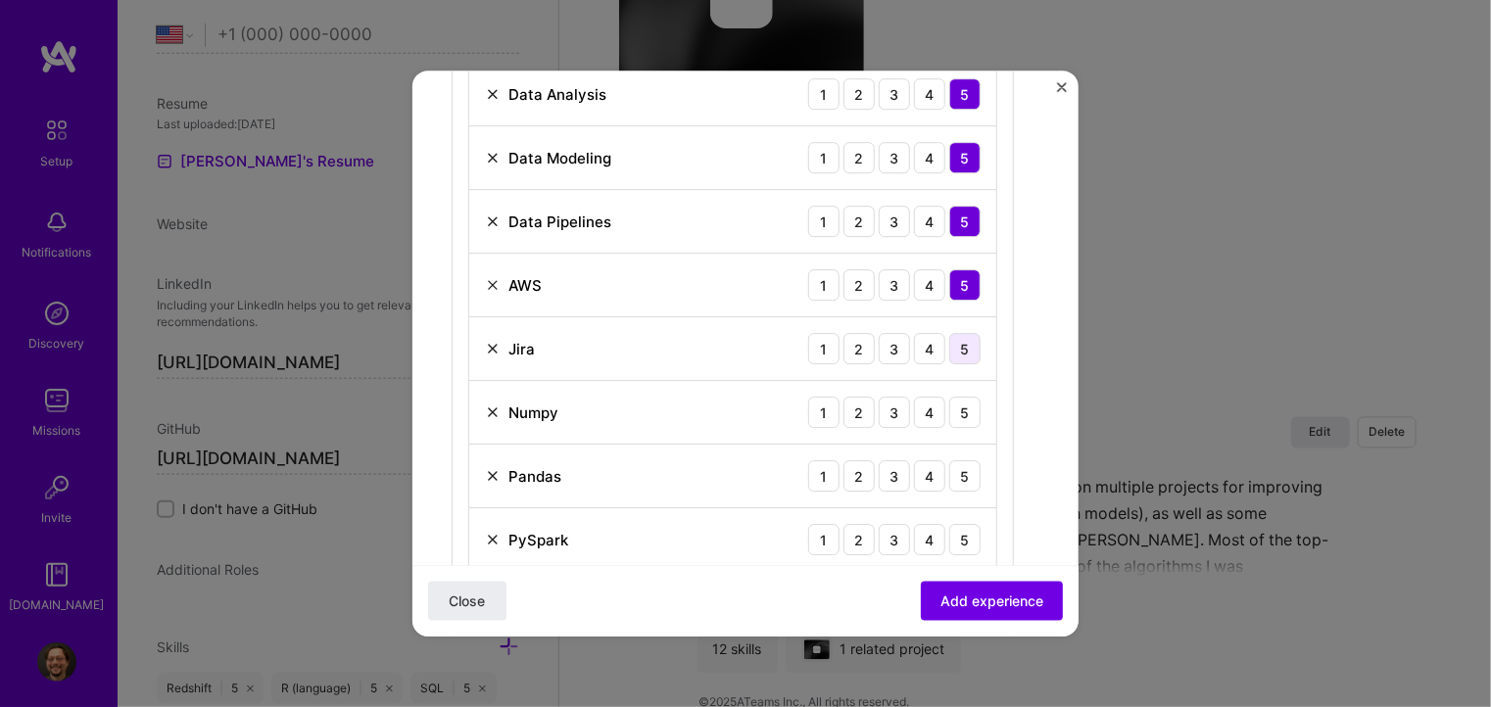
click at [966, 341] on div "5" at bounding box center [964, 348] width 31 height 31
click at [960, 413] on div "5" at bounding box center [964, 412] width 31 height 31
click at [954, 485] on div "5" at bounding box center [964, 476] width 31 height 31
click at [959, 536] on div "5" at bounding box center [964, 539] width 31 height 31
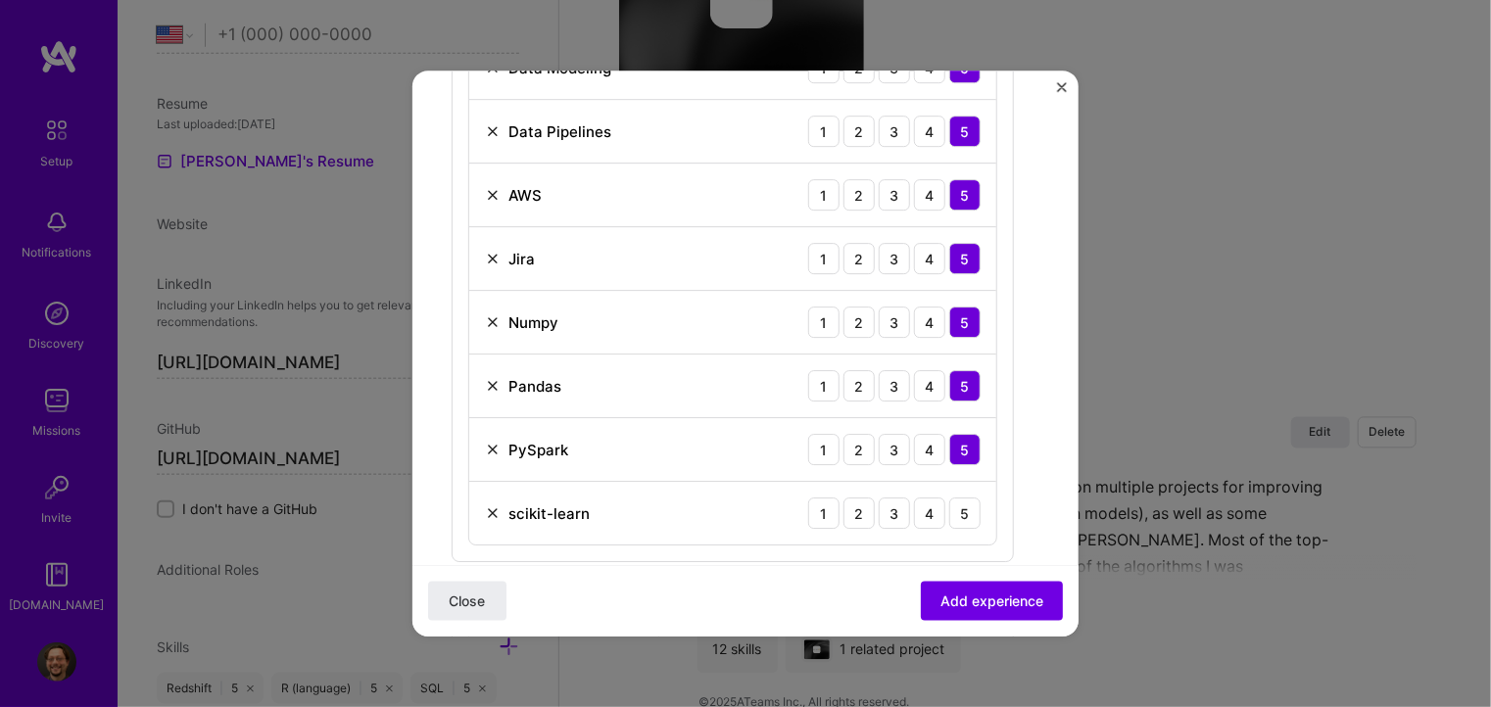
scroll to position [1078, 0]
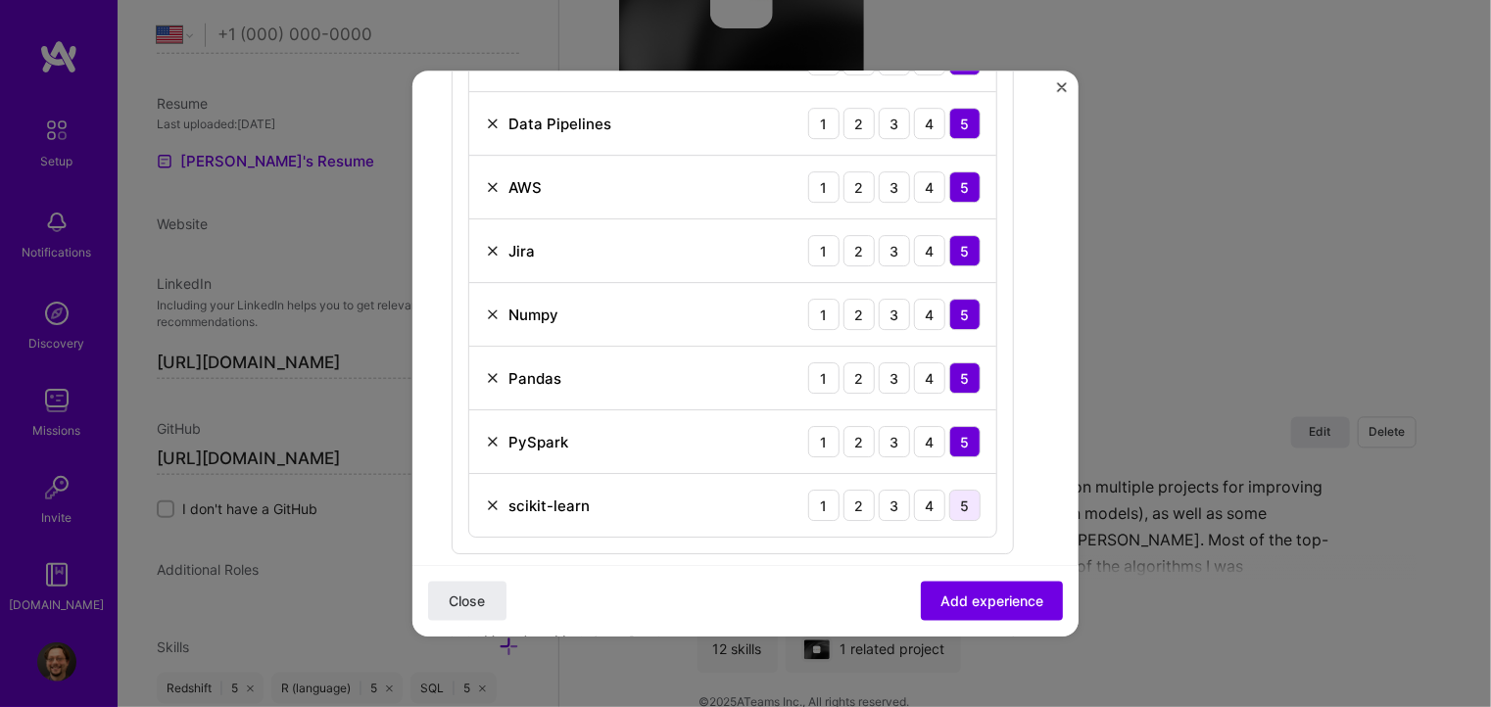
click at [956, 502] on div "5" at bounding box center [964, 505] width 31 height 31
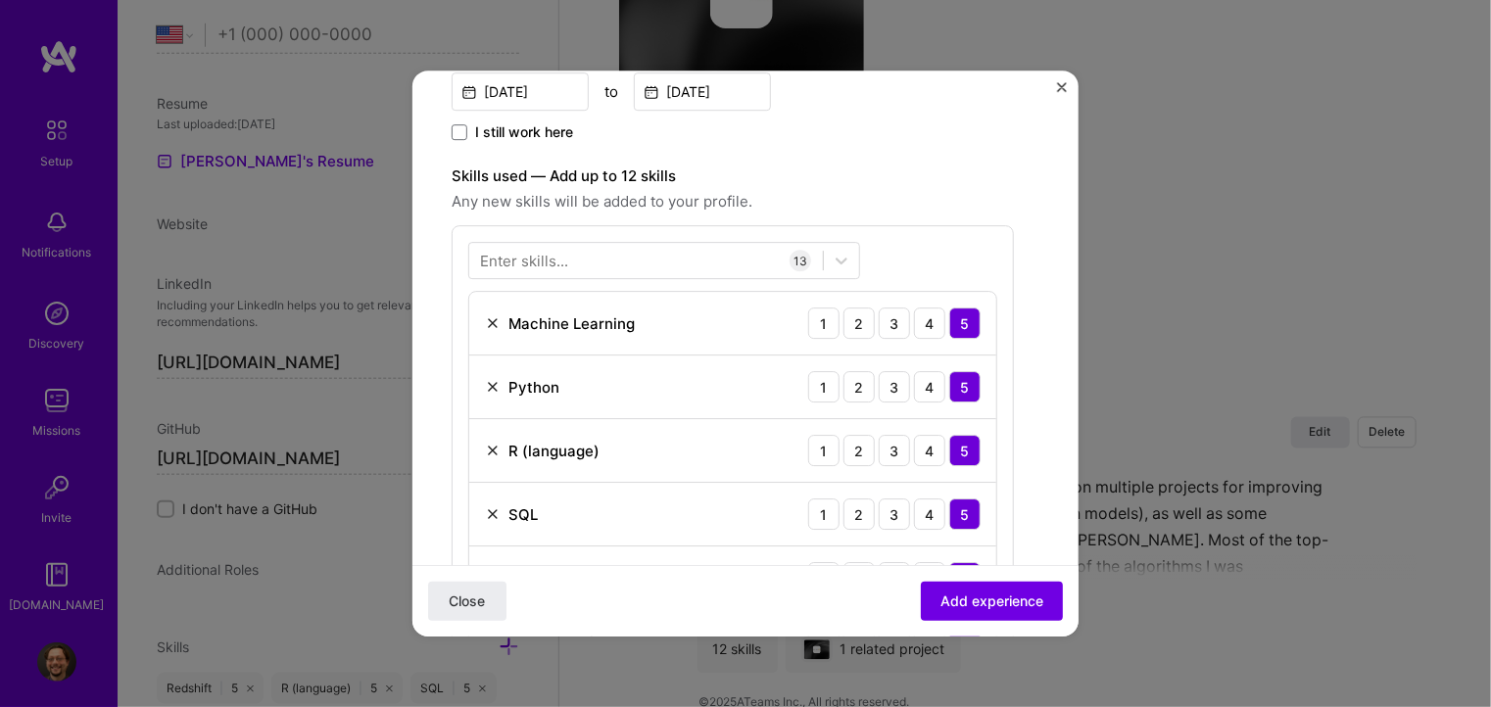
scroll to position [490, 0]
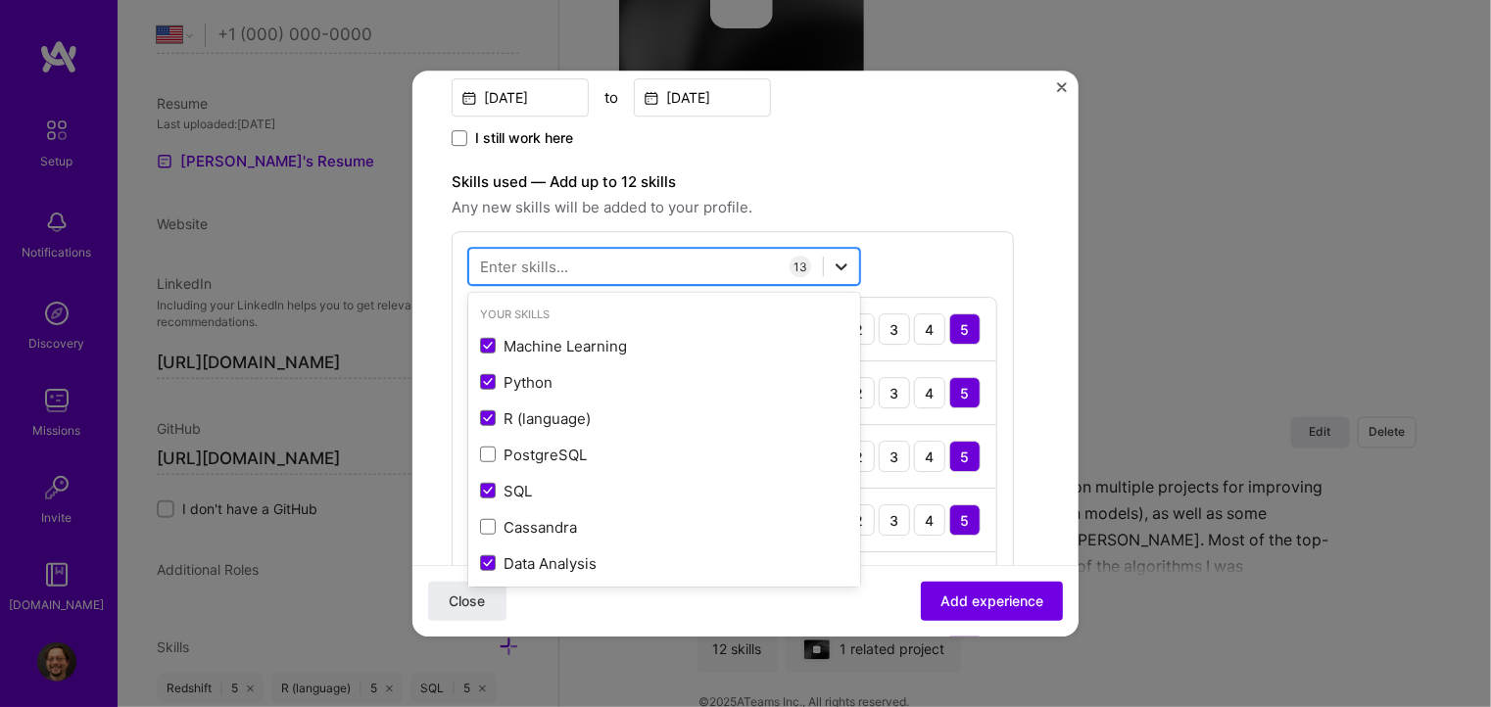
click at [849, 273] on icon at bounding box center [842, 267] width 20 height 20
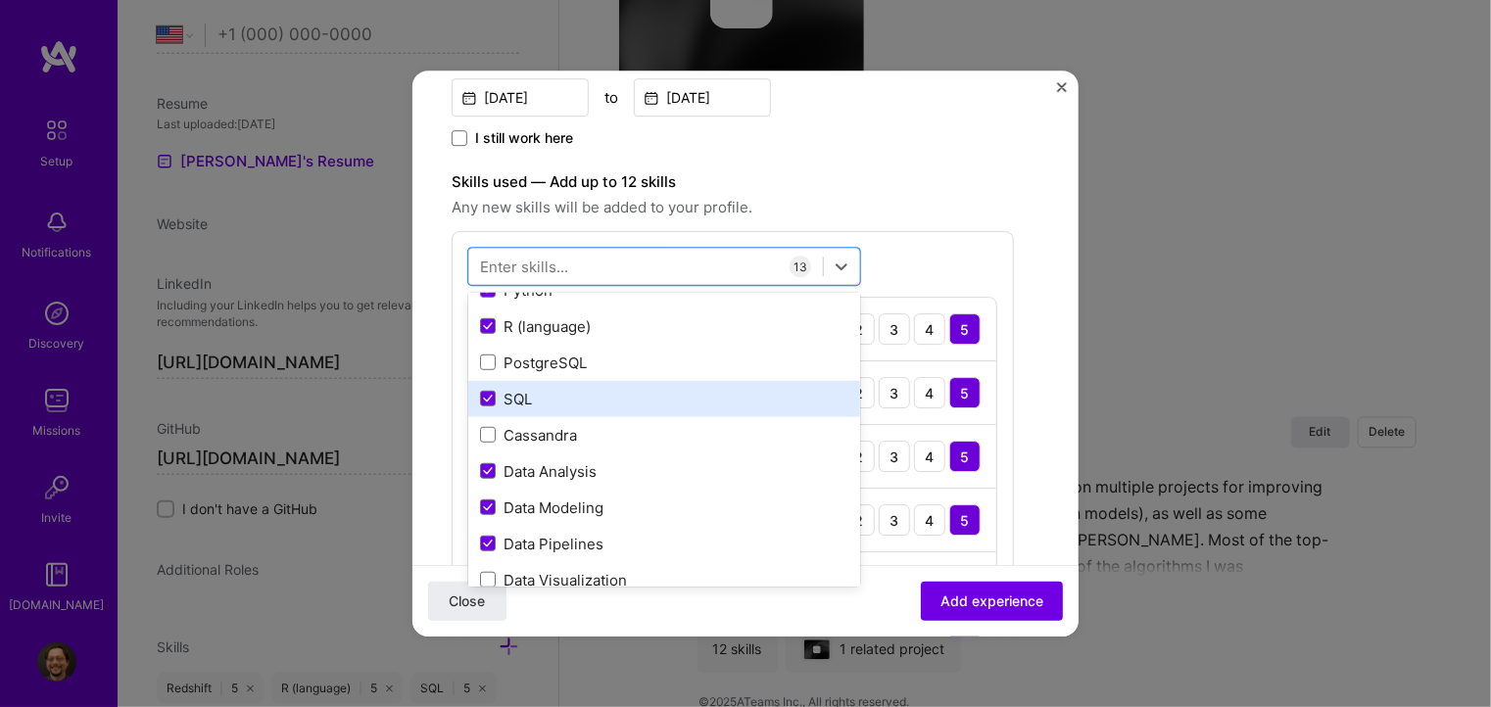
scroll to position [98, 0]
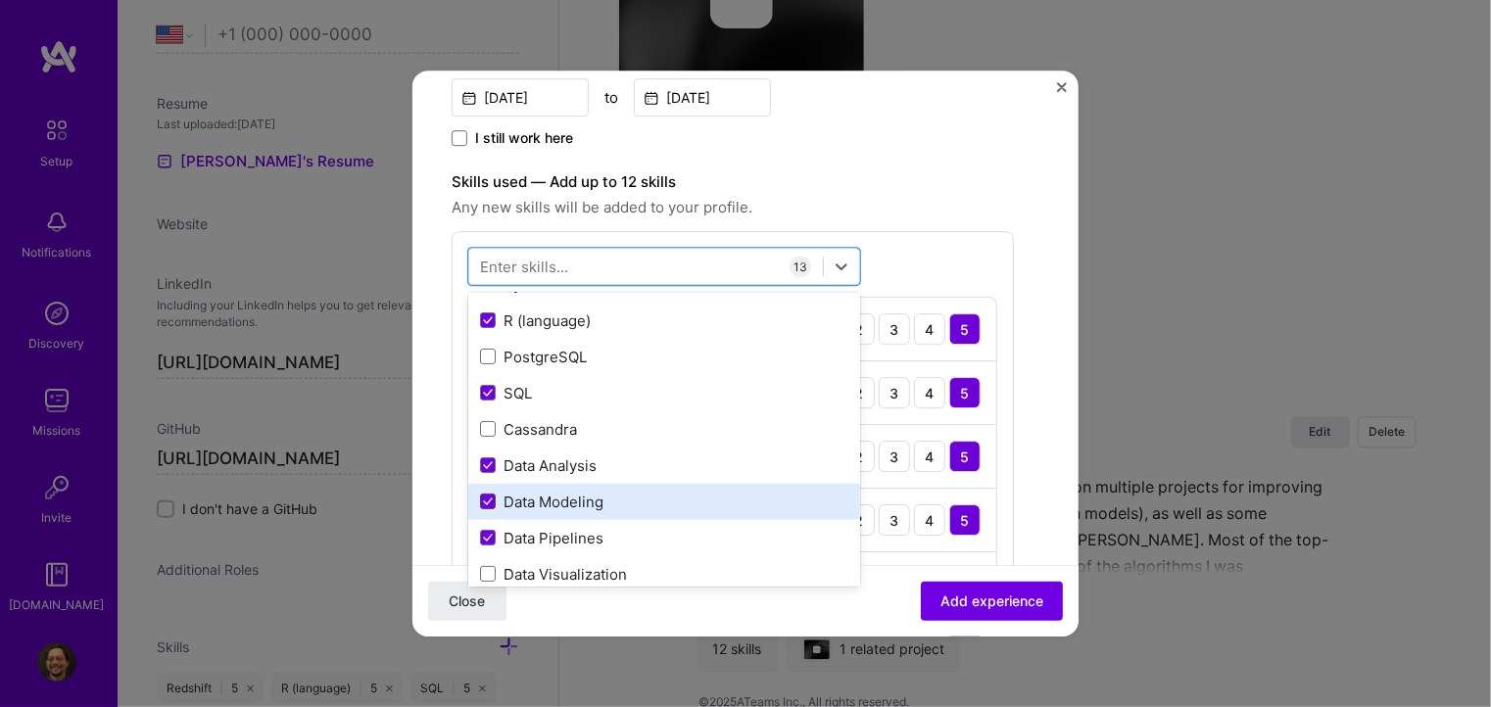
click at [490, 506] on span at bounding box center [488, 503] width 16 height 16
click at [0, 0] on input "checkbox" at bounding box center [0, 0] width 0 height 0
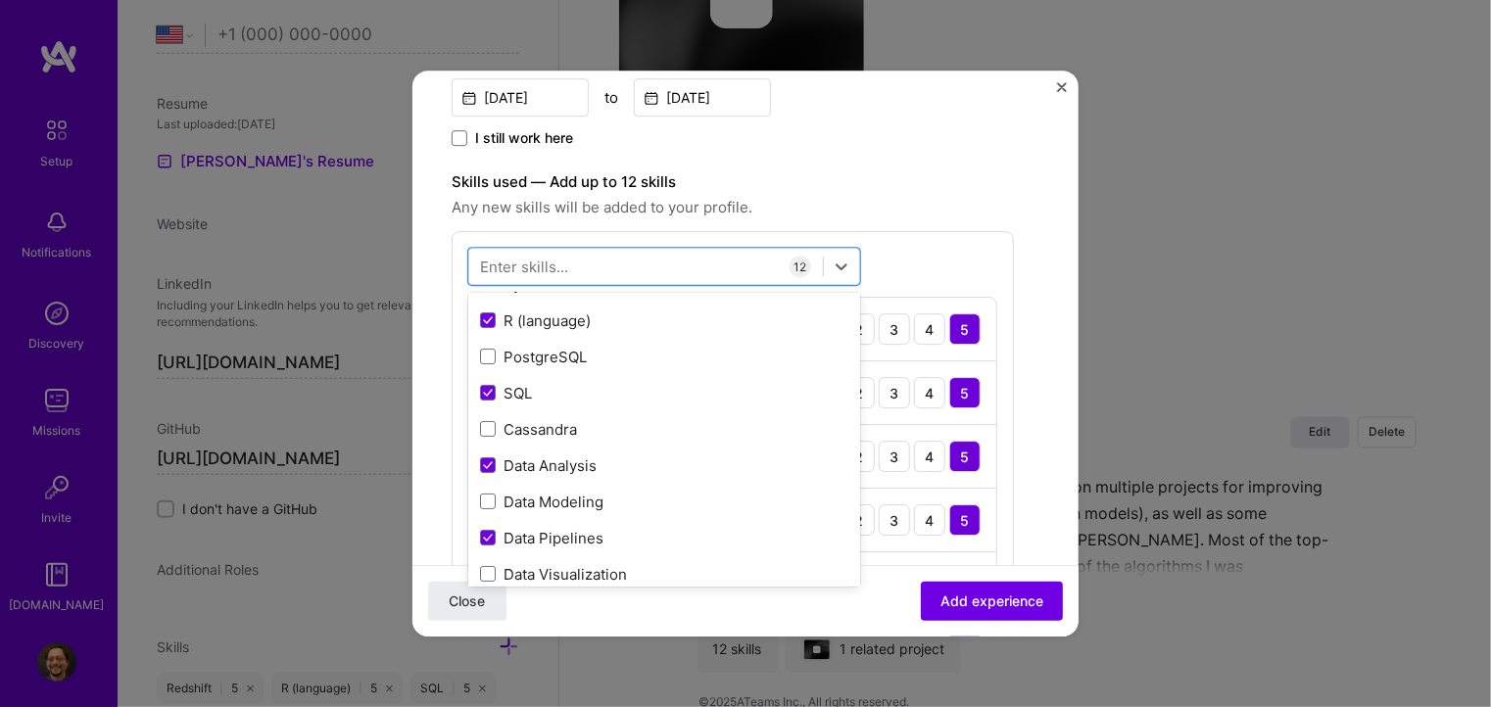
click at [906, 263] on div "option Data Modeling, deselected. option SQL selected, 0 of 2. 378 results avai…" at bounding box center [733, 655] width 562 height 848
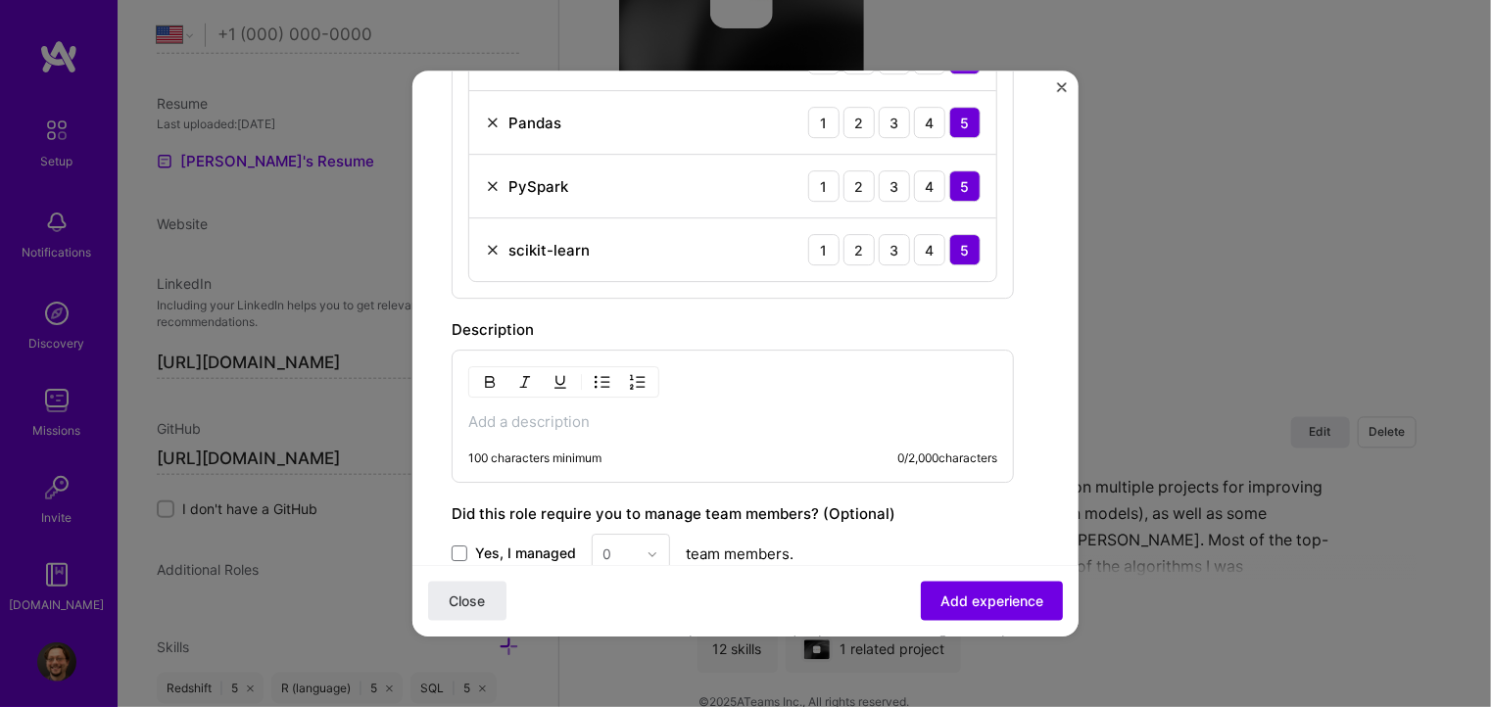
scroll to position [1274, 0]
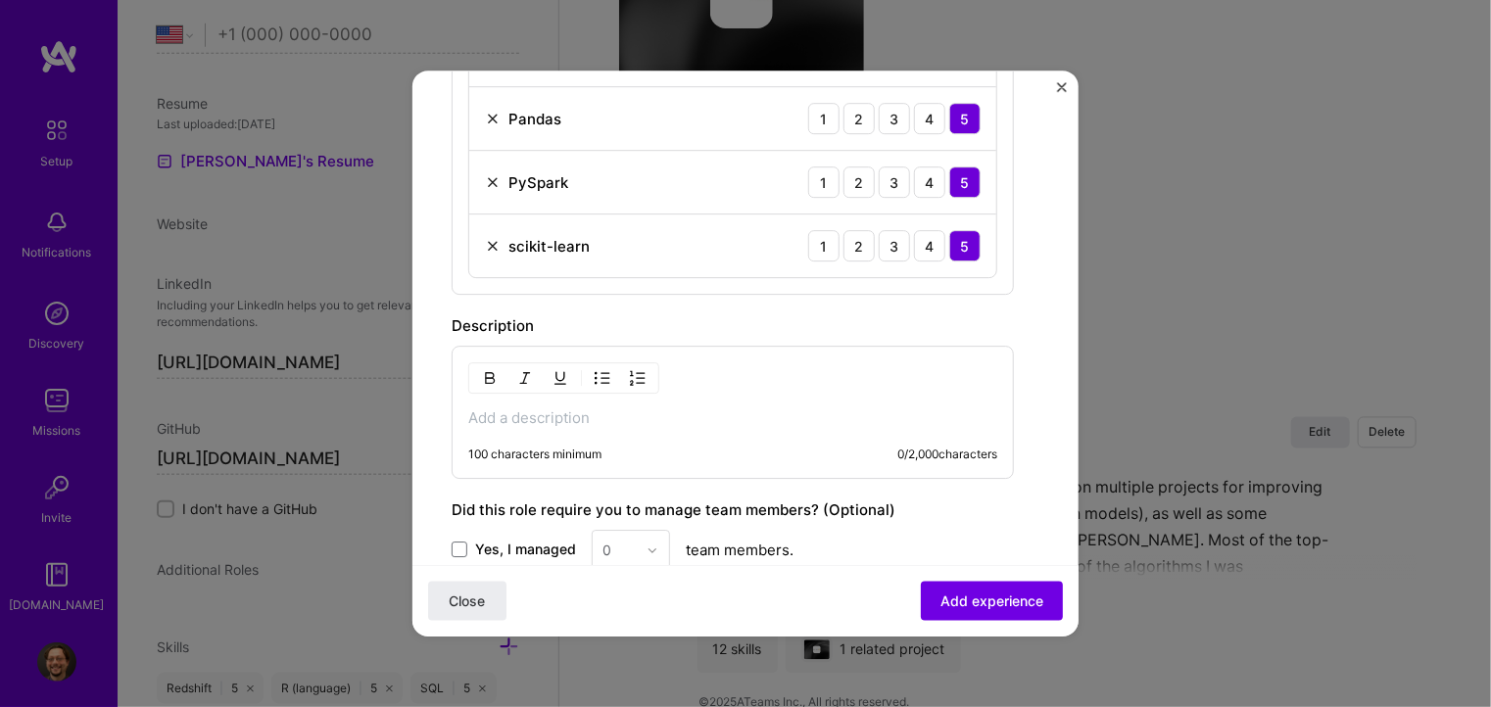
click at [627, 416] on p at bounding box center [732, 419] width 529 height 20
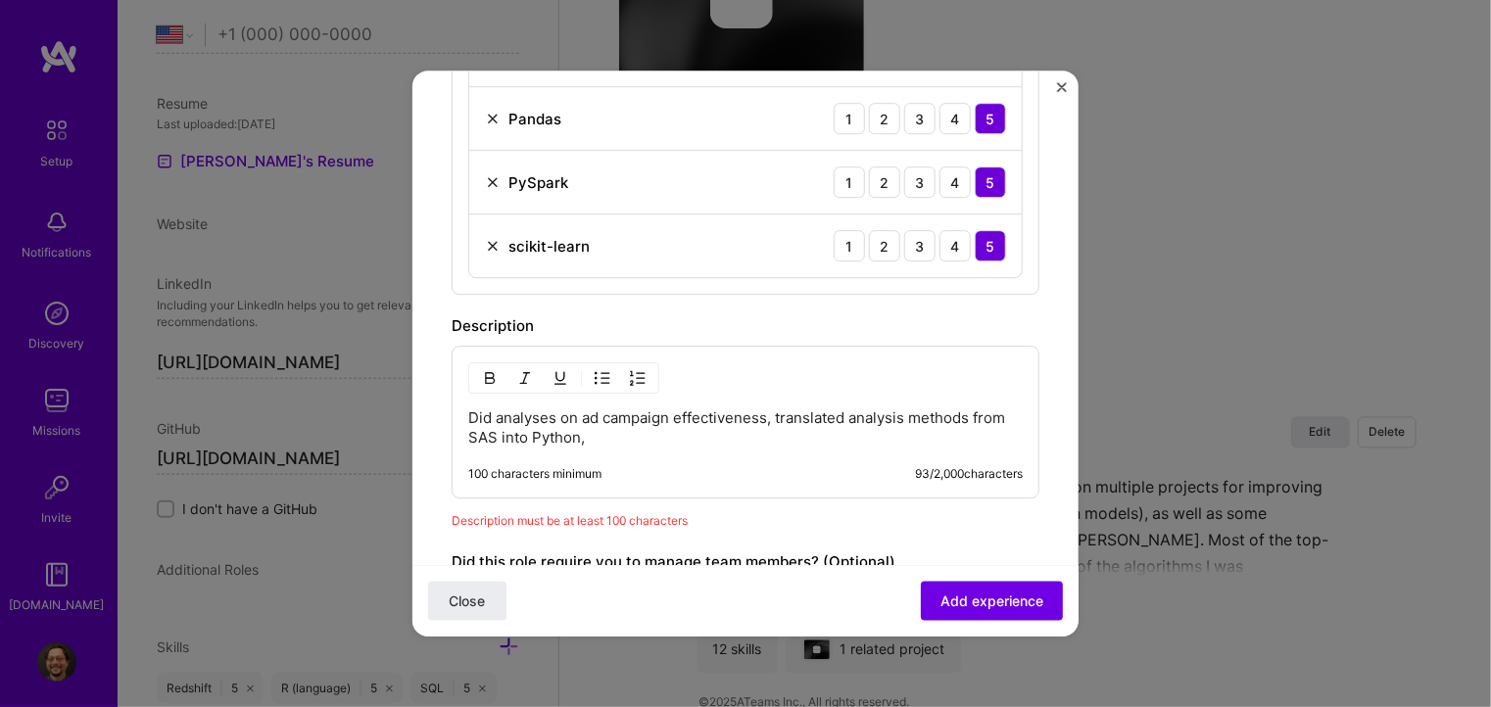
click at [471, 411] on p "Did analyses on ad campaign effectiveness, translated analysis methods from SAS…" at bounding box center [745, 428] width 555 height 39
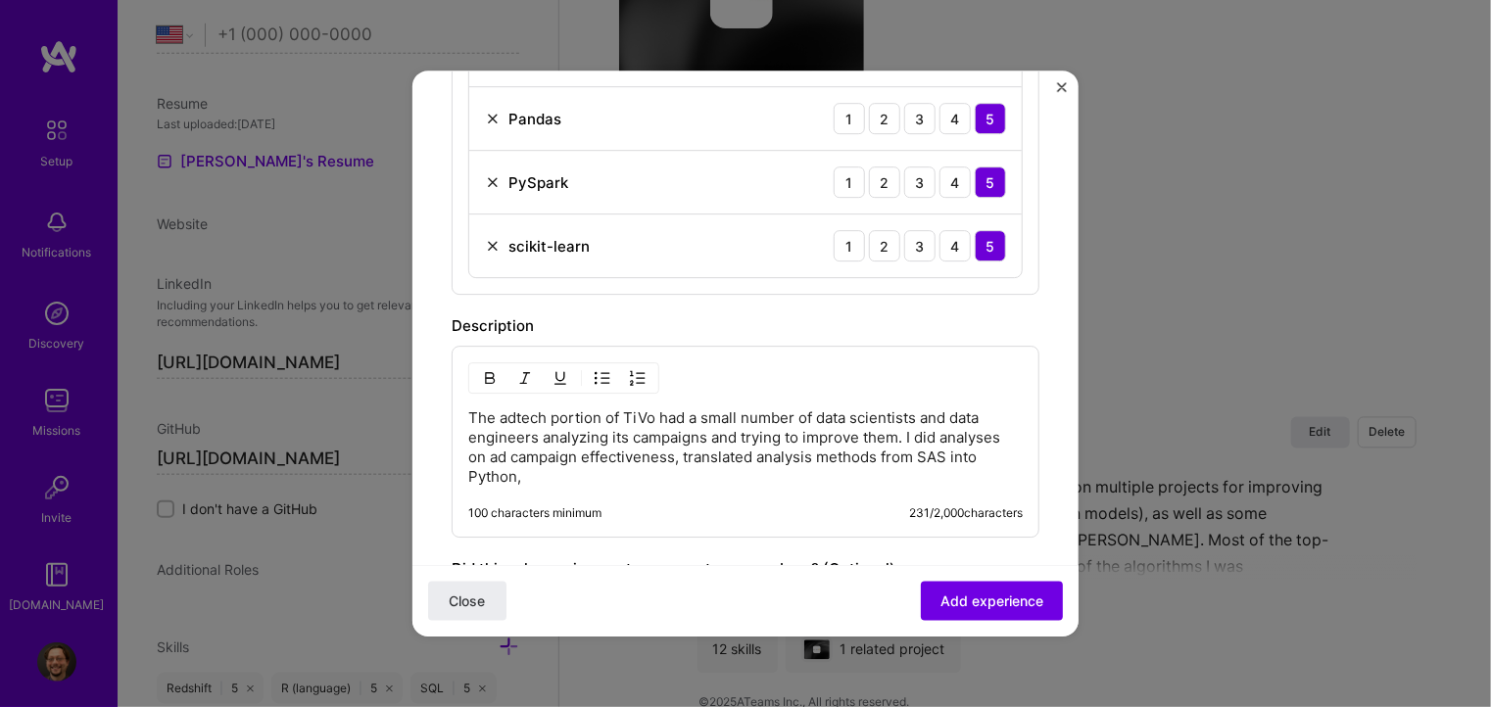
click at [947, 452] on p "The adtech portion of TiVo had a small number of data scientists and data engin…" at bounding box center [745, 448] width 555 height 78
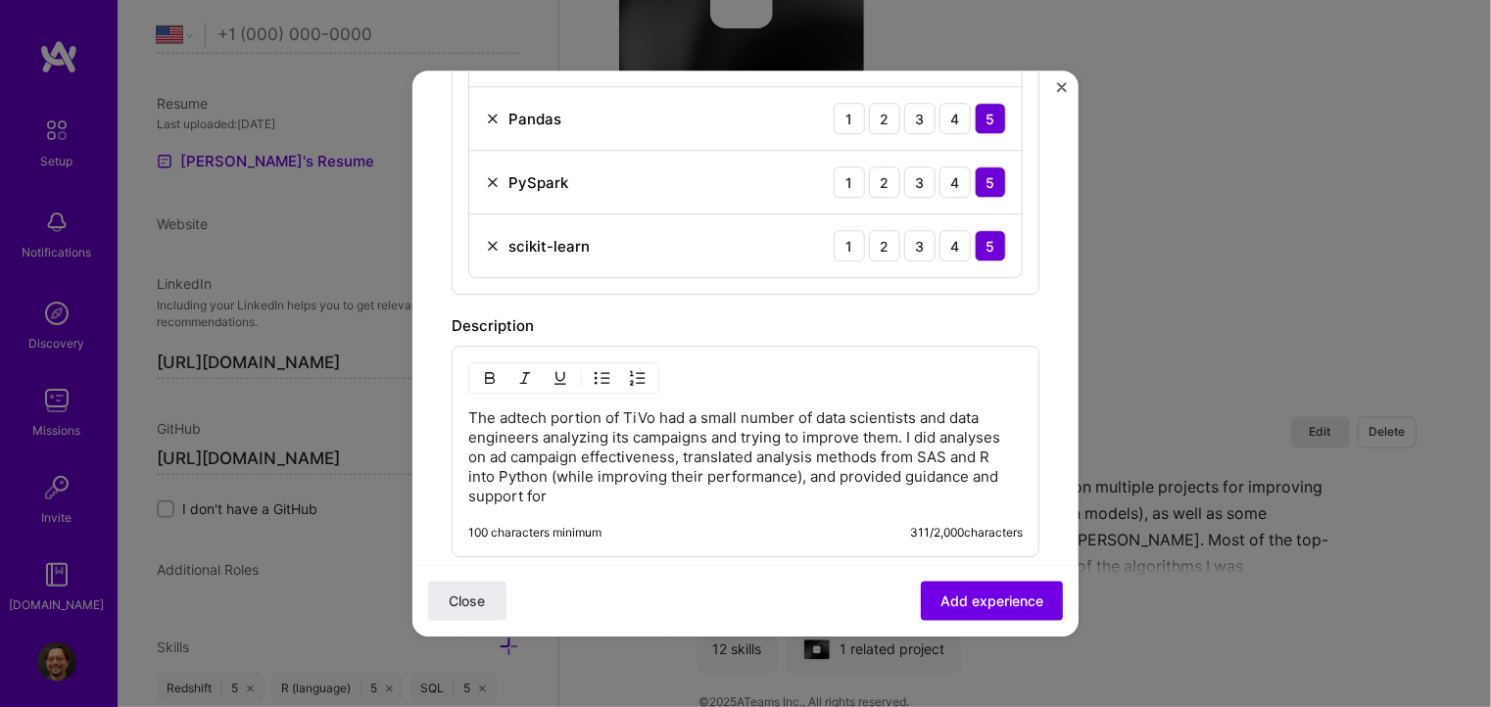
click at [674, 457] on p "The adtech portion of TiVo had a small number of data scientists and data engin…" at bounding box center [745, 458] width 555 height 98
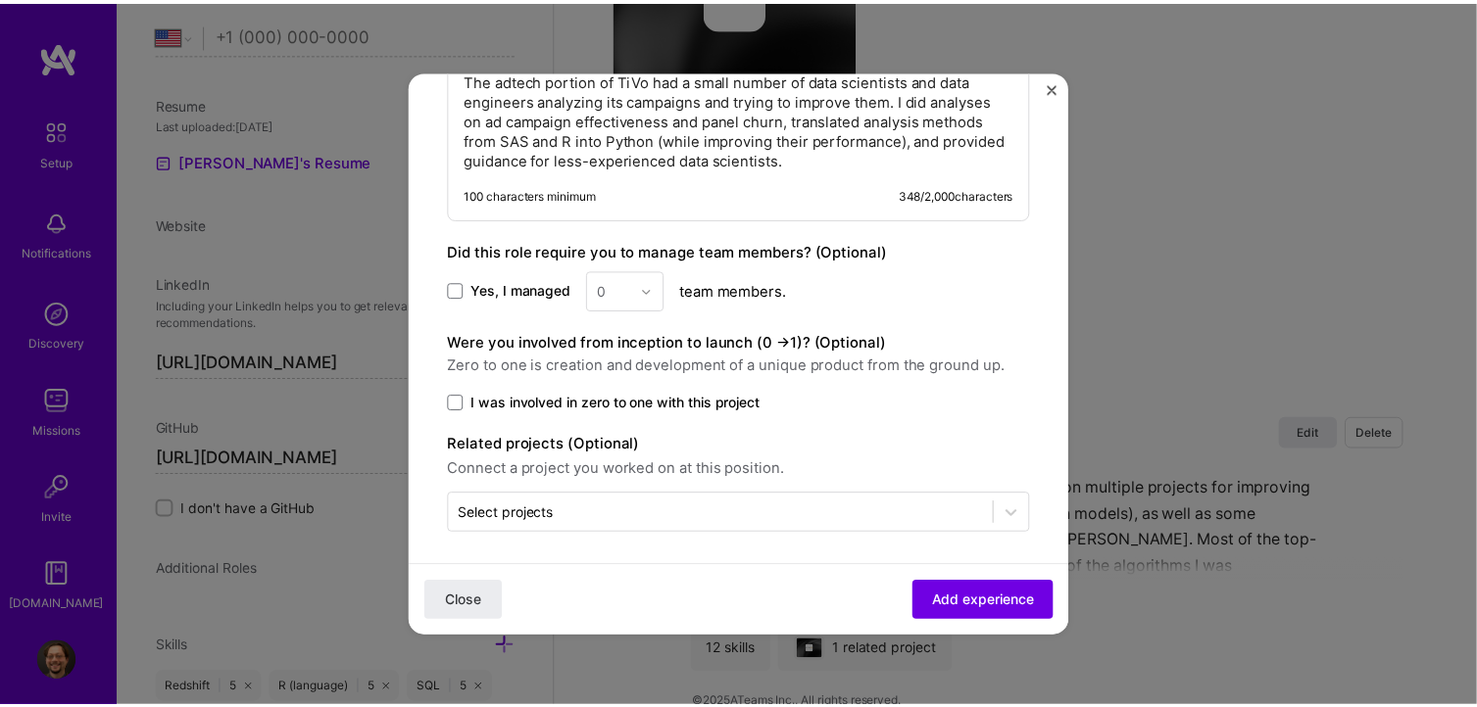
scroll to position [1613, 0]
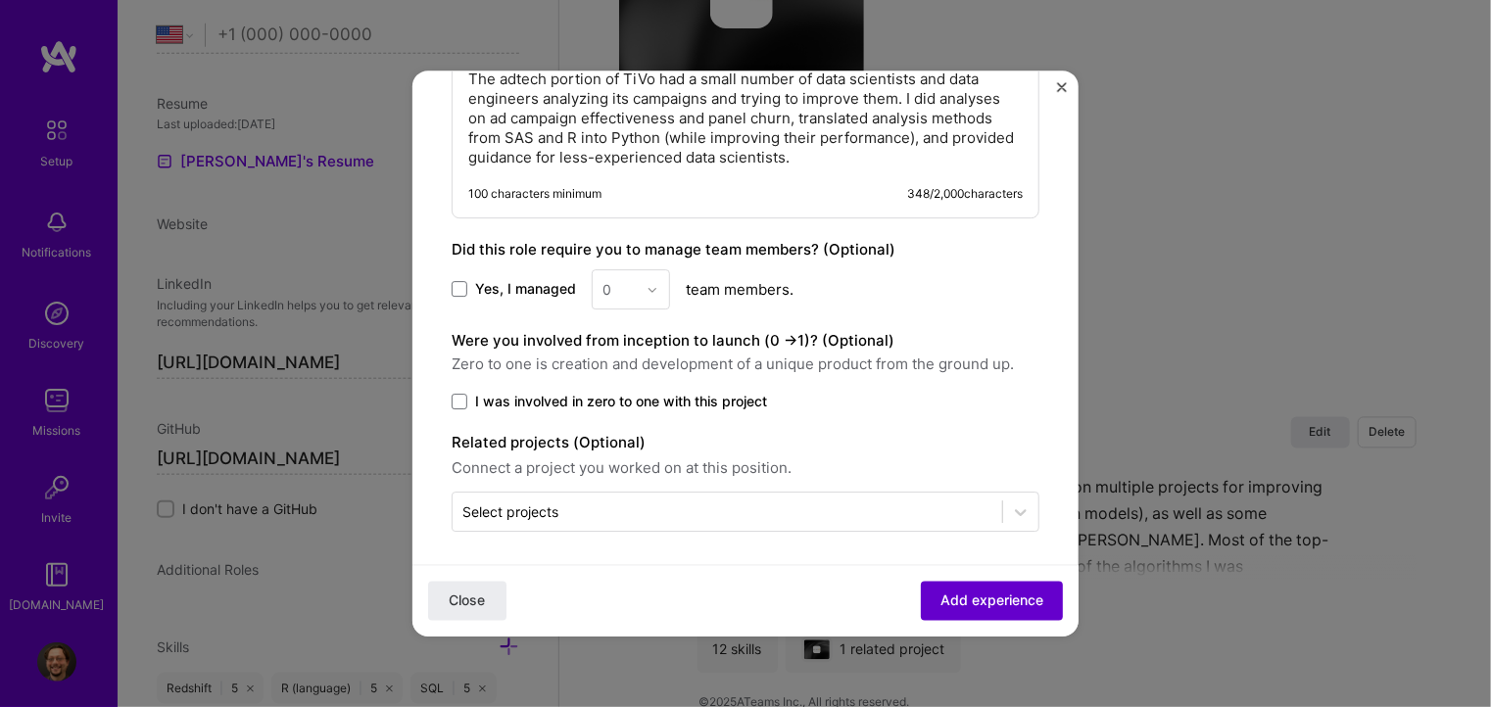
click at [941, 606] on span "Add experience" at bounding box center [992, 602] width 103 height 20
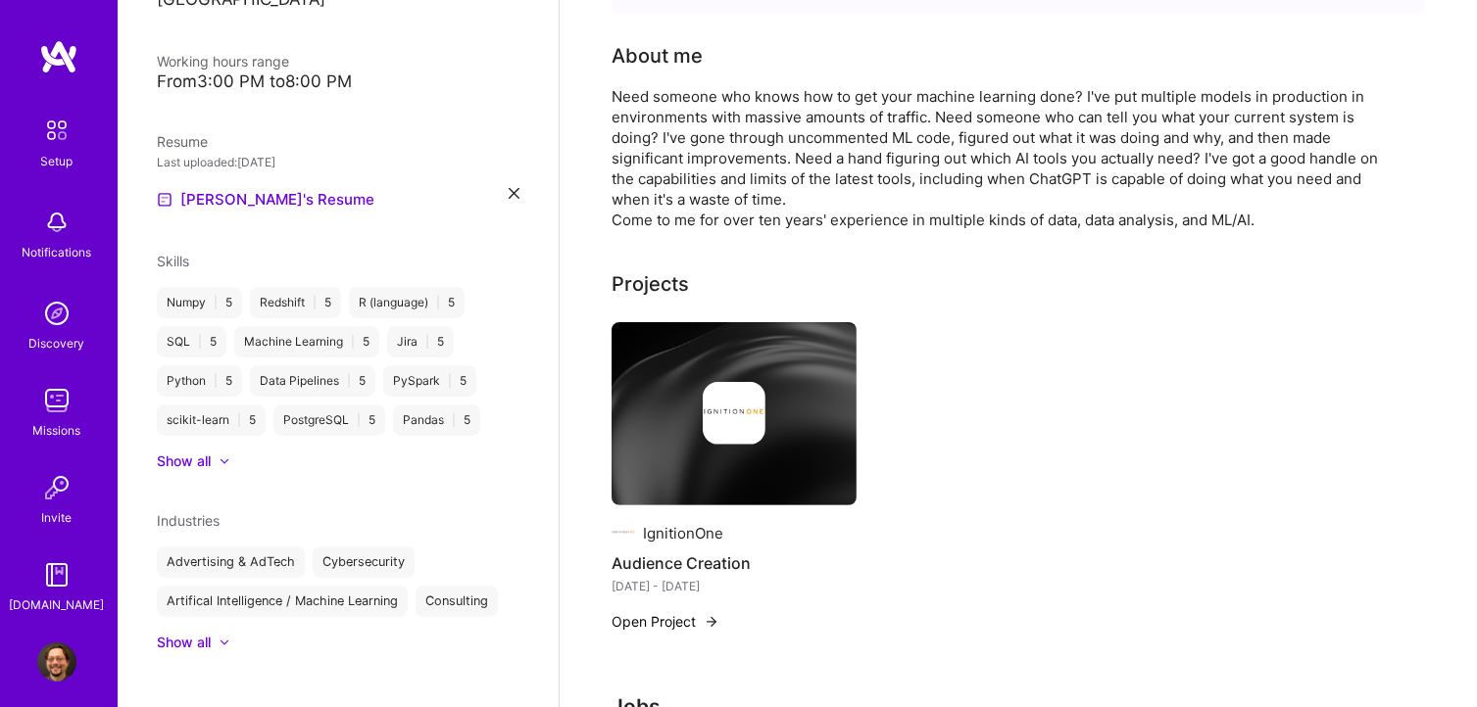
scroll to position [0, 0]
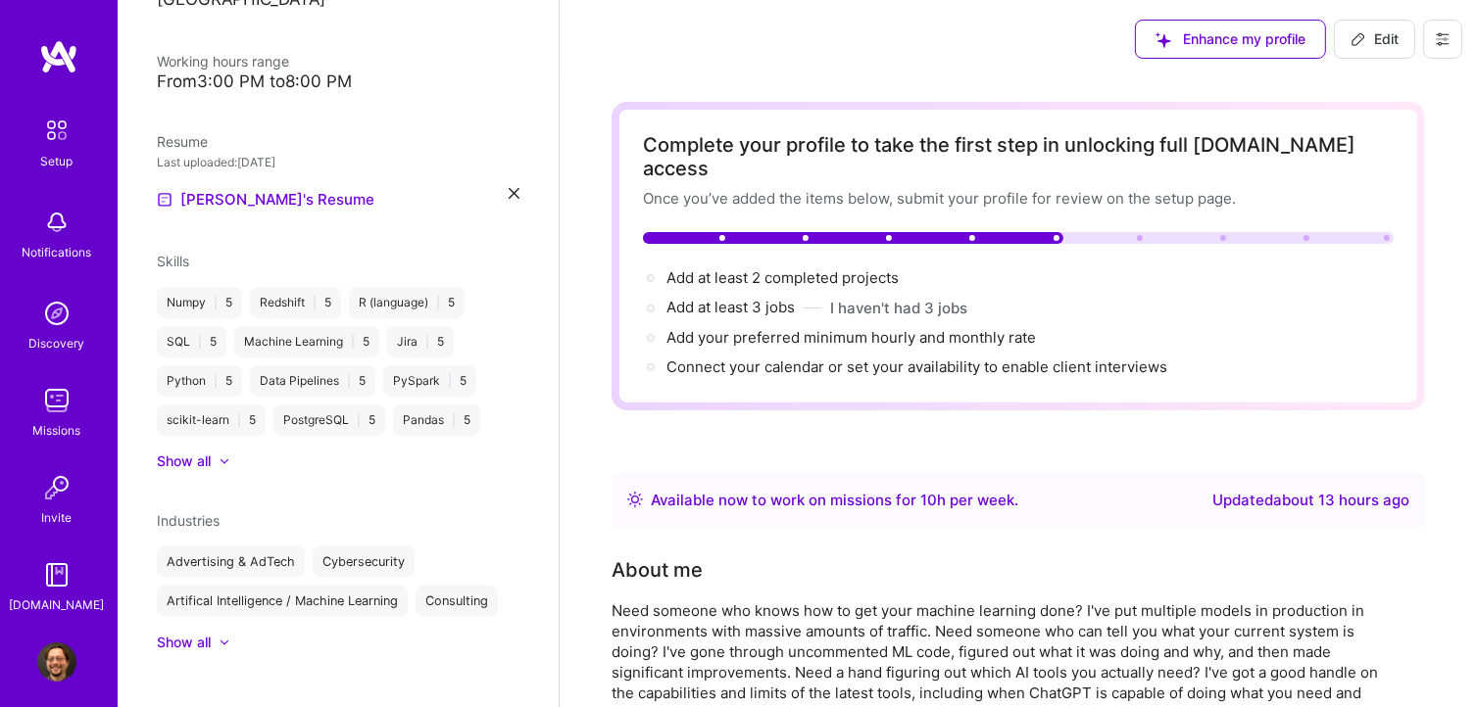
drag, startPoint x: 1344, startPoint y: 46, endPoint x: 1330, endPoint y: 82, distance: 39.1
click at [1344, 47] on button "Edit" at bounding box center [1374, 39] width 81 height 39
select select "US"
select select "Right Now"
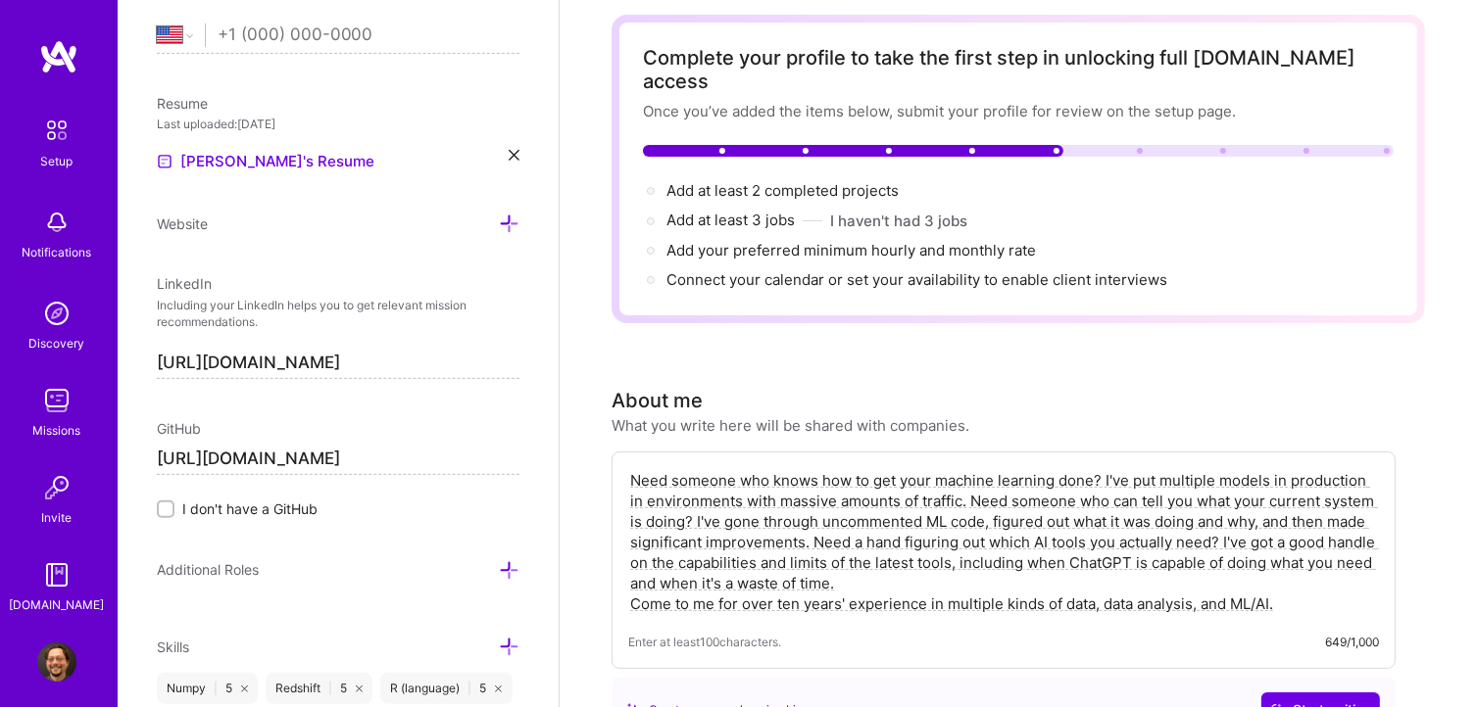
scroll to position [98, 0]
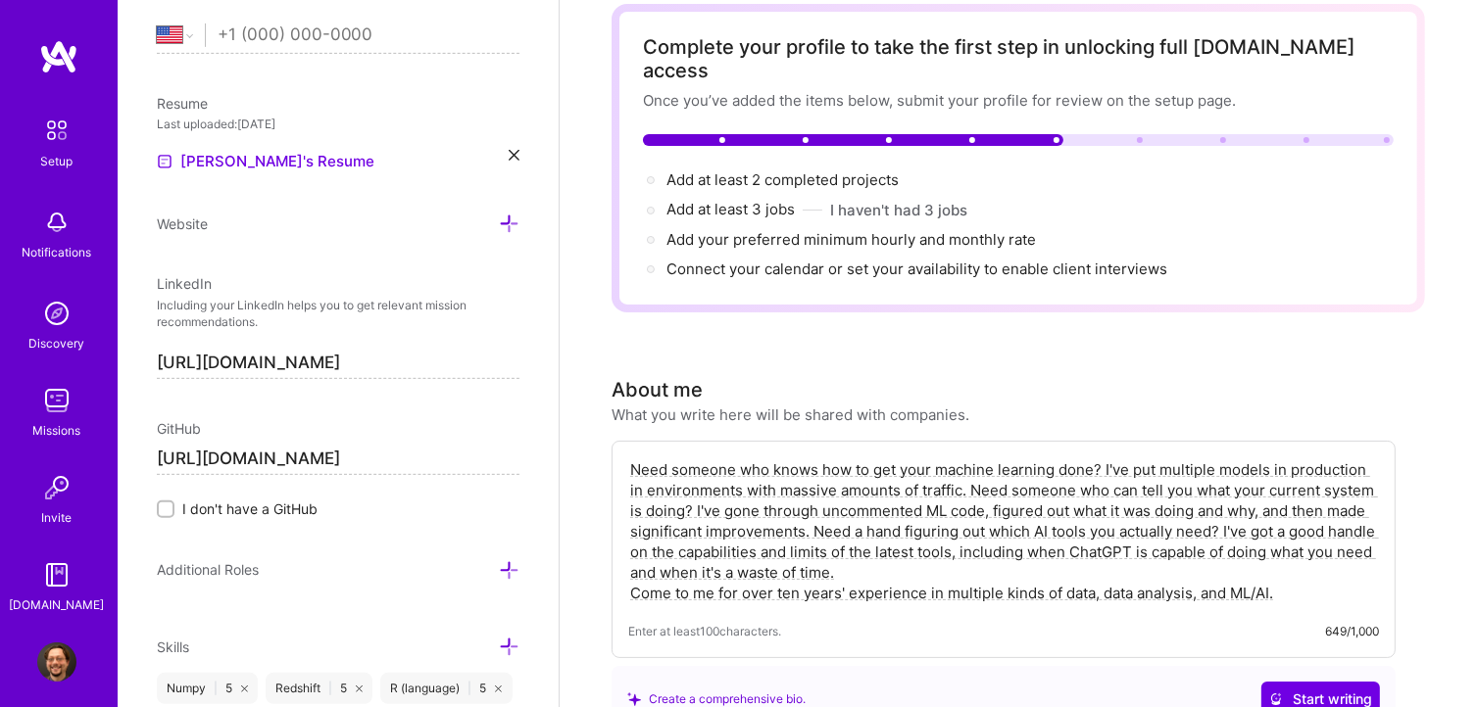
click at [1282, 458] on textarea "Need someone who knows how to get your machine learning done? I've put multiple…" at bounding box center [1003, 532] width 751 height 148
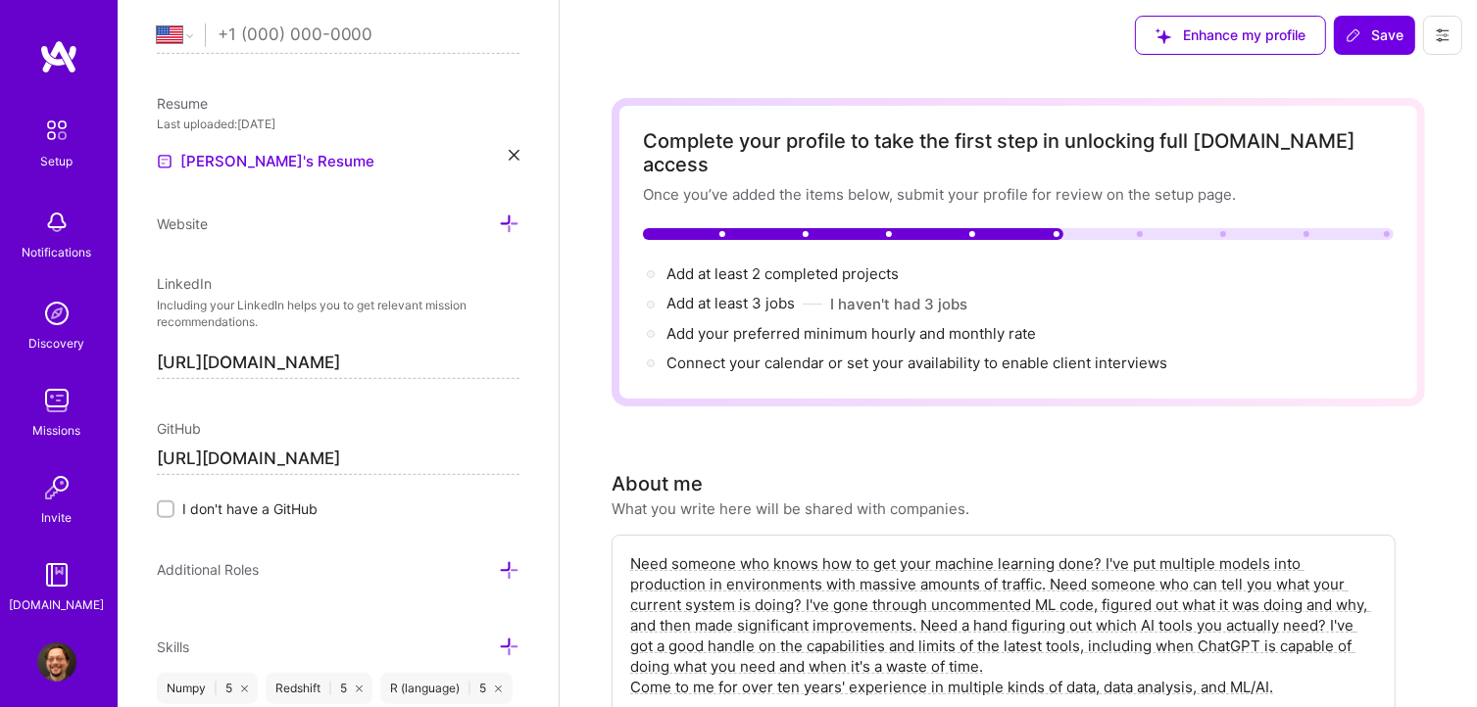
scroll to position [0, 0]
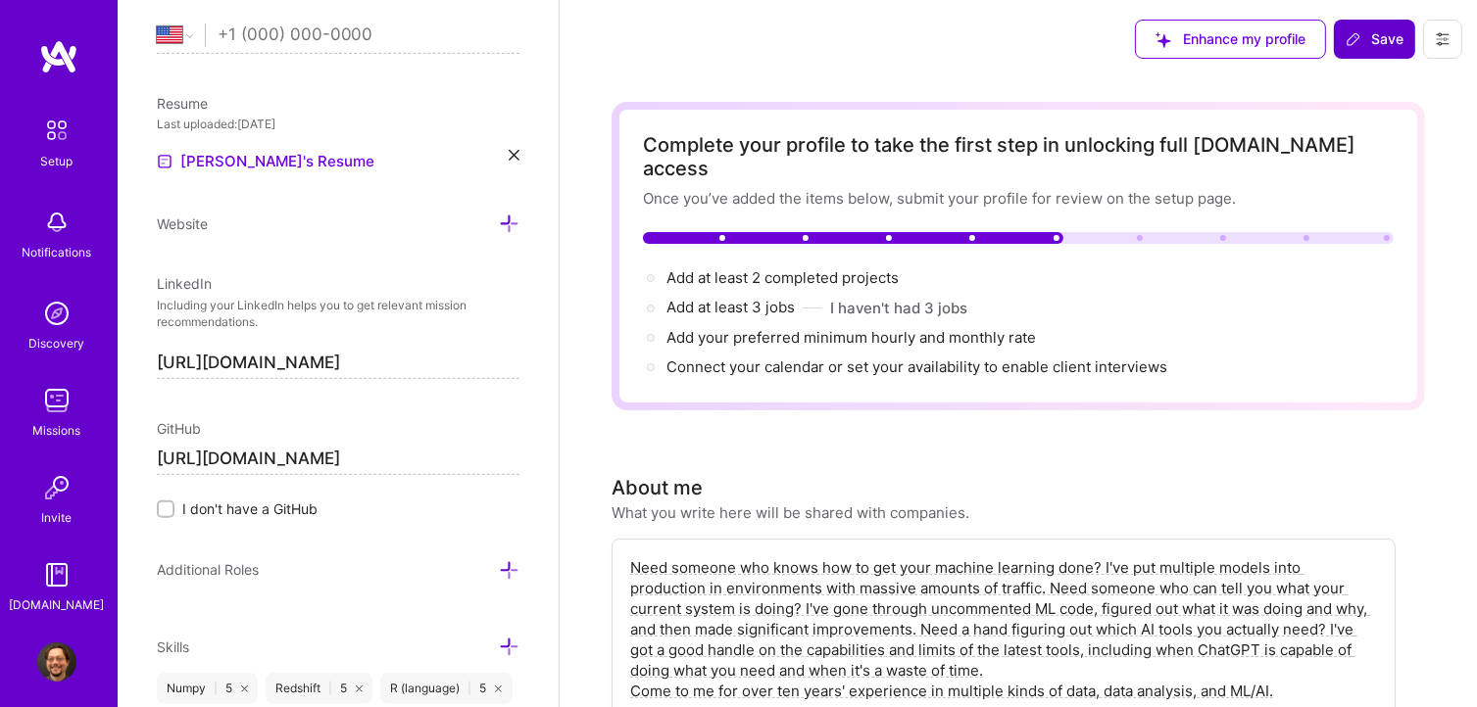
type textarea "Need someone who knows how to get your machine learning done? I've put multiple…"
click at [1390, 40] on span "Save" at bounding box center [1374, 39] width 58 height 20
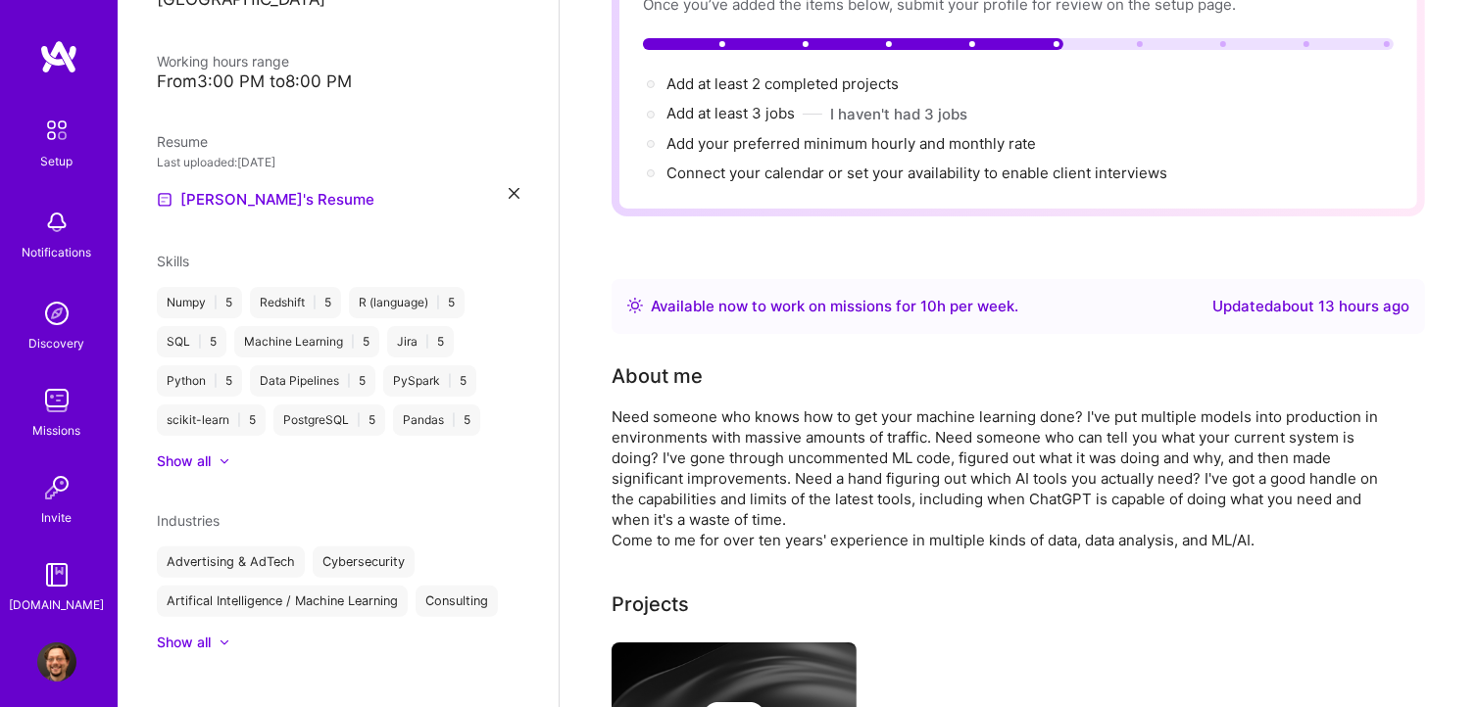
scroll to position [196, 0]
